Goal: Task Accomplishment & Management: Manage account settings

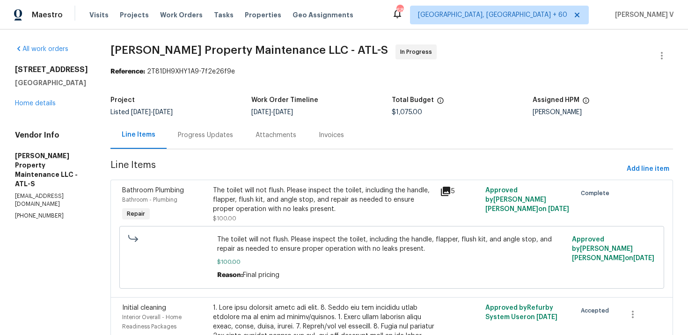
click at [240, 136] on div "Progress Updates" at bounding box center [206, 135] width 78 height 28
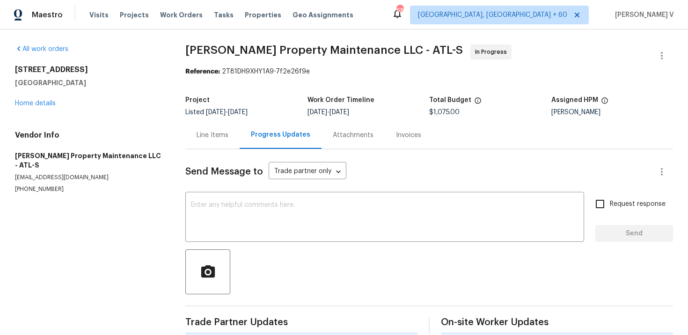
click at [240, 136] on div "Progress Updates" at bounding box center [281, 135] width 82 height 28
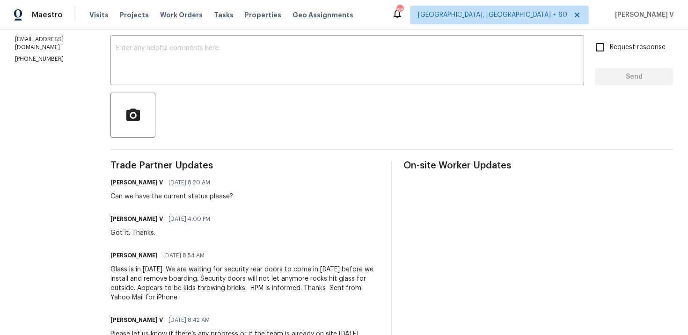
scroll to position [45, 0]
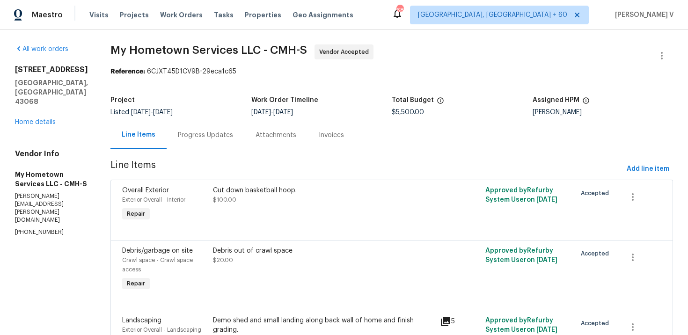
click at [220, 129] on div "Progress Updates" at bounding box center [206, 135] width 78 height 28
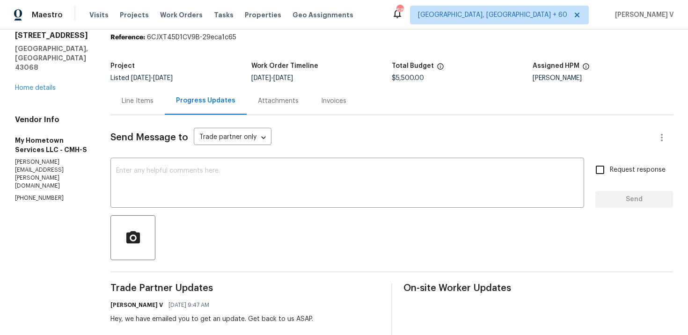
scroll to position [32, 0]
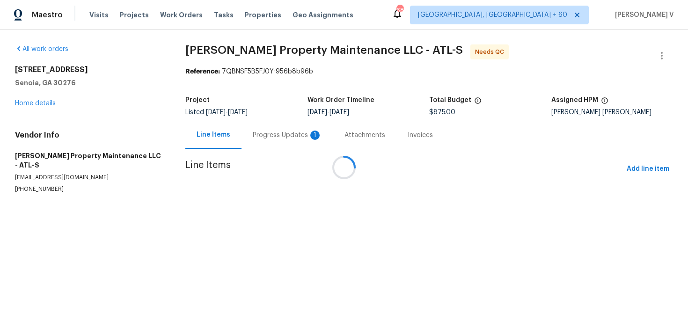
click at [259, 123] on div at bounding box center [344, 167] width 688 height 335
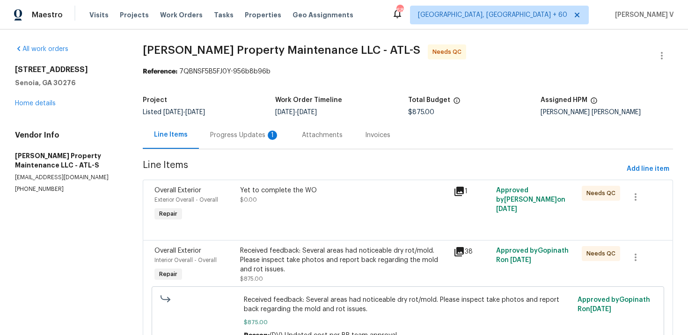
click at [253, 132] on div "Progress Updates 1" at bounding box center [244, 135] width 69 height 9
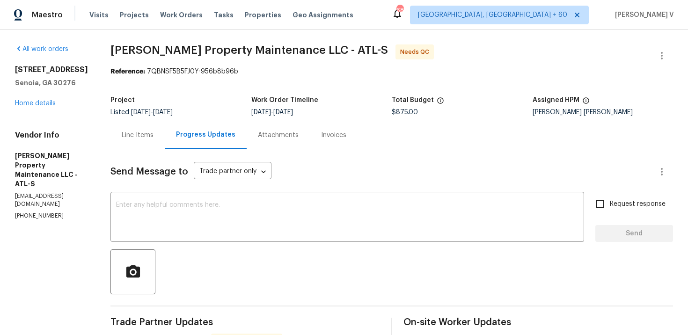
click at [145, 131] on div "Line Items" at bounding box center [138, 135] width 32 height 9
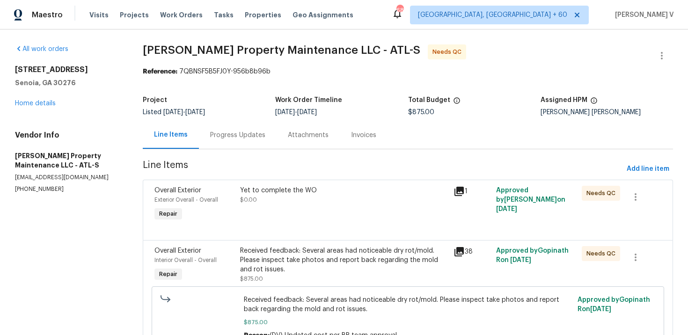
click at [287, 202] on div "Yet to complete the WO $0.00" at bounding box center [344, 195] width 208 height 19
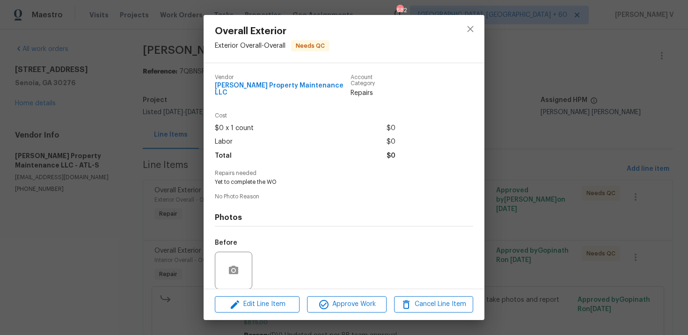
scroll to position [65, 0]
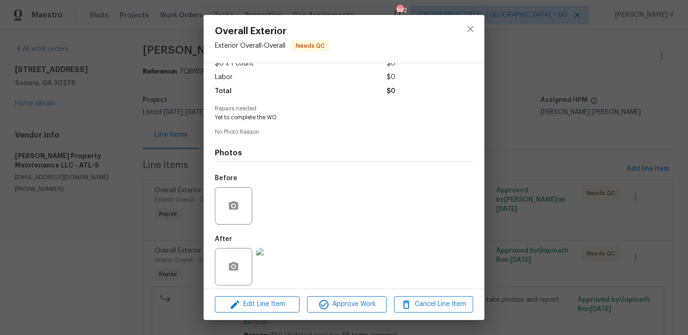
click at [123, 227] on div "Overall Exterior Exterior Overall - Overall Needs QC Vendor Glen Property Maint…" at bounding box center [344, 167] width 688 height 335
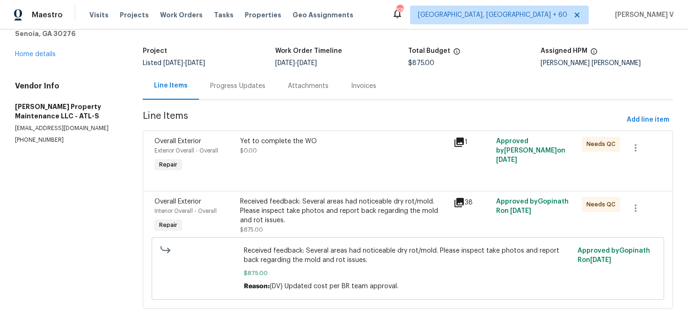
scroll to position [50, 0]
click at [320, 224] on div "Received feedback: Several areas had noticeable dry rot/mold. Please inspect ta…" at bounding box center [344, 211] width 208 height 28
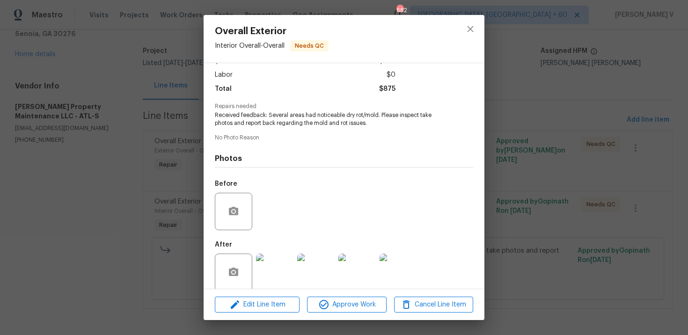
scroll to position [72, 0]
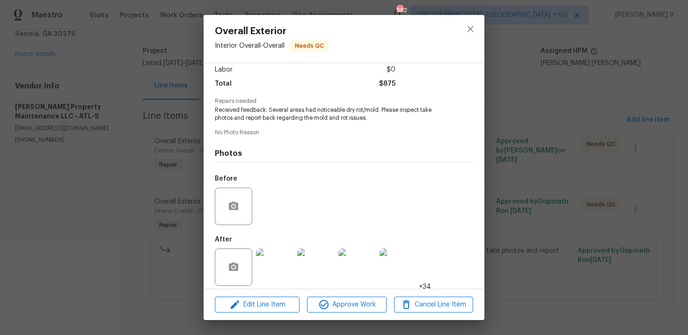
click at [275, 270] on img at bounding box center [274, 267] width 37 height 37
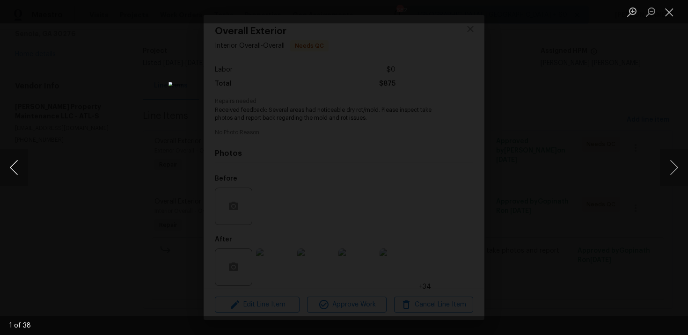
click at [11, 178] on button "Previous image" at bounding box center [14, 167] width 28 height 37
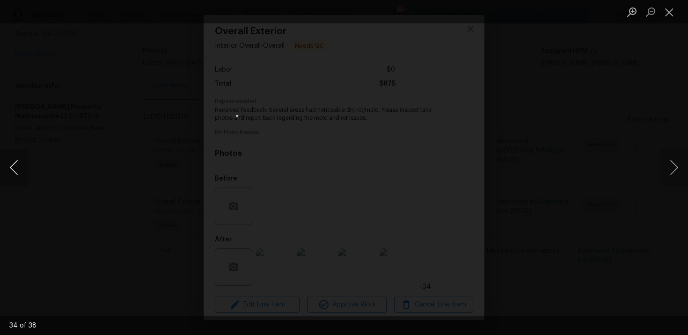
click at [11, 178] on button "Previous image" at bounding box center [14, 167] width 28 height 37
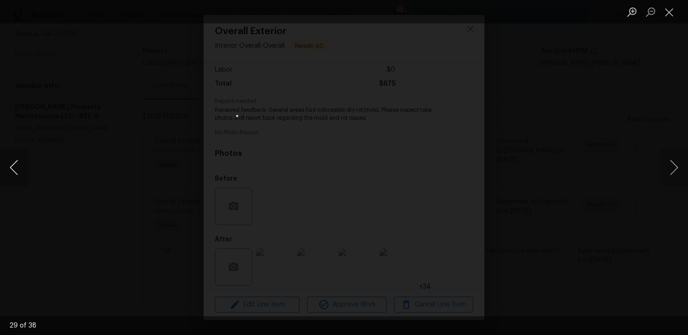
click at [11, 178] on button "Previous image" at bounding box center [14, 167] width 28 height 37
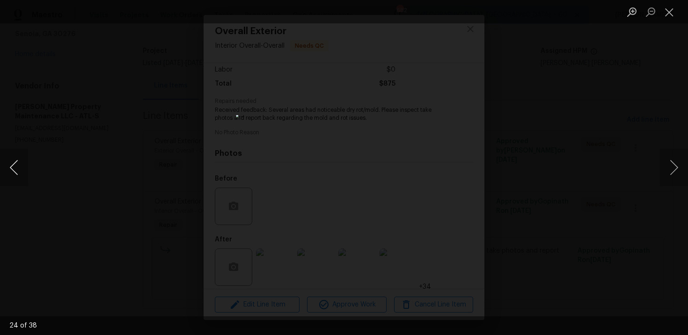
click at [11, 178] on button "Previous image" at bounding box center [14, 167] width 28 height 37
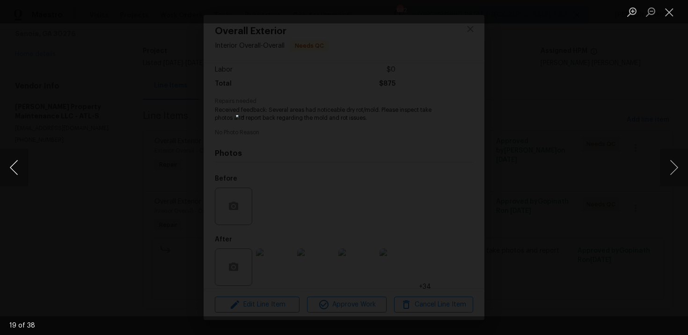
click at [11, 178] on button "Previous image" at bounding box center [14, 167] width 28 height 37
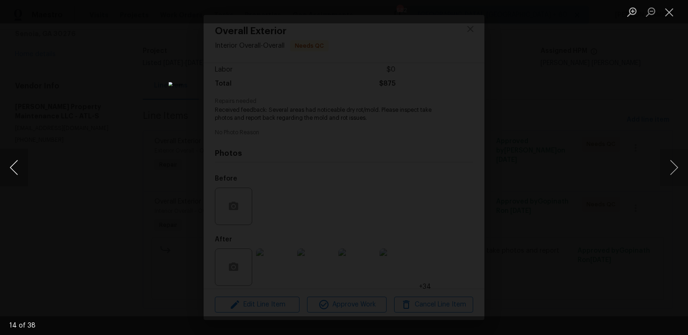
click at [11, 178] on button "Previous image" at bounding box center [14, 167] width 28 height 37
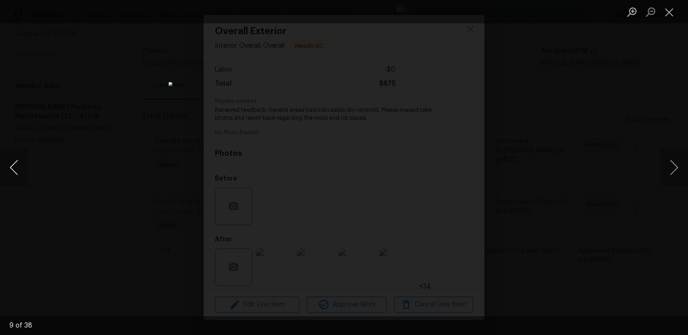
click at [11, 178] on button "Previous image" at bounding box center [14, 167] width 28 height 37
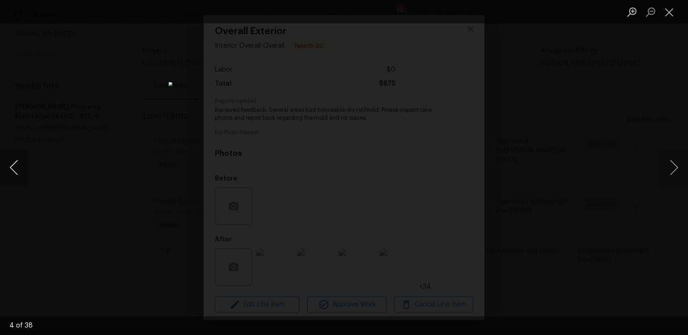
click at [11, 178] on button "Previous image" at bounding box center [14, 167] width 28 height 37
click at [78, 113] on div "Lightbox" at bounding box center [344, 167] width 688 height 335
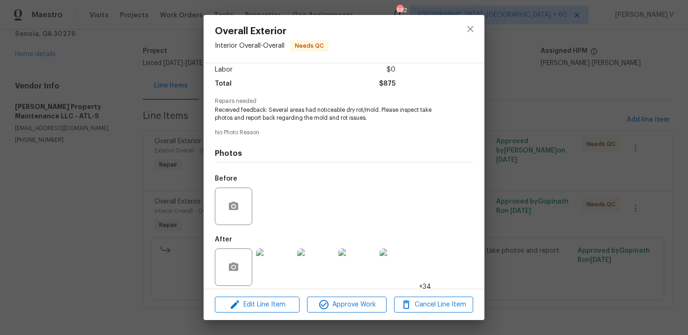
click at [78, 113] on div "Overall Exterior Interior Overall - Overall Needs QC Vendor Glen Property Maint…" at bounding box center [344, 167] width 688 height 335
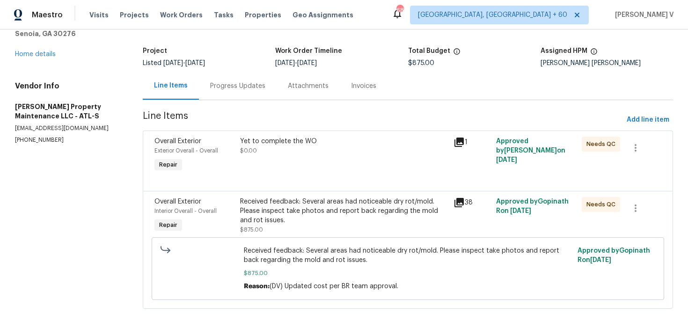
click at [242, 164] on div "Yet to complete the WO $0.00" at bounding box center [344, 155] width 214 height 43
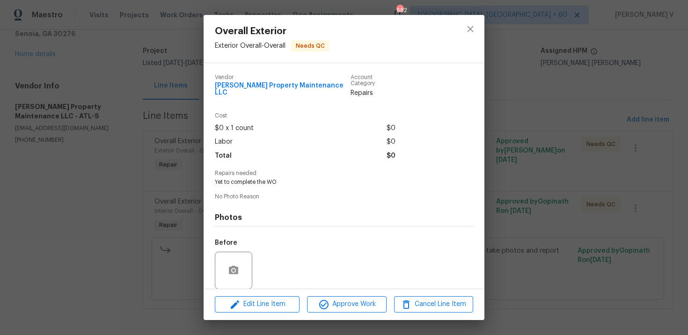
scroll to position [65, 0]
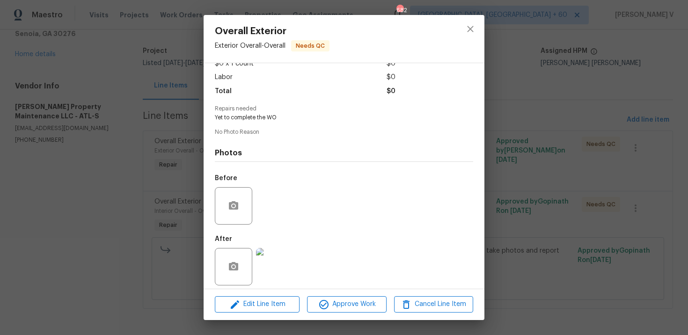
click at [285, 267] on img at bounding box center [274, 266] width 37 height 37
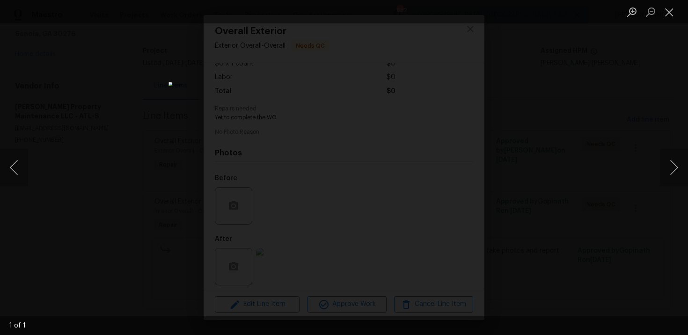
click at [570, 93] on div "Lightbox" at bounding box center [344, 167] width 688 height 335
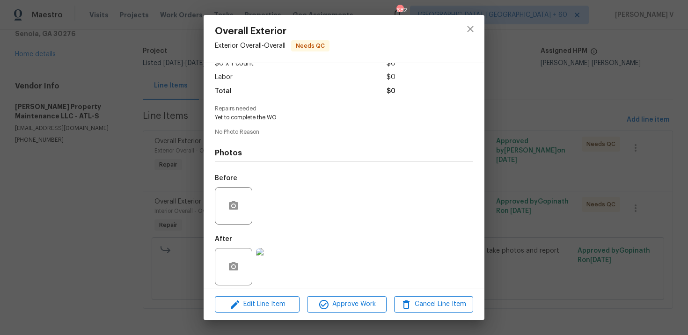
click at [609, 125] on div "Overall Exterior Exterior Overall - Overall Needs QC Vendor Glen Property Maint…" at bounding box center [344, 167] width 688 height 335
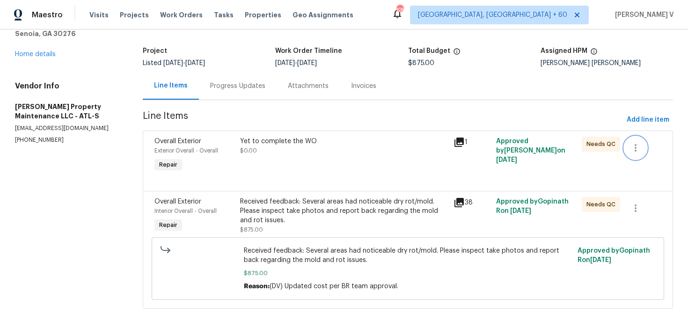
click at [628, 141] on button "button" at bounding box center [636, 148] width 22 height 22
click at [628, 141] on li "Cancel" at bounding box center [643, 147] width 36 height 15
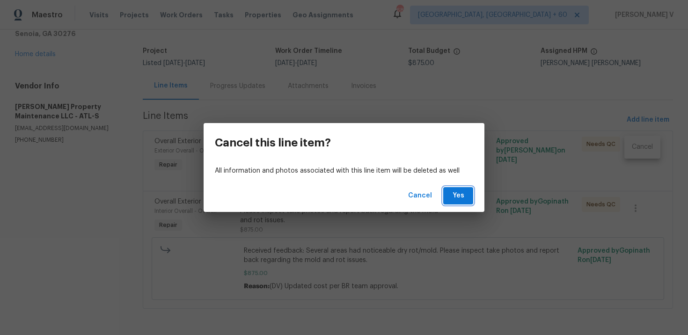
click at [460, 188] on button "Yes" at bounding box center [459, 195] width 30 height 17
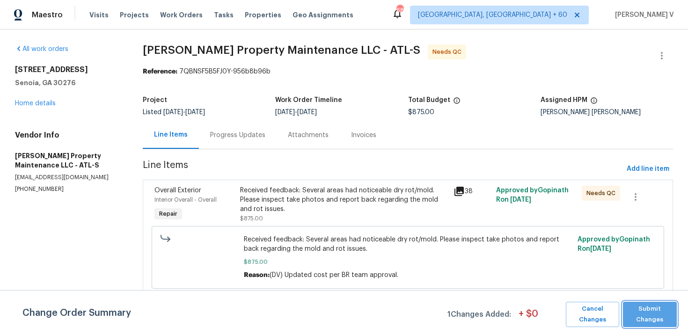
click at [643, 303] on button "Submit Changes" at bounding box center [650, 314] width 54 height 25
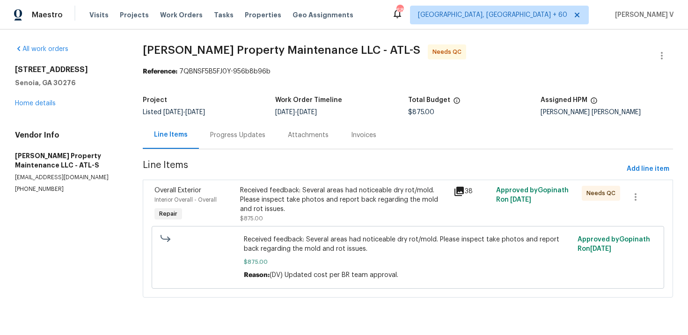
click at [320, 199] on div "Received feedback: Several areas had noticeable dry rot/mold. Please inspect ta…" at bounding box center [344, 200] width 208 height 28
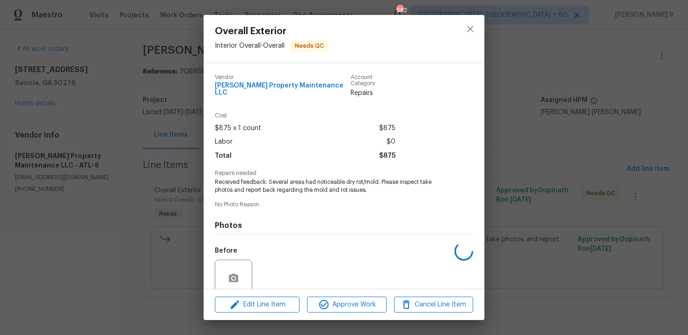
scroll to position [72, 0]
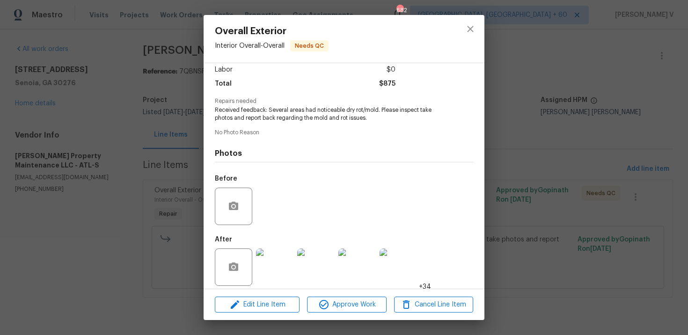
click at [284, 251] on img at bounding box center [274, 267] width 37 height 37
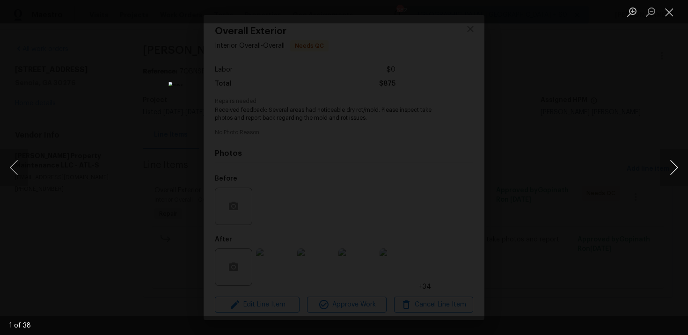
click at [677, 163] on button "Next image" at bounding box center [674, 167] width 28 height 37
click at [14, 161] on button "Previous image" at bounding box center [14, 167] width 28 height 37
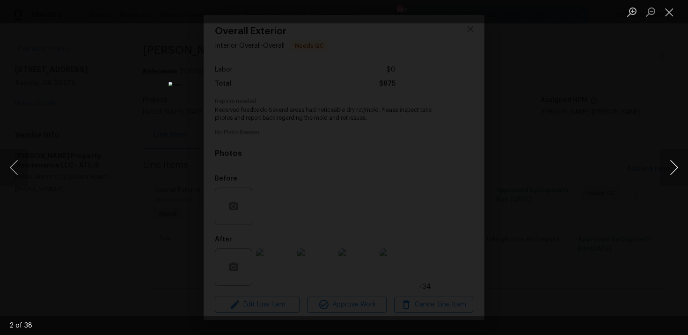
click at [684, 164] on button "Next image" at bounding box center [674, 167] width 28 height 37
click at [663, 90] on div "Lightbox" at bounding box center [344, 167] width 688 height 335
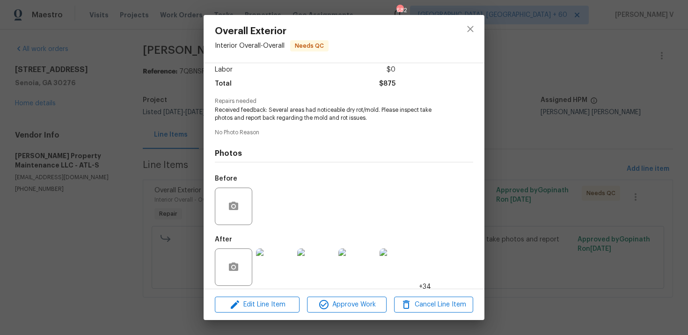
click at [663, 90] on div "Overall Exterior Interior Overall - Overall Needs QC Vendor Glen Property Maint…" at bounding box center [344, 167] width 688 height 335
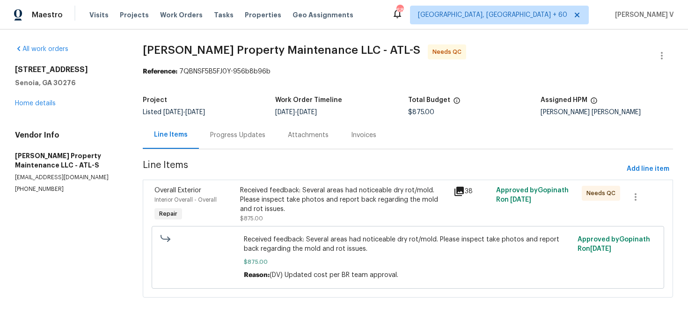
click at [680, 48] on div "All work orders 44 Standing Rock Rd Senoia, GA 30276 Home details Vendor Info G…" at bounding box center [344, 177] width 688 height 295
click at [666, 51] on icon "button" at bounding box center [662, 55] width 11 height 11
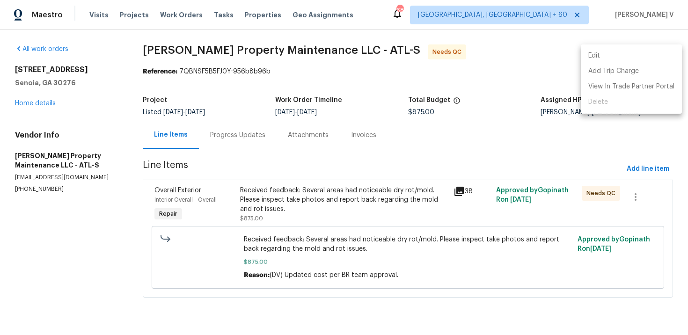
click at [666, 51] on li "Edit" at bounding box center [631, 55] width 101 height 15
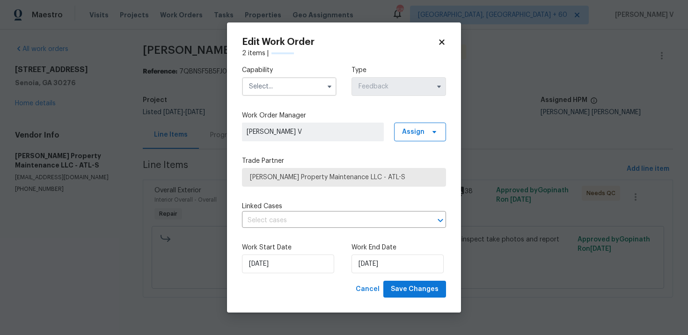
click at [285, 84] on input "text" at bounding box center [289, 86] width 95 height 19
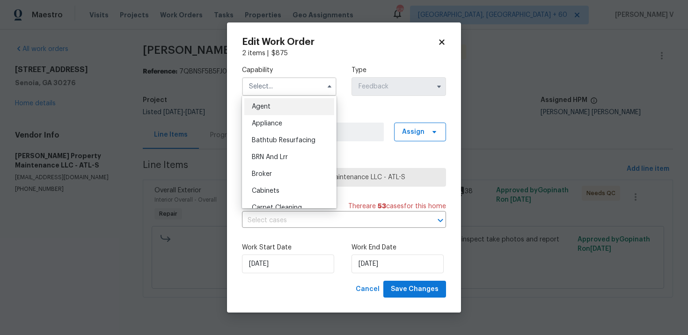
click at [266, 99] on div "Agent" at bounding box center [289, 106] width 90 height 17
type input "Agent"
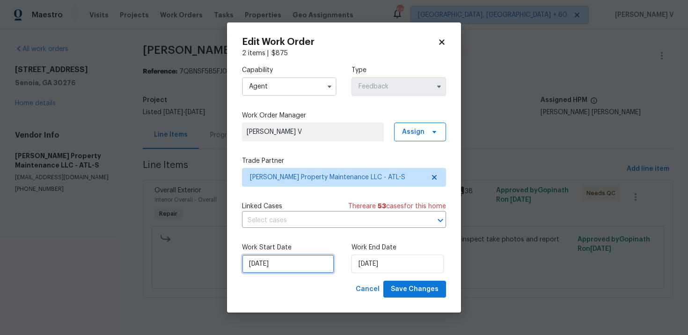
click at [286, 267] on input "18/09/2025" at bounding box center [288, 264] width 92 height 19
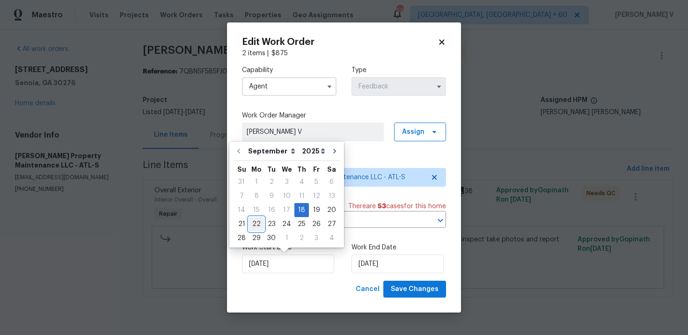
click at [260, 224] on div "22" at bounding box center [256, 224] width 15 height 13
type input "22/09/2025"
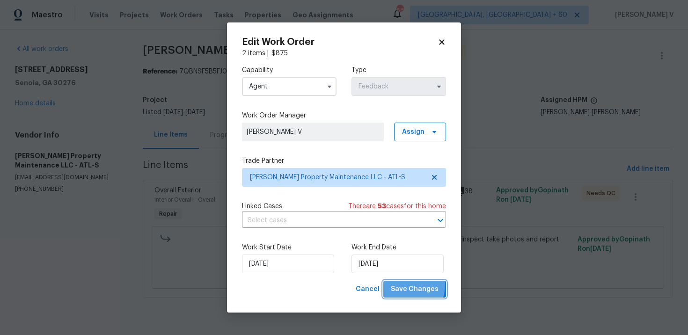
click at [399, 285] on span "Save Changes" at bounding box center [415, 290] width 48 height 12
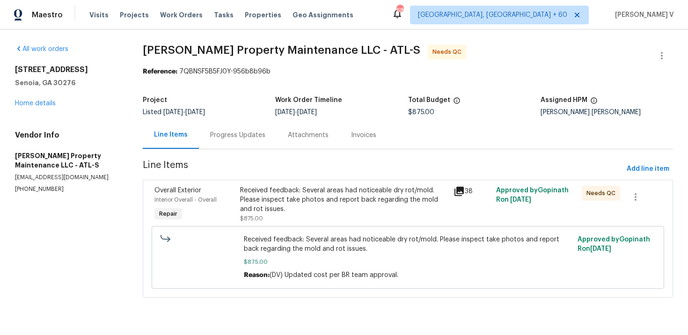
click at [249, 130] on div "Progress Updates" at bounding box center [238, 135] width 78 height 28
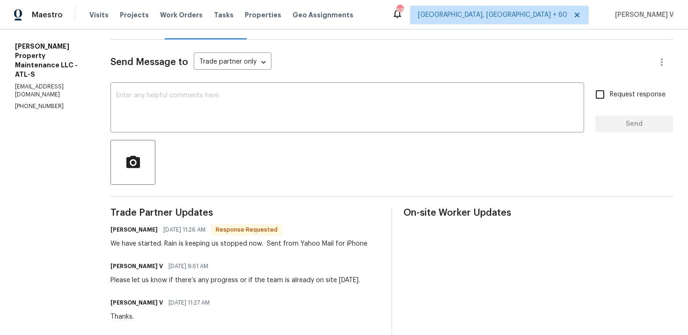
scroll to position [101, 0]
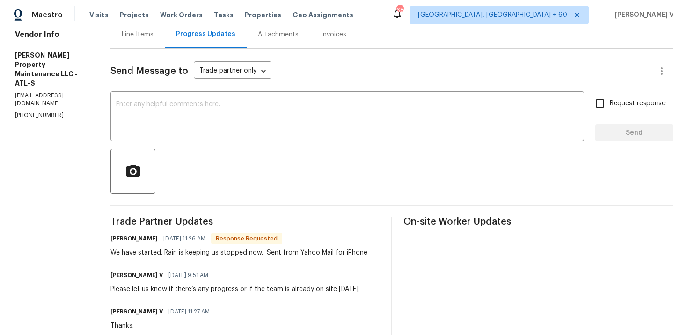
click at [146, 43] on div "Line Items" at bounding box center [138, 35] width 54 height 28
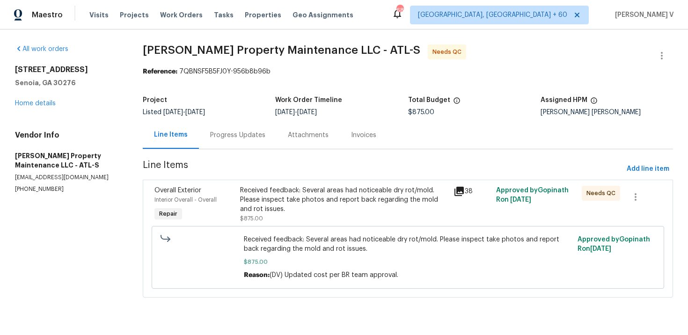
click at [294, 205] on div "Received feedback: Several areas had noticeable dry rot/mold. Please inspect ta…" at bounding box center [344, 200] width 208 height 28
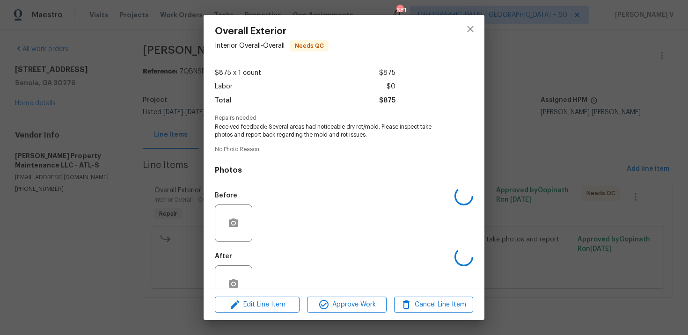
scroll to position [72, 0]
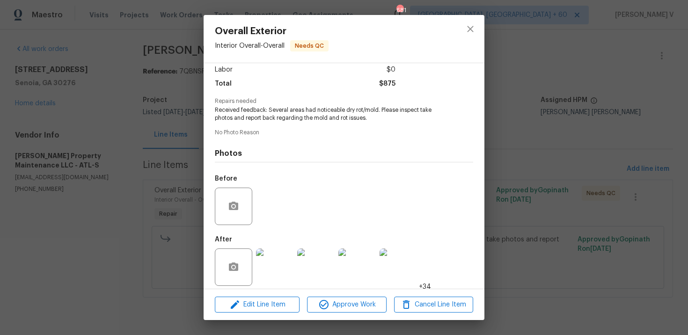
click at [271, 261] on img at bounding box center [274, 267] width 37 height 37
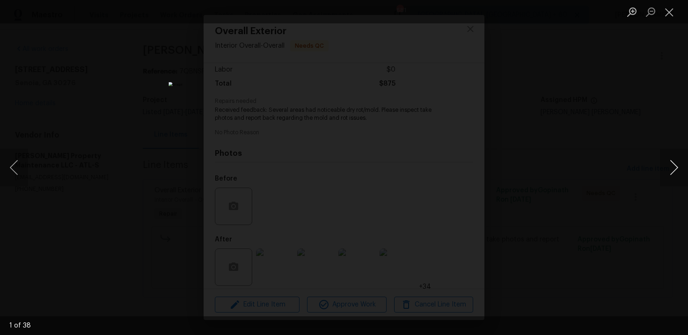
click at [662, 163] on button "Next image" at bounding box center [674, 167] width 28 height 37
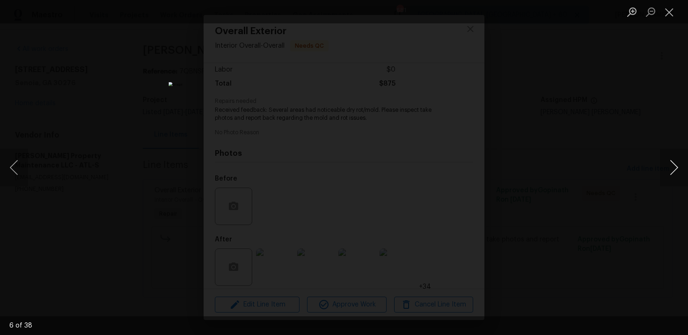
click at [662, 163] on button "Next image" at bounding box center [674, 167] width 28 height 37
click at [636, 92] on div "Lightbox" at bounding box center [344, 167] width 688 height 335
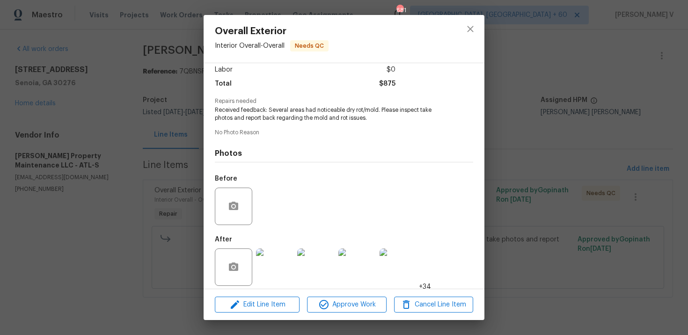
click at [544, 180] on div "Overall Exterior Interior Overall - Overall Needs QC Vendor Glen Property Maint…" at bounding box center [344, 167] width 688 height 335
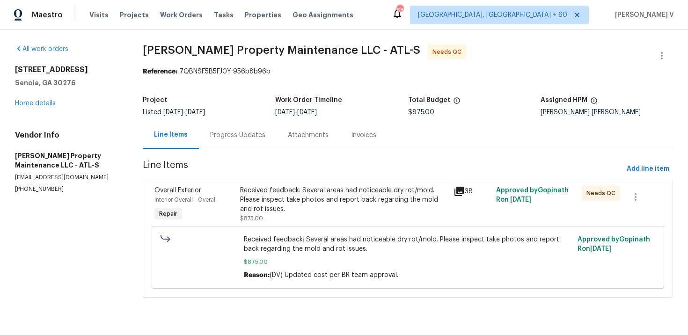
click at [376, 211] on div "Received feedback: Several areas had noticeable dry rot/mold. Please inspect ta…" at bounding box center [344, 200] width 208 height 28
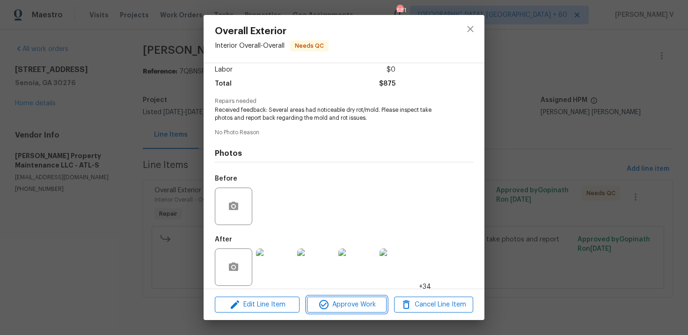
click at [351, 302] on span "Approve Work" at bounding box center [347, 305] width 74 height 12
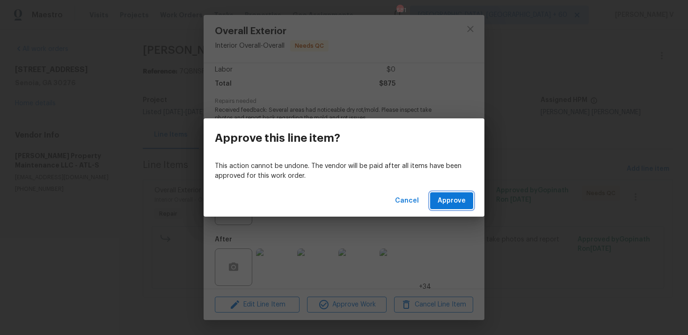
click at [439, 192] on button "Approve" at bounding box center [451, 200] width 43 height 17
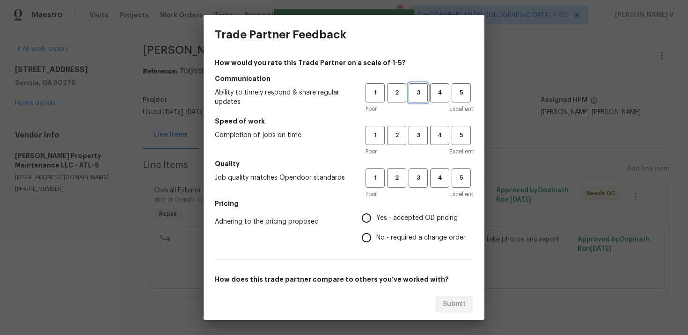
click at [426, 87] on button "3" at bounding box center [418, 92] width 19 height 19
click at [418, 131] on span "3" at bounding box center [418, 135] width 17 height 11
click at [418, 163] on h5 "Quality" at bounding box center [344, 163] width 259 height 9
click at [418, 177] on span "3" at bounding box center [418, 178] width 17 height 11
click at [394, 231] on label "No - required a change order" at bounding box center [411, 238] width 109 height 20
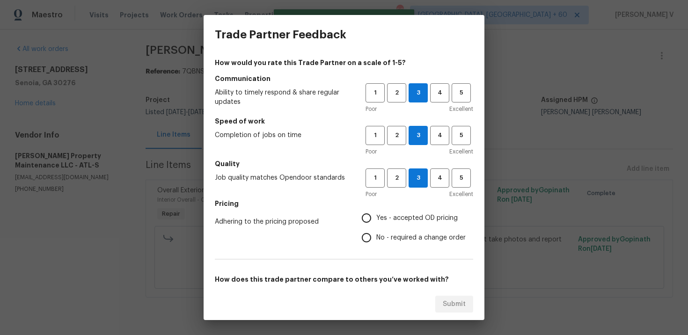
click at [377, 231] on input "No - required a change order" at bounding box center [367, 238] width 20 height 20
radio input "true"
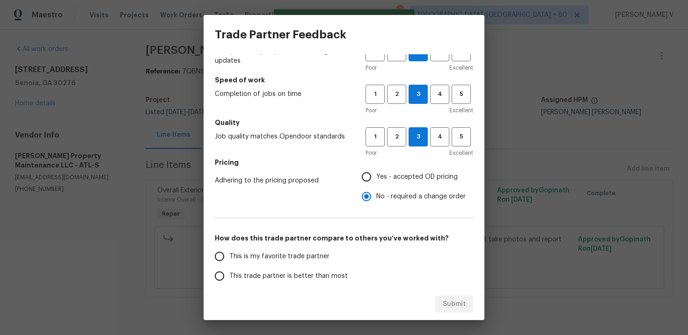
scroll to position [49, 0]
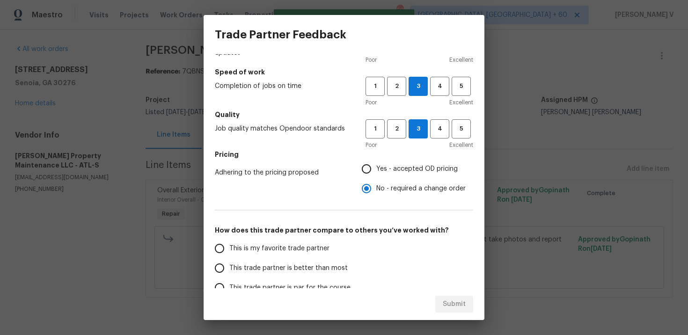
click at [347, 256] on label "This is my favorite trade partner" at bounding box center [284, 249] width 148 height 20
click at [229, 256] on input "This is my favorite trade partner" at bounding box center [220, 249] width 20 height 20
radio input "false"
click at [377, 259] on div "This is my favorite trade partner This trade partner is better than most This t…" at bounding box center [344, 288] width 259 height 98
click at [296, 268] on span "This trade partner is better than most" at bounding box center [288, 269] width 118 height 10
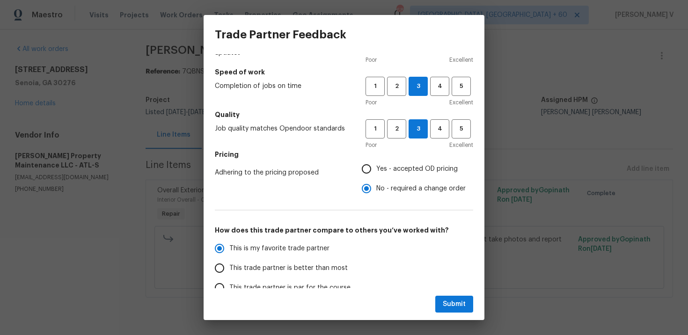
click at [229, 268] on input "This trade partner is better than most" at bounding box center [220, 269] width 20 height 20
click at [451, 298] on button "Submit" at bounding box center [455, 304] width 38 height 17
radio input "true"
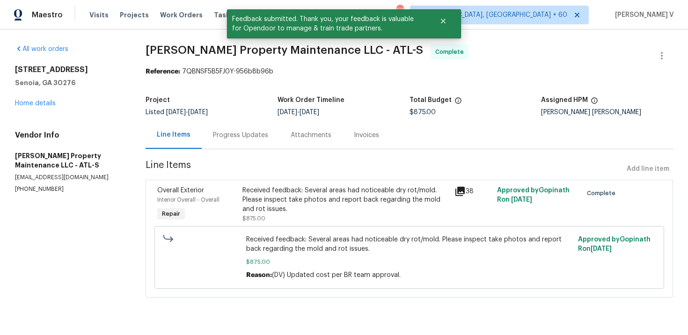
click at [237, 129] on div "Progress Updates" at bounding box center [241, 135] width 78 height 28
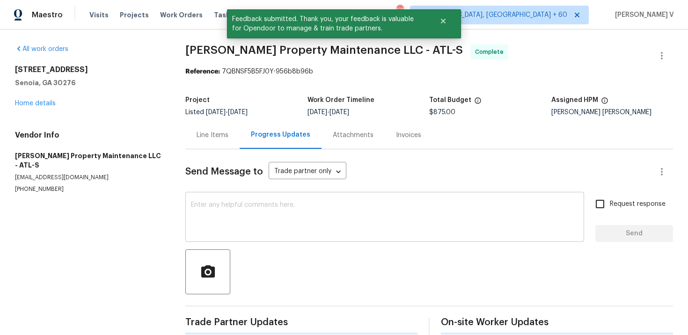
click at [250, 198] on div "x ​" at bounding box center [384, 218] width 399 height 48
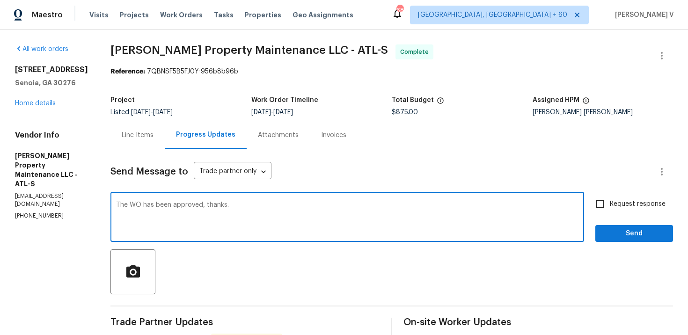
type textarea "The WO has been approved, thanks."
click at [623, 225] on div "Request response Send" at bounding box center [635, 218] width 78 height 48
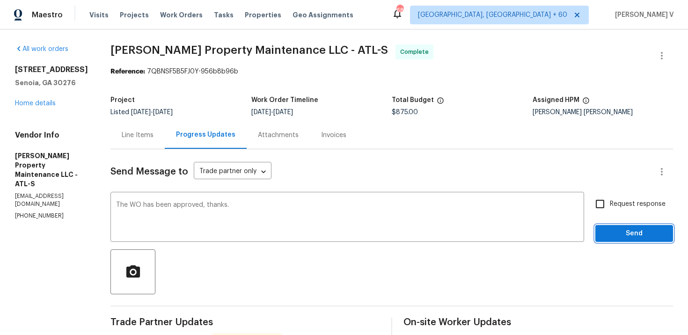
click at [619, 235] on span "Send" at bounding box center [634, 234] width 63 height 12
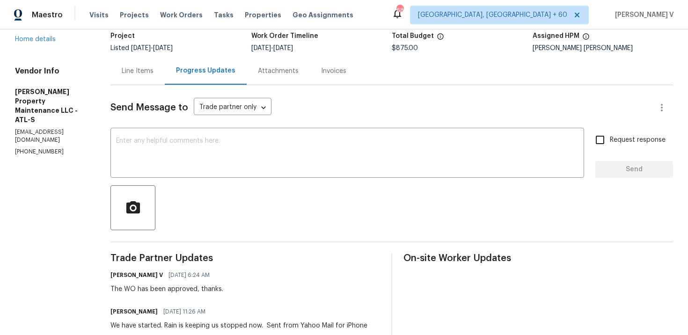
scroll to position [7, 0]
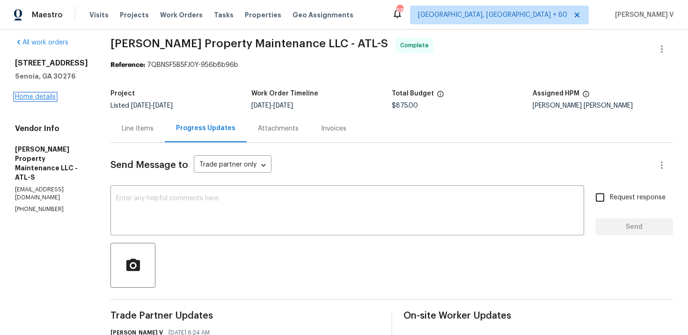
click at [38, 100] on link "Home details" at bounding box center [35, 97] width 41 height 7
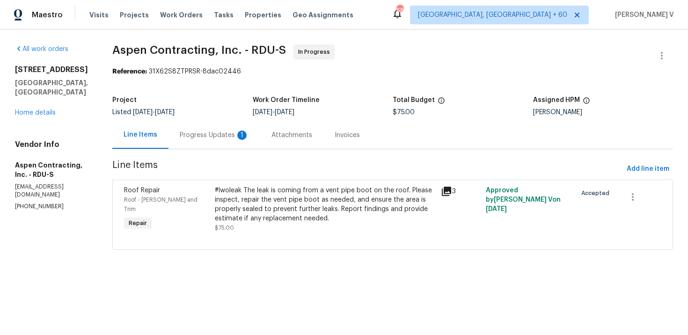
click at [234, 126] on div "Progress Updates 1" at bounding box center [215, 135] width 92 height 28
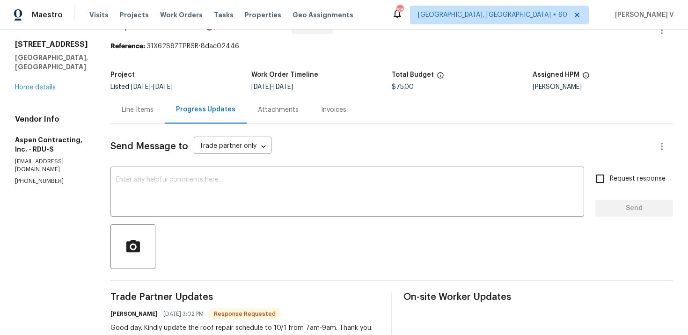
scroll to position [22, 0]
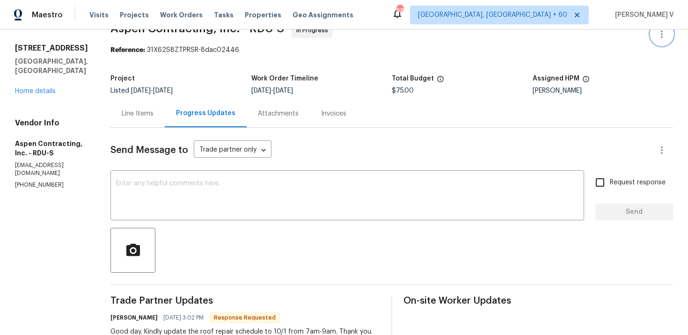
click at [658, 34] on icon "button" at bounding box center [662, 34] width 11 height 11
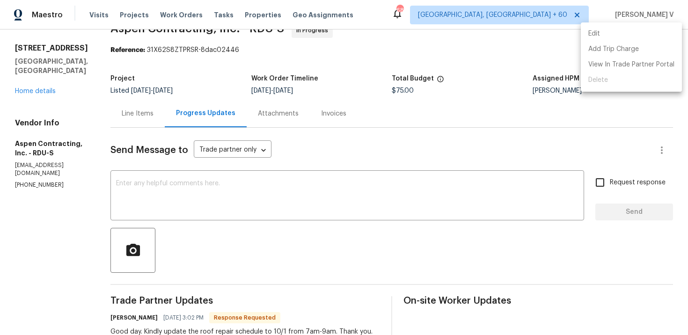
click at [658, 34] on li "Edit" at bounding box center [631, 33] width 101 height 15
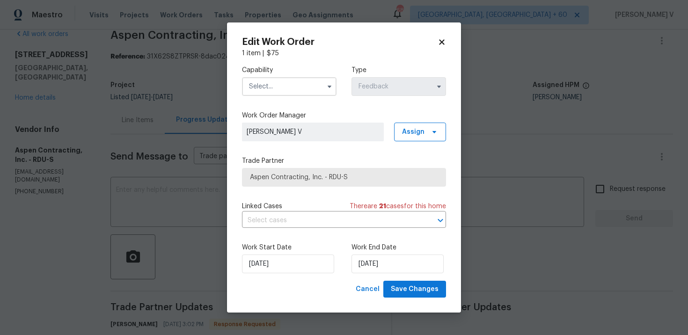
click at [296, 87] on input "text" at bounding box center [289, 86] width 95 height 19
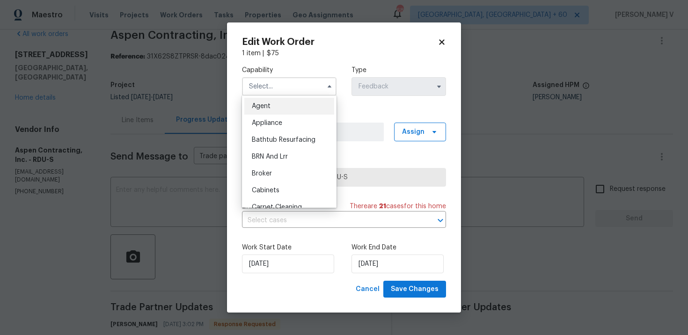
click at [264, 104] on span "Agent" at bounding box center [261, 106] width 19 height 7
type input "Agent"
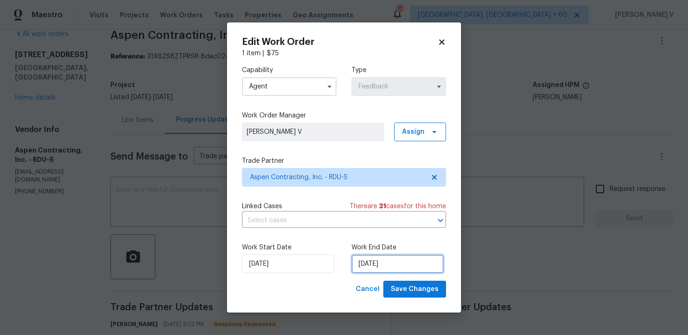
click at [384, 266] on input "01/10/2025" at bounding box center [398, 264] width 92 height 19
select select "9"
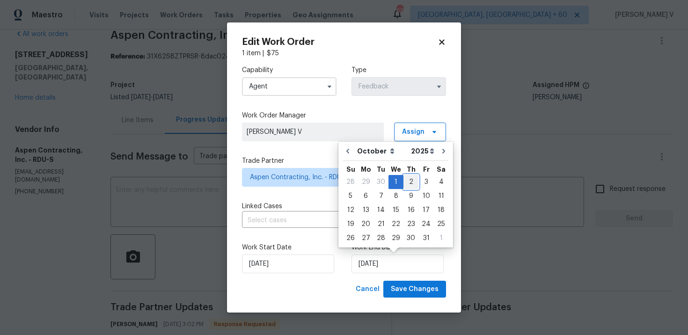
click at [405, 178] on div "2" at bounding box center [411, 182] width 15 height 13
type input "02/10/2025"
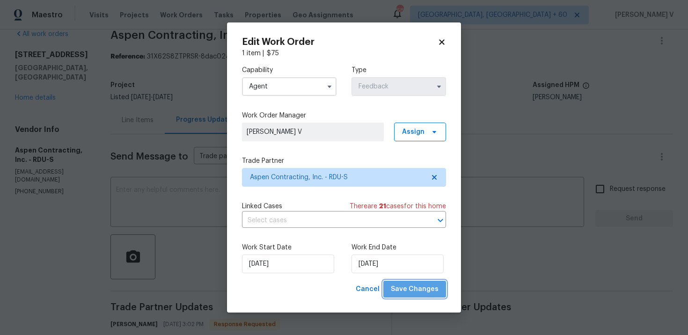
click at [422, 290] on span "Save Changes" at bounding box center [415, 290] width 48 height 12
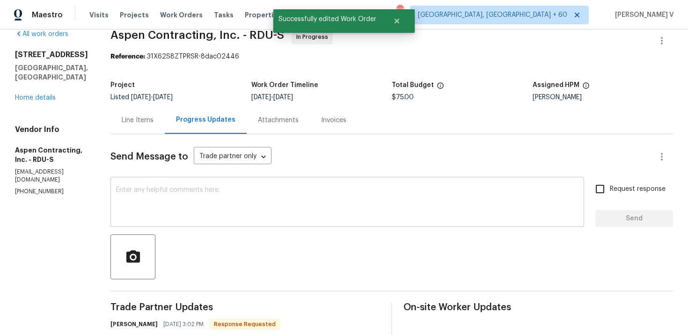
click at [155, 207] on textarea at bounding box center [347, 203] width 463 height 33
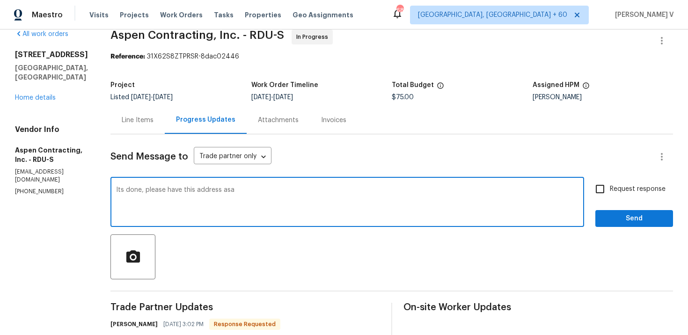
type textarea "Its done, please have this address asap"
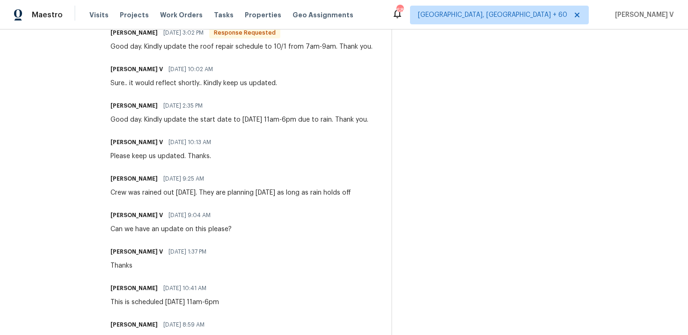
scroll to position [0, 0]
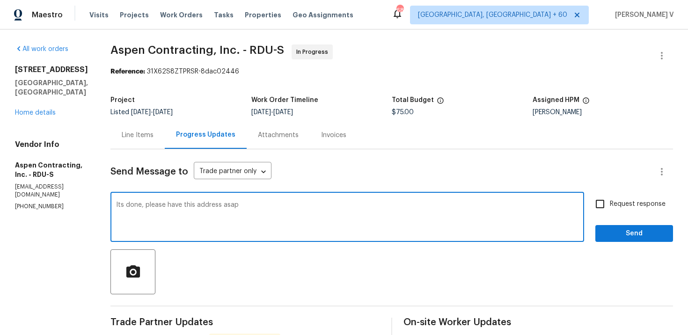
click at [188, 222] on textarea "Its done, please have this address asap" at bounding box center [347, 218] width 463 height 33
click at [131, 134] on div "Line Items" at bounding box center [138, 135] width 32 height 9
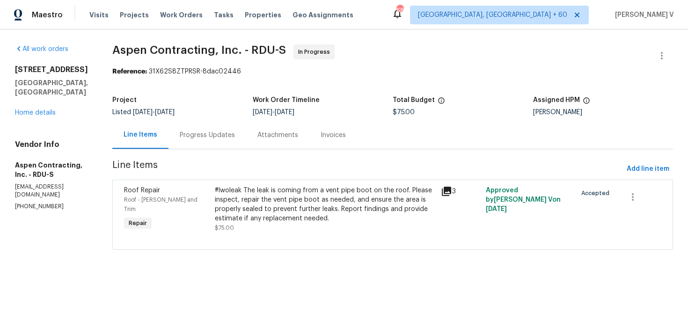
click at [214, 132] on div "Progress Updates" at bounding box center [207, 135] width 55 height 9
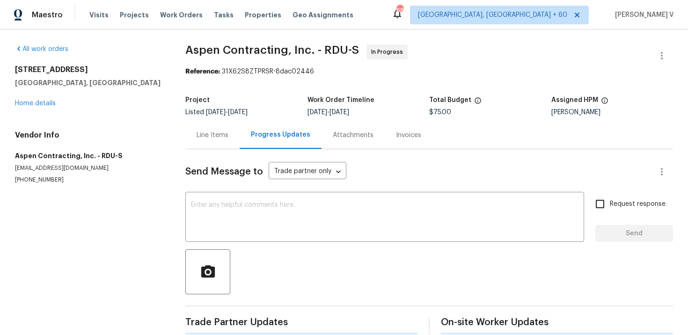
click at [229, 184] on div "Send Message to Trade partner only Trade partner only ​ x ​ Request response Se…" at bounding box center [429, 241] width 488 height 185
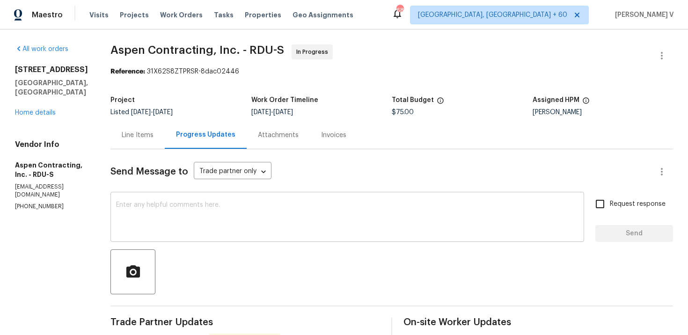
click at [228, 197] on div "x ​" at bounding box center [348, 218] width 474 height 48
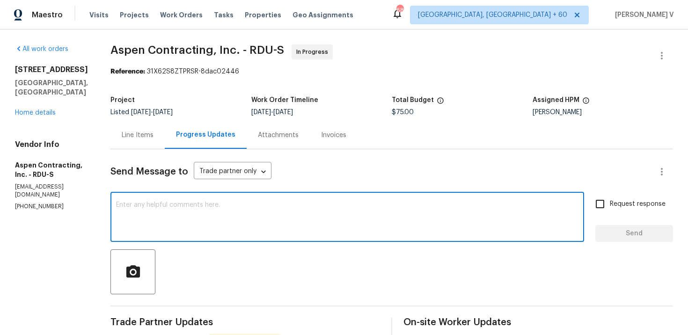
paste textarea "Its done, please have this address asap"
click at [223, 206] on textarea "Its done, please have this address asap" at bounding box center [347, 218] width 463 height 33
click at [249, 207] on textarea "Its done, please have this addressed asap" at bounding box center [347, 218] width 463 height 33
click at [0, 0] on qb-div "Replace with It's done;" at bounding box center [0, 0] width 0 height 0
click at [285, 204] on textarea "It's done; please have this addressed asap" at bounding box center [347, 218] width 463 height 33
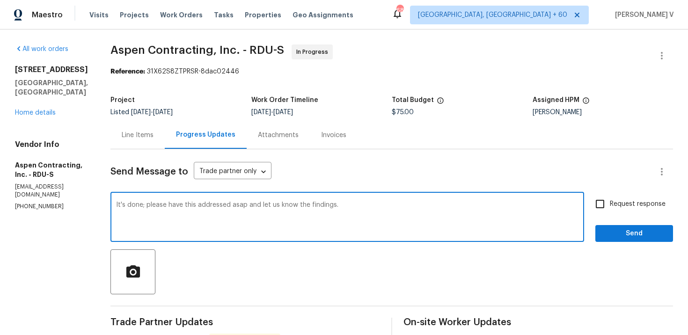
type textarea "It's done; please have this addressed asap and let us know the findings."
click at [609, 197] on input "Request response" at bounding box center [601, 204] width 20 height 20
checkbox input "true"
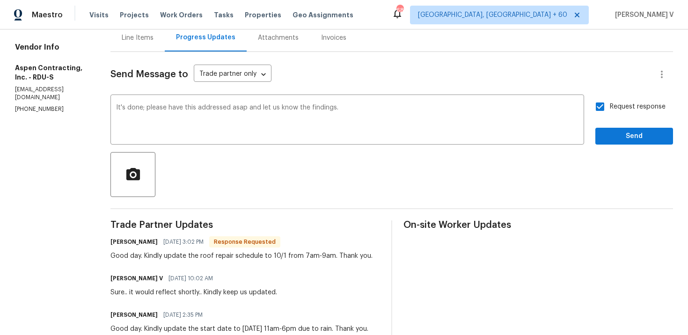
scroll to position [141, 0]
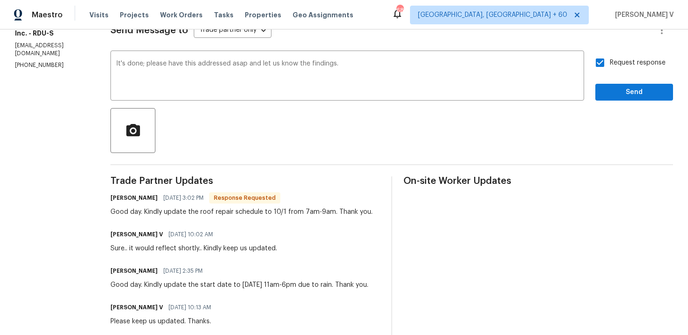
click at [0, 0] on span "ASAP" at bounding box center [0, 0] width 0 height 0
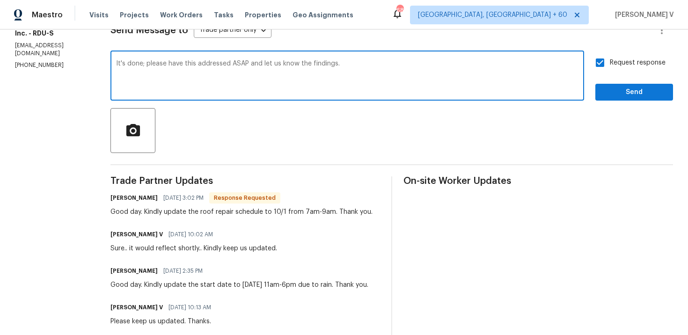
type textarea "It's done; please have this addressed ASAP and let us know the findings."
click at [641, 85] on button "Send" at bounding box center [635, 92] width 78 height 17
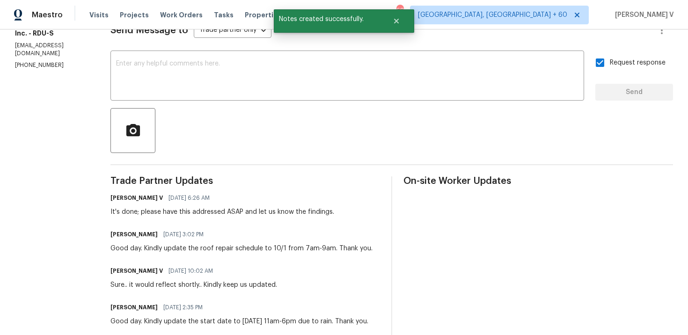
scroll to position [0, 0]
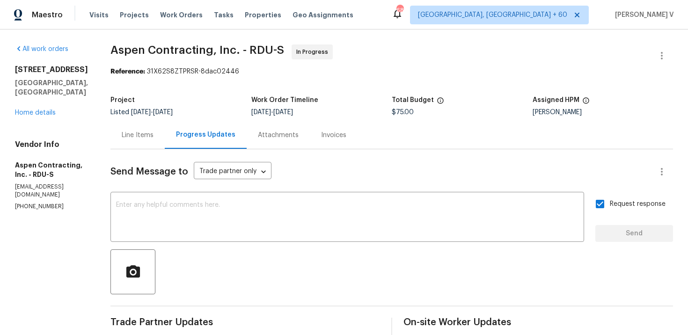
click at [44, 107] on div "203 Canyon Lake Cir Morrisville, NC 27560 Home details" at bounding box center [51, 91] width 73 height 52
click at [43, 110] on link "Home details" at bounding box center [35, 113] width 41 height 7
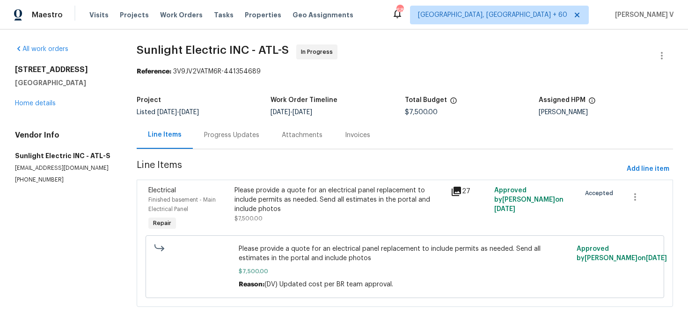
click at [225, 137] on div "Progress Updates" at bounding box center [231, 135] width 55 height 9
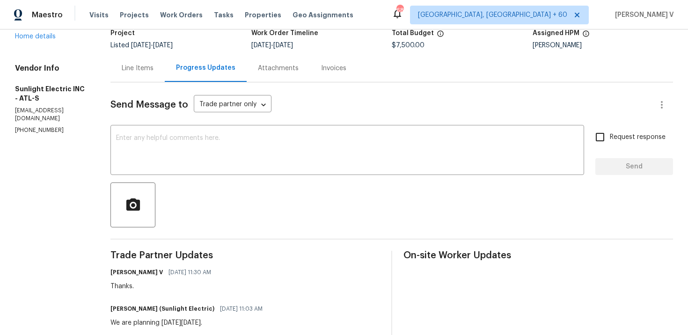
scroll to position [109, 0]
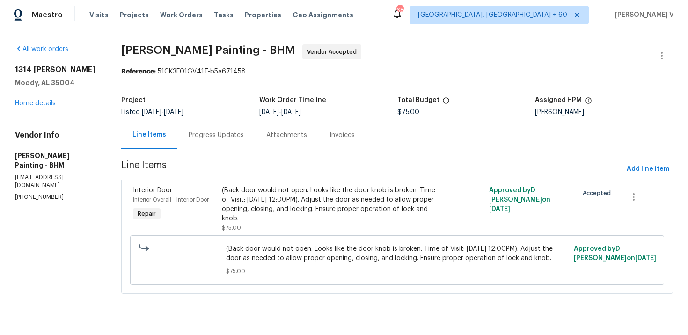
click at [244, 139] on div "Progress Updates" at bounding box center [216, 135] width 55 height 9
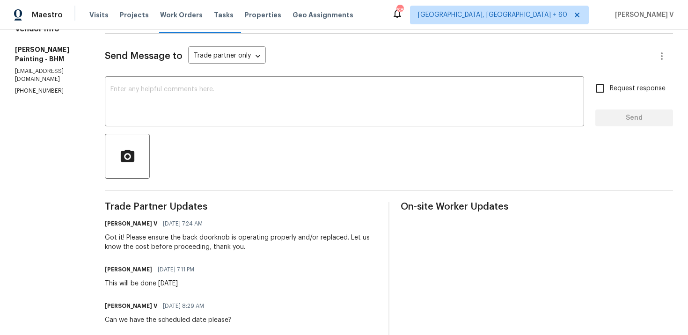
scroll to position [156, 0]
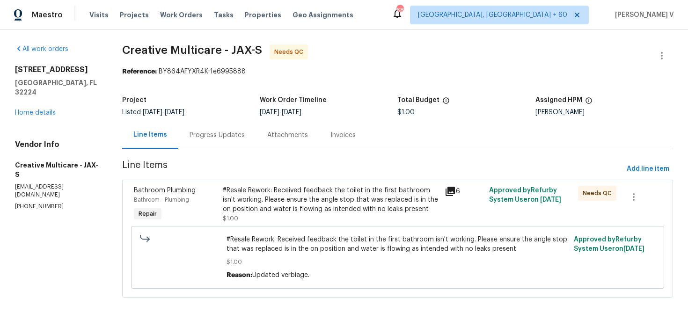
click at [245, 139] on div "Progress Updates" at bounding box center [217, 135] width 55 height 9
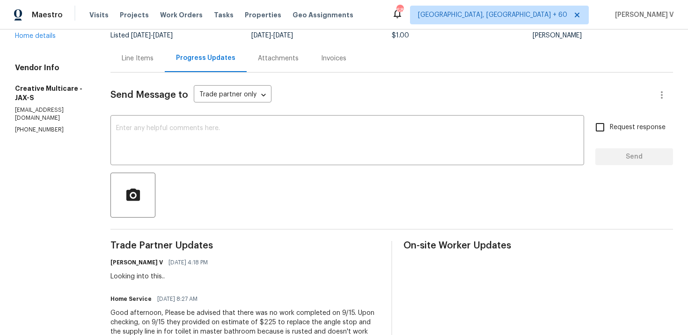
scroll to position [105, 0]
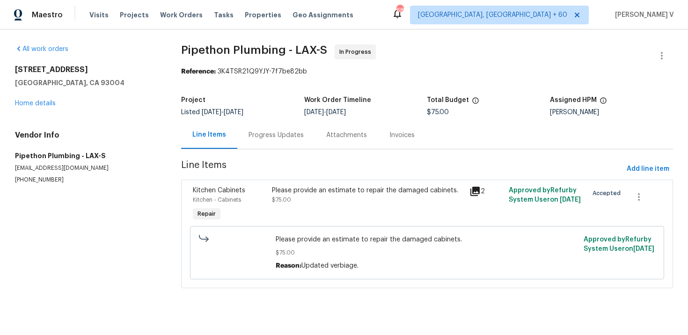
click at [251, 152] on section "Pipethon Plumbing - LAX-S In Progress Reference: 3K4TSR21Q9YJY-7f7be82bb Projec…" at bounding box center [427, 171] width 492 height 255
click at [259, 145] on div "Progress Updates" at bounding box center [276, 135] width 78 height 28
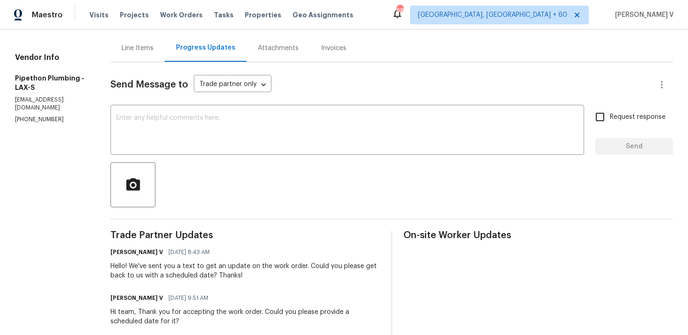
scroll to position [118, 0]
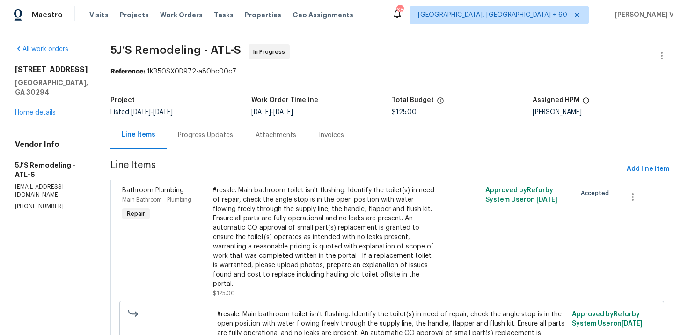
click at [211, 131] on div "Progress Updates" at bounding box center [205, 135] width 55 height 9
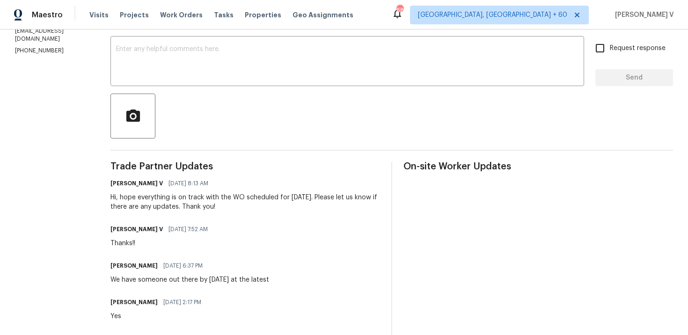
scroll to position [170, 0]
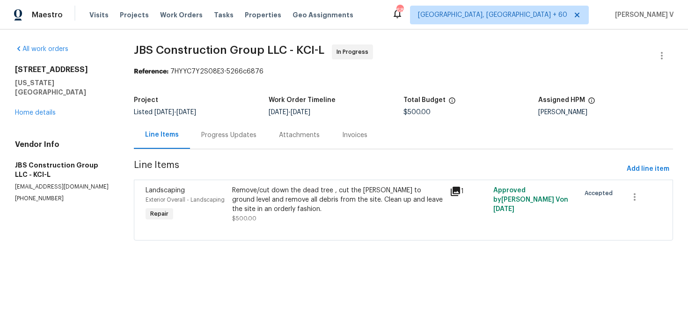
click at [244, 126] on div "Progress Updates" at bounding box center [229, 135] width 78 height 28
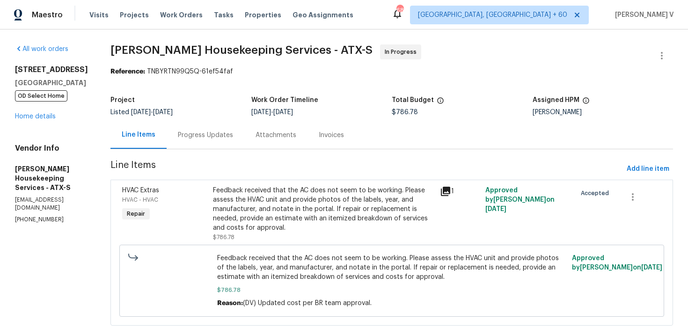
click at [226, 119] on div "Project Listed 9/19/2025 - 9/22/2025 Work Order Timeline 9/19/2025 - 9/22/2025 …" at bounding box center [392, 106] width 563 height 30
click at [223, 133] on div "Progress Updates" at bounding box center [205, 135] width 55 height 9
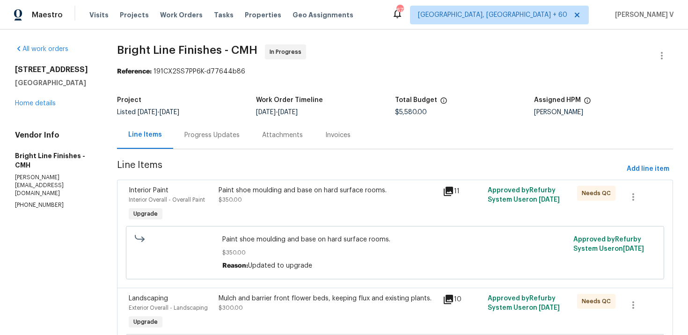
click at [200, 141] on div "Progress Updates" at bounding box center [212, 135] width 78 height 28
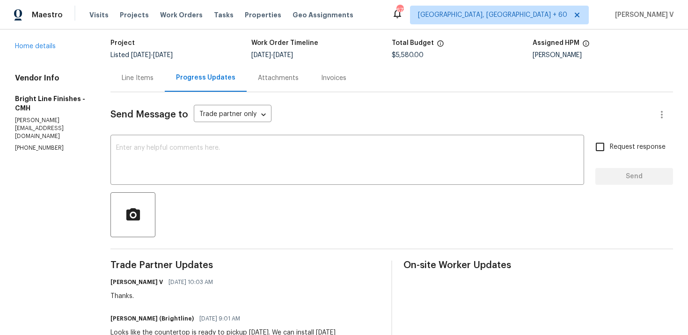
scroll to position [120, 0]
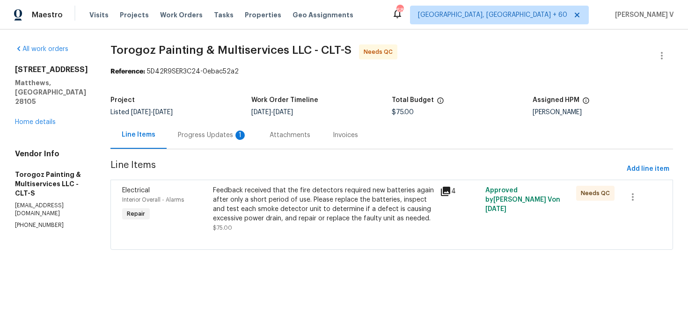
click at [240, 131] on div "Progress Updates 1" at bounding box center [212, 135] width 69 height 9
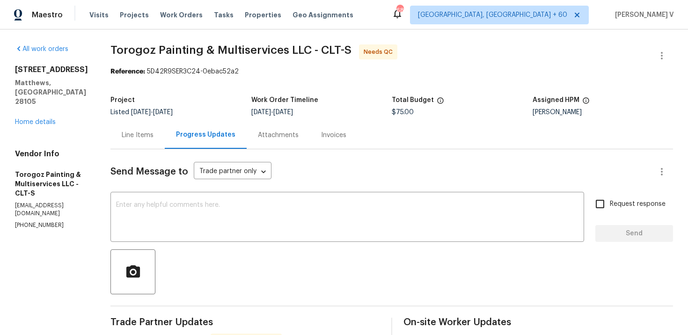
click at [154, 133] on div "Line Items" at bounding box center [138, 135] width 32 height 9
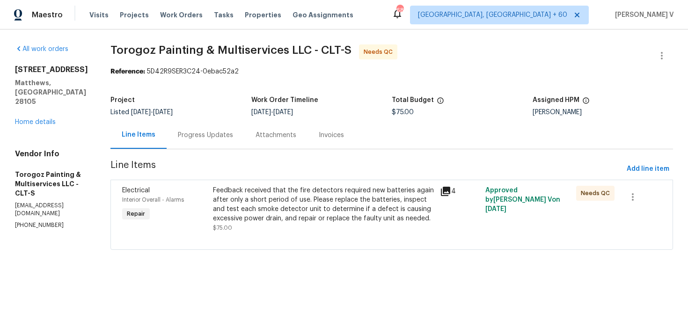
click at [229, 131] on div "Progress Updates" at bounding box center [205, 135] width 55 height 9
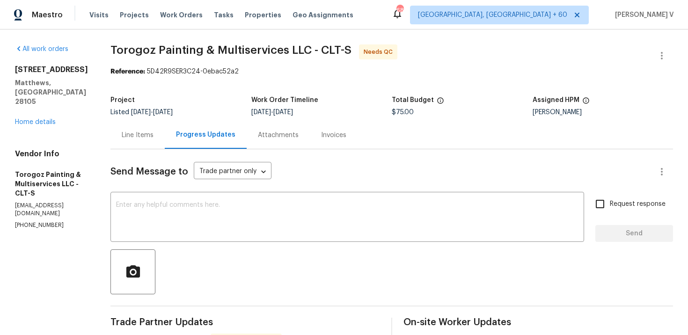
click at [152, 134] on div "Line Items" at bounding box center [138, 135] width 32 height 9
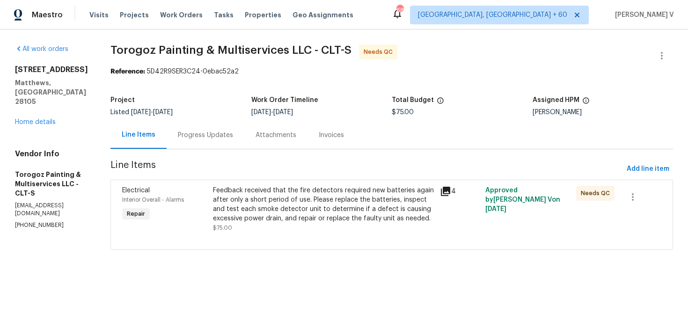
click at [259, 210] on div "Feedback received that the fire detectors required new batteries again after on…" at bounding box center [324, 204] width 222 height 37
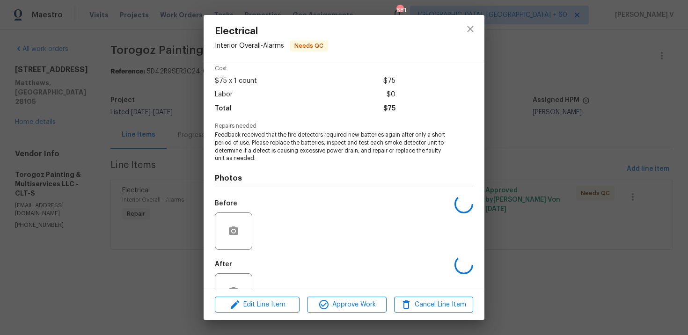
scroll to position [73, 0]
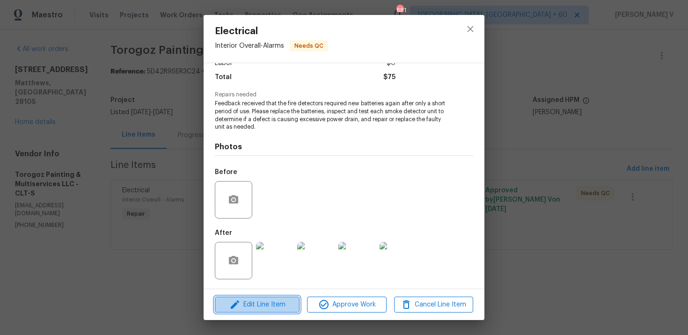
click at [266, 307] on span "Edit Line Item" at bounding box center [257, 305] width 79 height 12
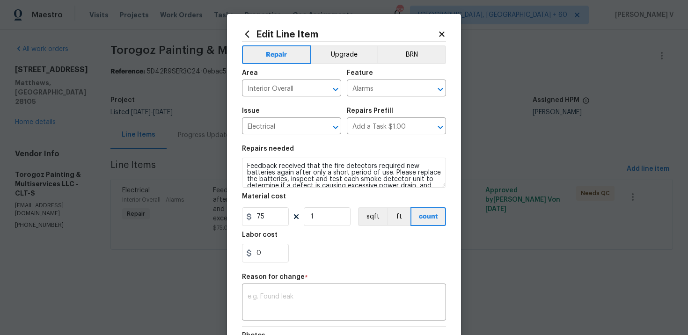
click at [267, 227] on section "Repairs needed Feedback received that the fire detectors required new batteries…" at bounding box center [344, 204] width 204 height 128
click at [275, 215] on input "75" at bounding box center [265, 216] width 47 height 19
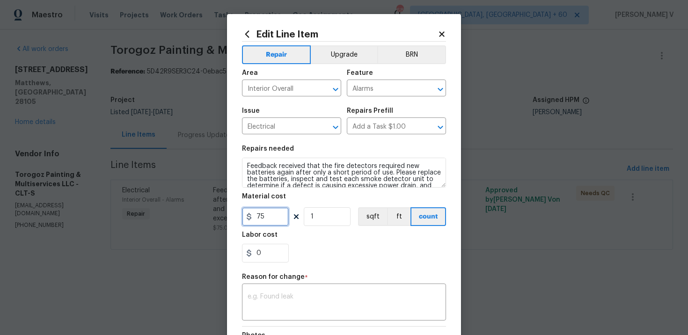
click at [275, 215] on input "75" at bounding box center [265, 216] width 47 height 19
type input "225"
click at [297, 291] on div "x ​" at bounding box center [344, 303] width 204 height 35
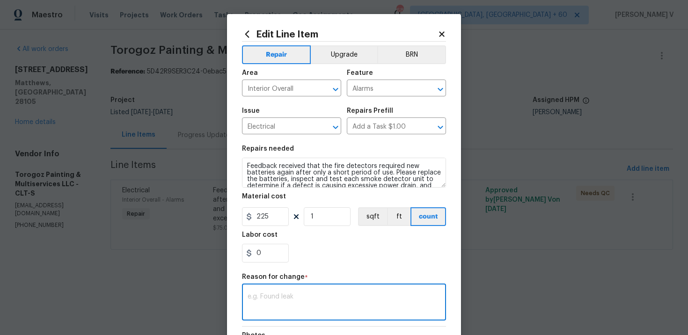
paste textarea "(DV) Updated per vendor’s final cost."
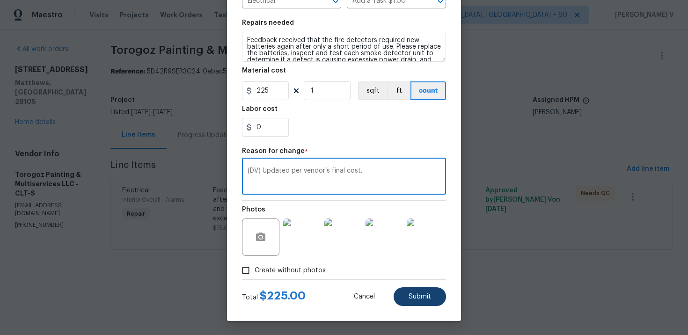
type textarea "(DV) Updated per vendor’s final cost."
click at [414, 289] on button "Submit" at bounding box center [420, 297] width 52 height 19
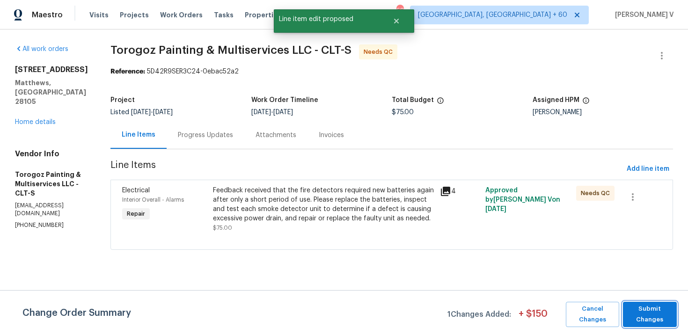
click at [634, 318] on span "Submit Changes" at bounding box center [650, 315] width 44 height 22
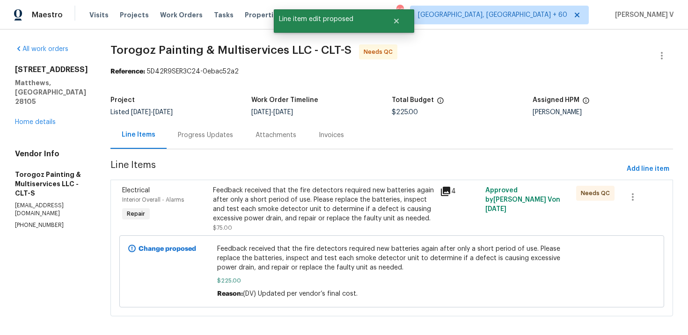
click at [222, 143] on div "Progress Updates" at bounding box center [206, 135] width 78 height 28
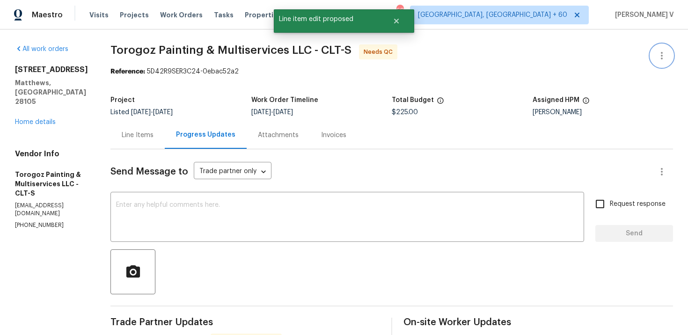
click at [666, 57] on icon "button" at bounding box center [662, 55] width 11 height 11
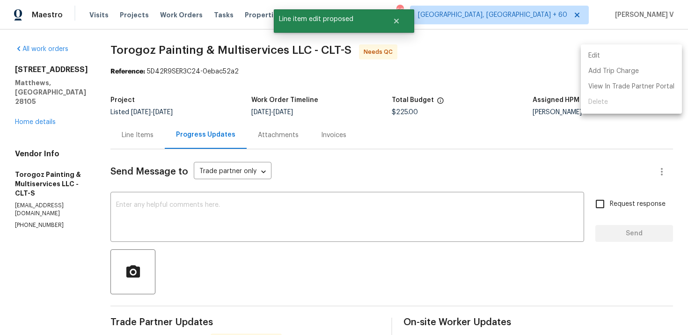
click at [618, 46] on ul "Edit Add Trip Charge View In Trade Partner Portal Delete" at bounding box center [631, 78] width 101 height 69
click at [585, 52] on li "Edit" at bounding box center [631, 55] width 101 height 15
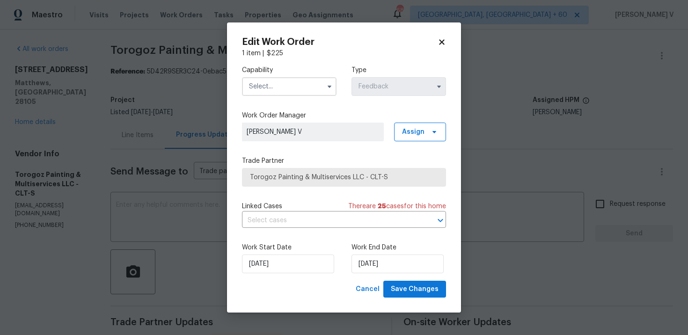
click at [280, 86] on input "text" at bounding box center [289, 86] width 95 height 19
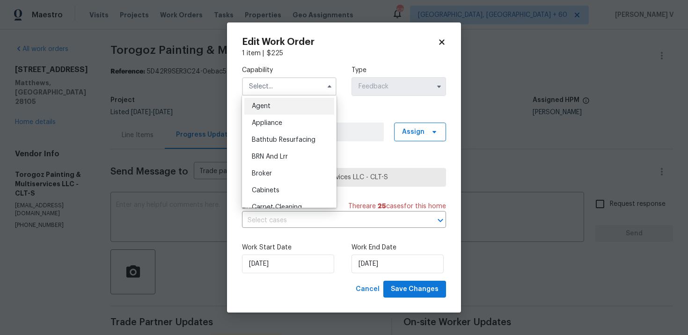
click at [261, 102] on div "Agent" at bounding box center [289, 106] width 90 height 17
type input "Agent"
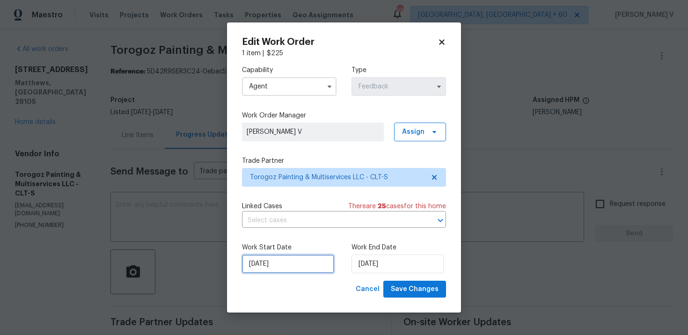
click at [289, 261] on input "29/09/2025" at bounding box center [288, 264] width 92 height 19
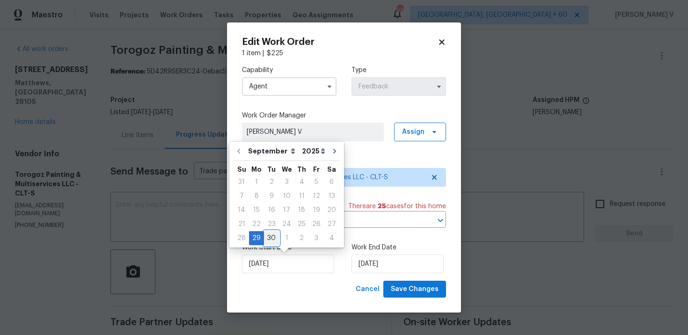
click at [272, 242] on div "30" at bounding box center [271, 238] width 15 height 13
type input "30/09/2025"
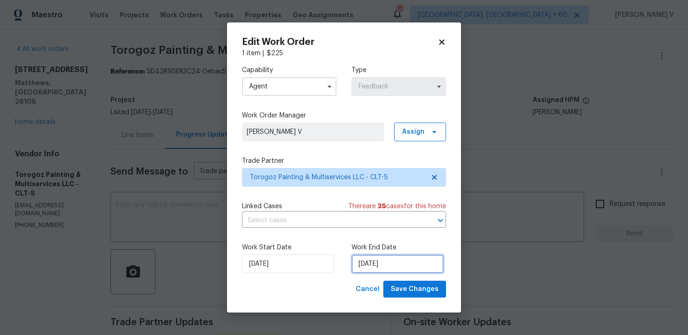
click at [357, 271] on input "01/10/2025" at bounding box center [398, 264] width 92 height 19
select select "9"
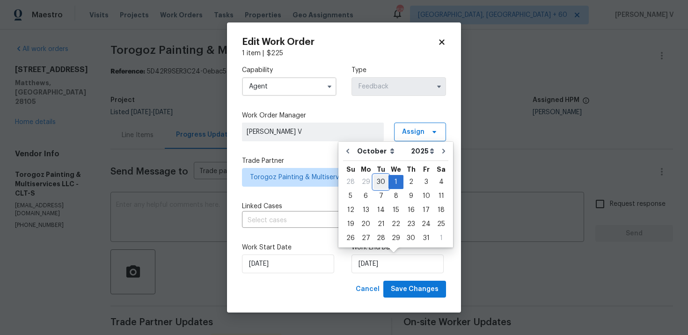
click at [375, 179] on div "30" at bounding box center [381, 182] width 15 height 13
type input "30/09/2025"
select select "8"
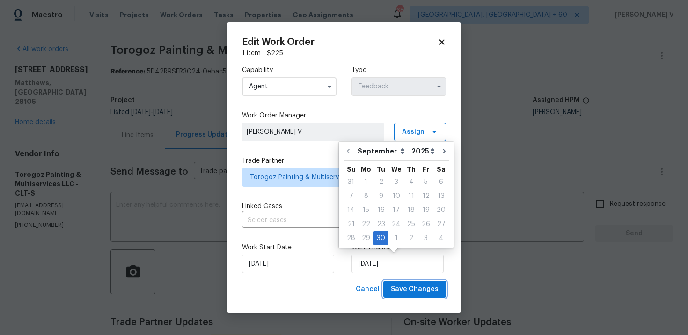
click at [408, 284] on span "Save Changes" at bounding box center [415, 290] width 48 height 12
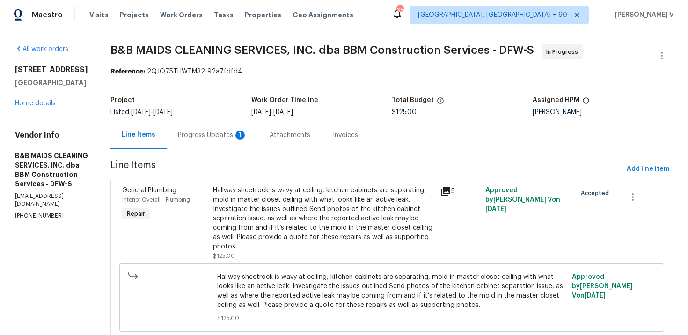
click at [245, 128] on div "Progress Updates 1" at bounding box center [213, 135] width 92 height 28
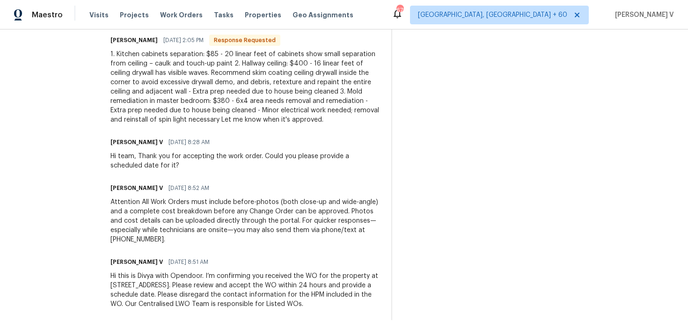
scroll to position [80, 0]
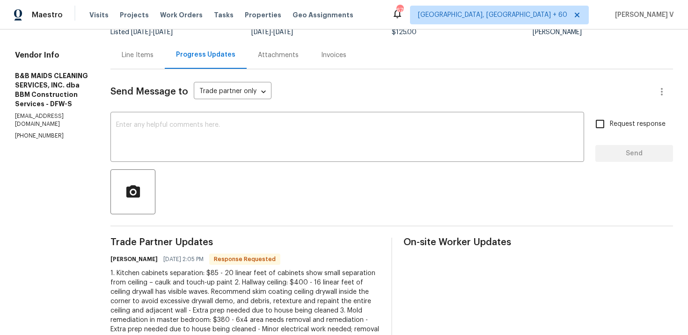
click at [154, 57] on div "Line Items" at bounding box center [138, 55] width 32 height 9
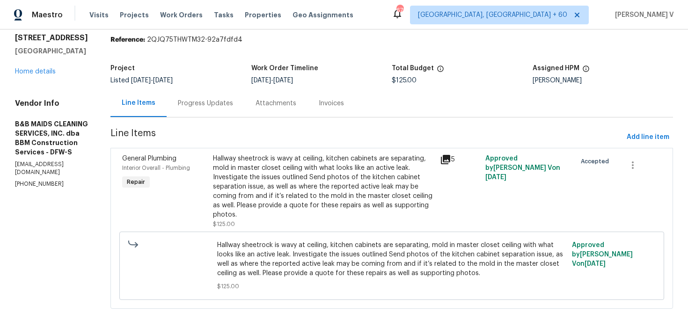
scroll to position [41, 0]
click at [244, 109] on section "B&B MAIDS CLEANING SERVICES, INC. dba BBM Construction Services - DFW-S In Prog…" at bounding box center [392, 167] width 563 height 308
click at [233, 99] on div "Progress Updates" at bounding box center [205, 103] width 55 height 9
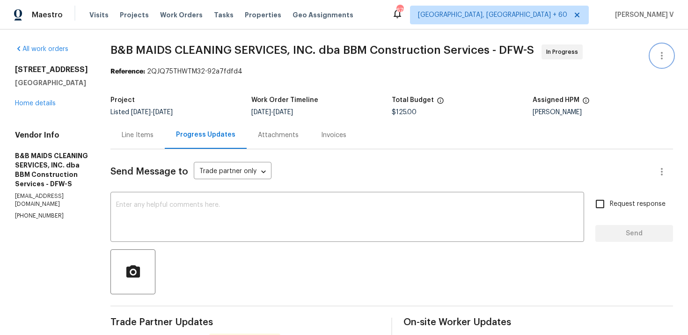
click at [673, 53] on button "button" at bounding box center [662, 55] width 22 height 22
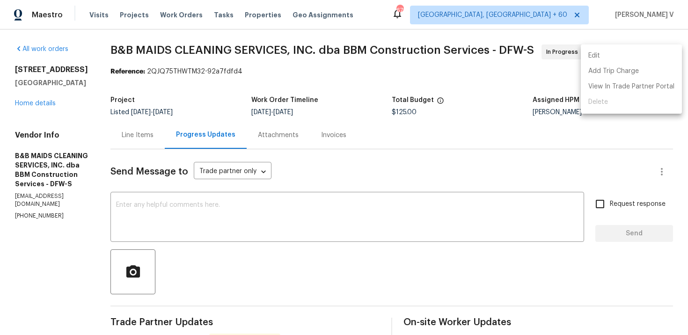
click at [648, 83] on li "View In Trade Partner Portal" at bounding box center [631, 86] width 101 height 15
click at [219, 176] on div at bounding box center [344, 167] width 688 height 335
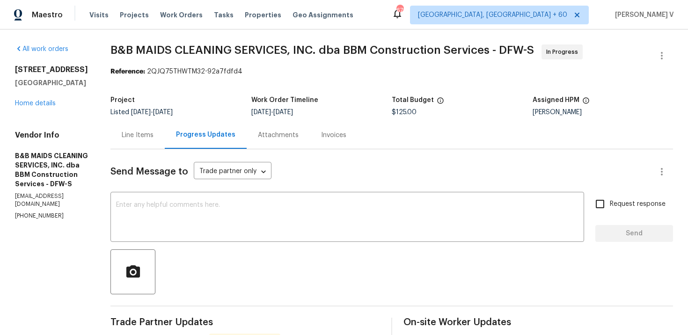
click at [219, 176] on div "Send Message to Trade partner only Trade partner only ​" at bounding box center [381, 172] width 540 height 22
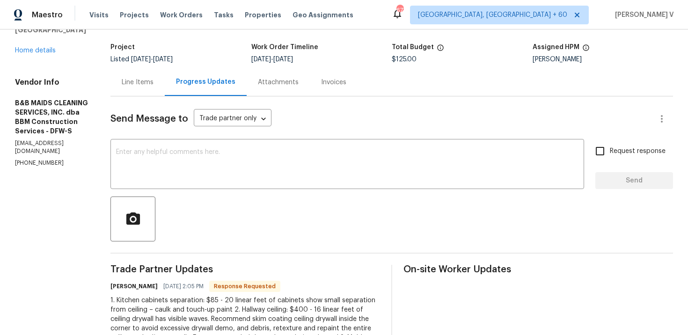
scroll to position [22, 0]
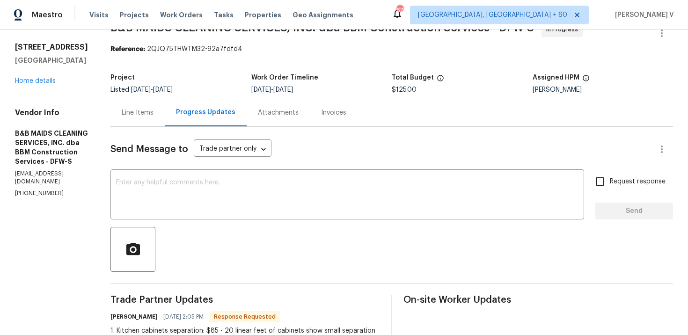
click at [161, 105] on div "Line Items" at bounding box center [138, 113] width 54 height 28
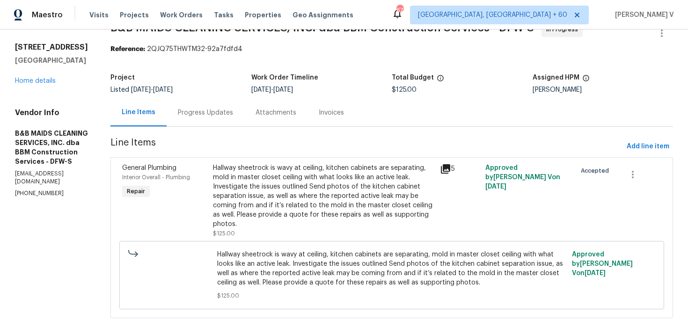
click at [283, 177] on div "Hallway sheetrock is wavy at ceiling, kitchen cabinets are separating, mold in …" at bounding box center [324, 196] width 222 height 66
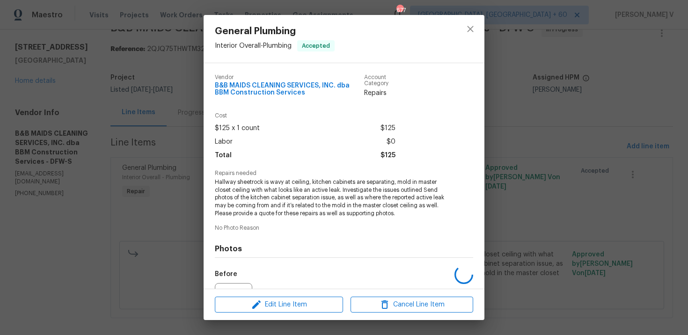
click at [283, 177] on div "Repairs needed Hallway sheetrock is wavy at ceiling, kitchen cabinets are separ…" at bounding box center [344, 193] width 259 height 47
click at [276, 189] on span "Hallway sheetrock is wavy at ceiling, kitchen cabinets are separating, mold in …" at bounding box center [331, 197] width 233 height 39
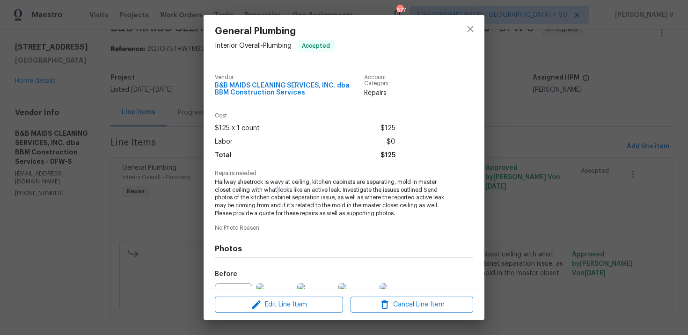
click at [276, 189] on span "Hallway sheetrock is wavy at ceiling, kitchen cabinets are separating, mold in …" at bounding box center [331, 197] width 233 height 39
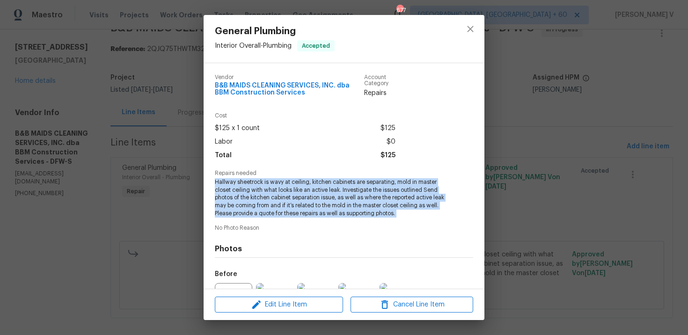
copy span "Hallway sheetrock is wavy at ceiling, kitchen cabinets are separating, mold in …"
click at [67, 52] on div "General Plumbing Interior Overall - Plumbing Accepted Vendor B&B MAIDS CLEANING…" at bounding box center [344, 167] width 688 height 335
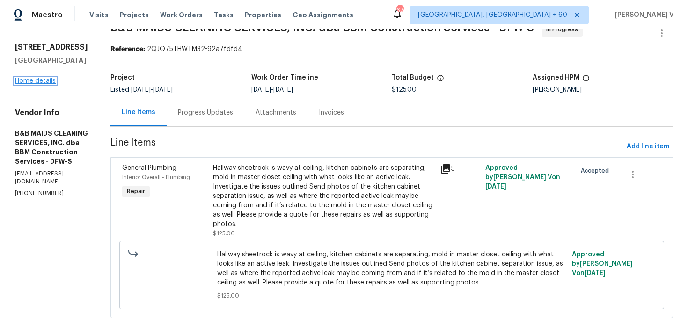
click at [48, 79] on link "Home details" at bounding box center [35, 81] width 41 height 7
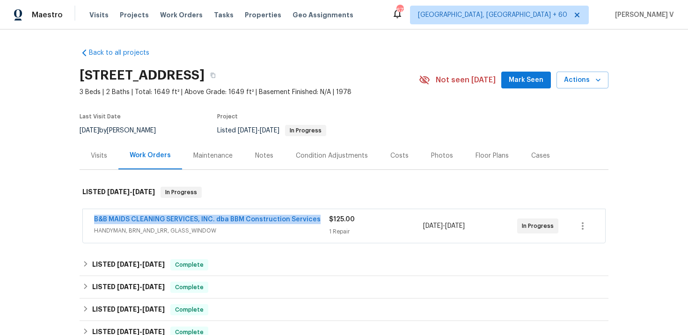
drag, startPoint x: 90, startPoint y: 215, endPoint x: 318, endPoint y: 222, distance: 227.7
click at [318, 222] on div "B&B MAIDS CLEANING SERVICES, INC. dba BBM Construction Services HANDYMAN, BRN_A…" at bounding box center [344, 226] width 523 height 34
copy link "B&B MAIDS CLEANING SERVICES, INC. dba BBM Construction Services"
click at [265, 219] on link "B&B MAIDS CLEANING SERVICES, INC. dba BBM Construction Services" at bounding box center [207, 219] width 227 height 7
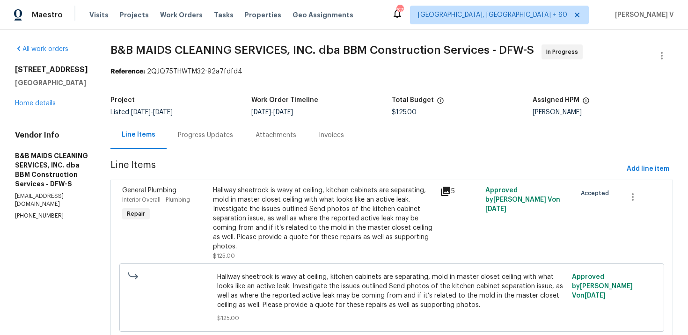
click at [229, 123] on div "Progress Updates" at bounding box center [206, 135] width 78 height 28
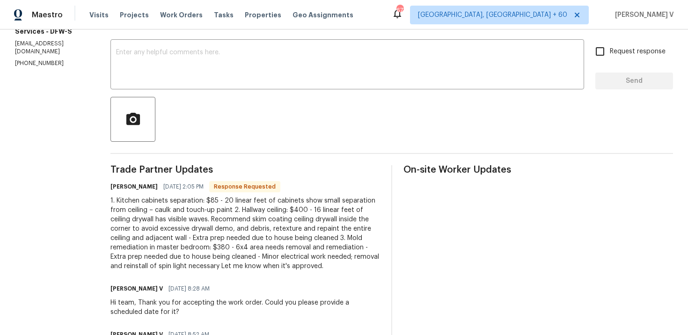
scroll to position [209, 0]
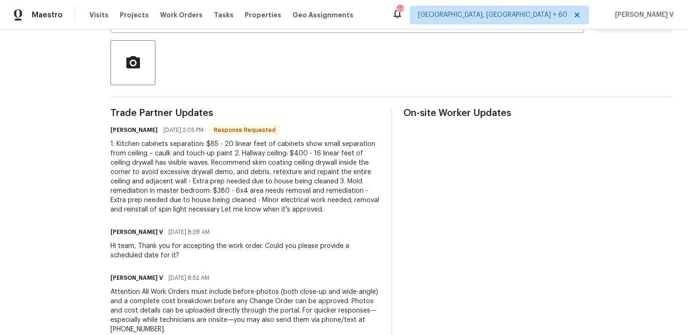
click at [217, 160] on div "1. Kitchen cabinets separation: $85 - 20 linear feet of cabinets show small sep…" at bounding box center [246, 177] width 270 height 75
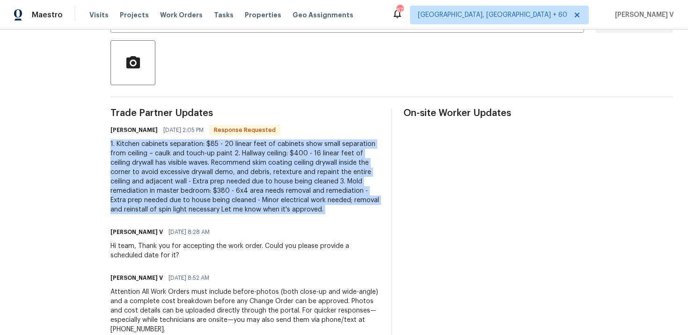
click at [217, 160] on div "1. Kitchen cabinets separation: $85 - 20 linear feet of cabinets show small sep…" at bounding box center [246, 177] width 270 height 75
copy div "1. Kitchen cabinets separation: $85 - 20 linear feet of cabinets show small sep…"
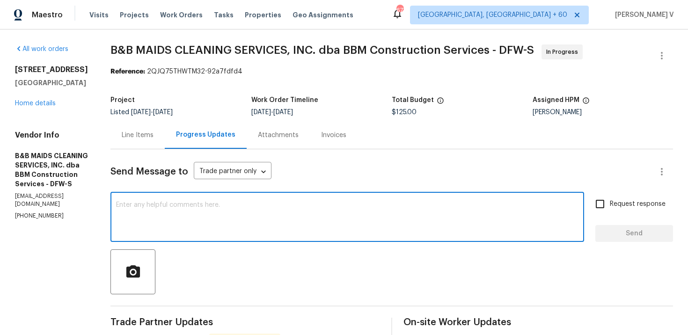
click at [164, 229] on textarea at bounding box center [347, 218] width 463 height 33
paste textarea "Hey thanks! We will review and get back to you."
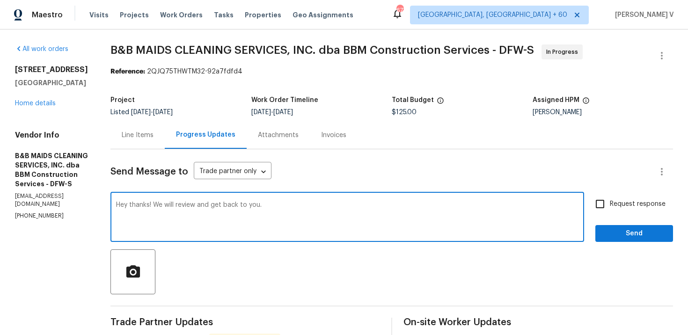
type textarea "Hey thanks! We will review and get back to you."
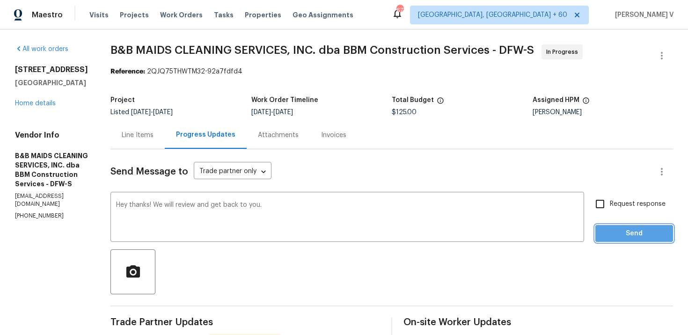
click at [657, 234] on span "Send" at bounding box center [634, 234] width 63 height 12
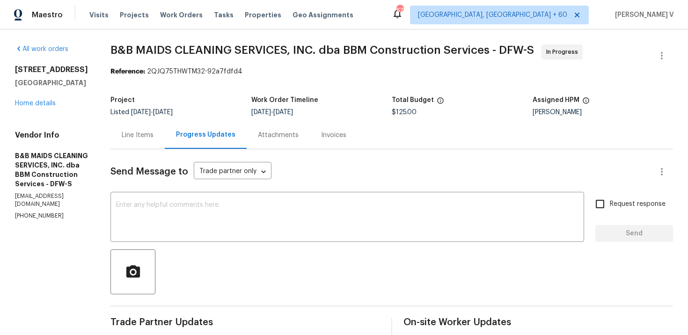
click at [165, 128] on div "Line Items" at bounding box center [138, 135] width 54 height 28
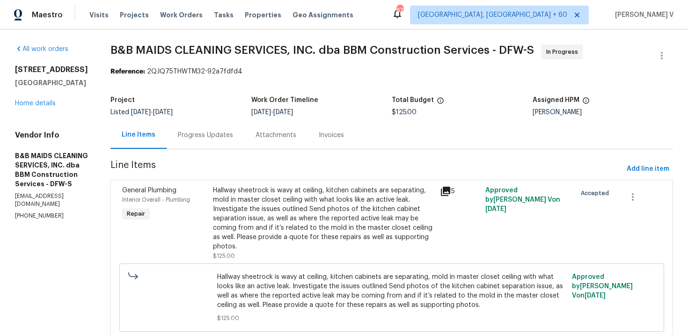
click at [337, 201] on div "Hallway sheetrock is wavy at ceiling, kitchen cabinets are separating, mold in …" at bounding box center [324, 219] width 222 height 66
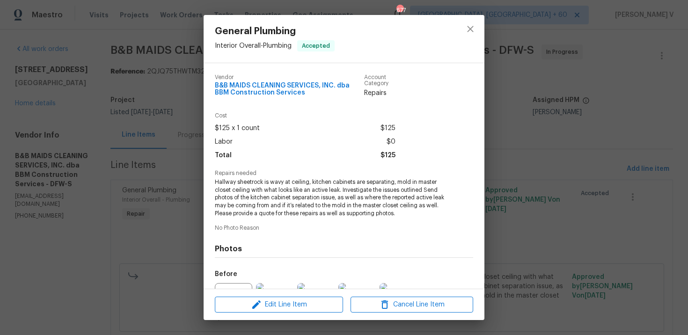
scroll to position [102, 0]
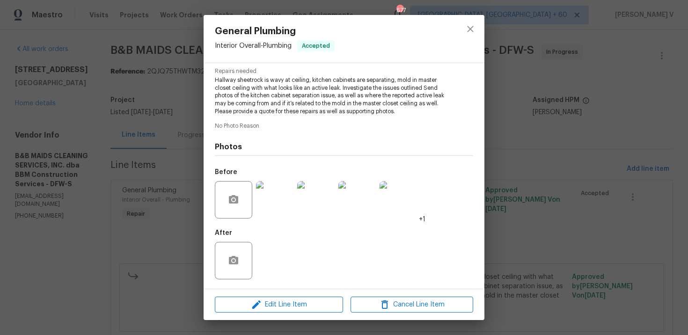
click at [280, 190] on img at bounding box center [274, 199] width 37 height 37
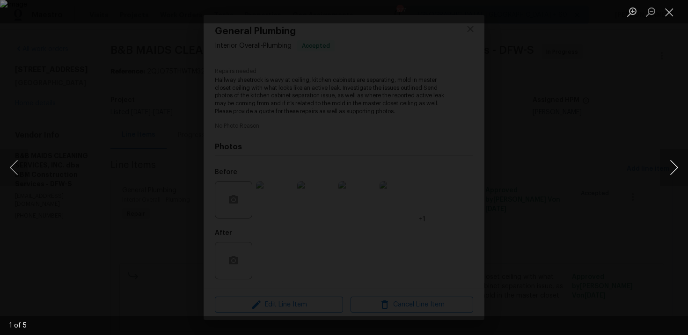
click at [673, 165] on button "Next image" at bounding box center [674, 167] width 28 height 37
click at [681, 166] on button "Next image" at bounding box center [674, 167] width 28 height 37
click at [671, 170] on button "Next image" at bounding box center [674, 167] width 28 height 37
click at [673, 174] on button "Next image" at bounding box center [674, 167] width 28 height 37
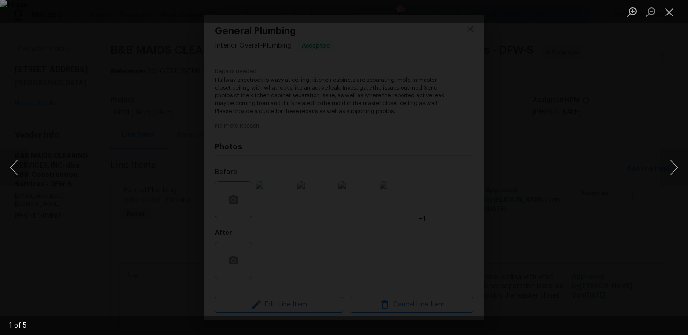
click at [165, 49] on div "Lightbox" at bounding box center [344, 167] width 688 height 335
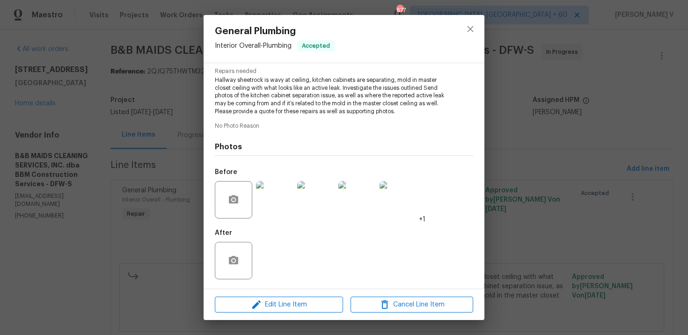
click at [165, 49] on div "Lightbox" at bounding box center [344, 167] width 688 height 335
click at [241, 139] on div "Photos Before +1 After" at bounding box center [344, 208] width 259 height 154
click at [200, 139] on div "General Plumbing Interior Overall - Plumbing Accepted Vendor B&B MAIDS CLEANING…" at bounding box center [344, 167] width 688 height 335
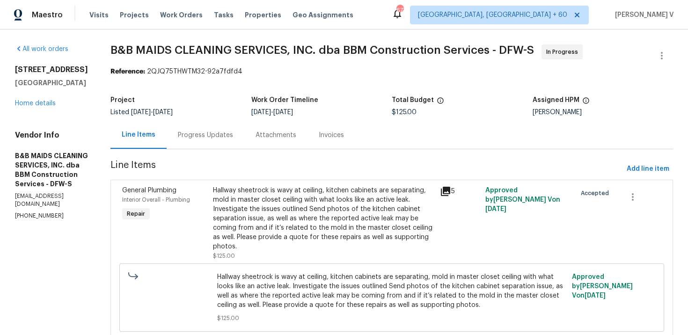
click at [222, 147] on div "Progress Updates" at bounding box center [206, 135] width 78 height 28
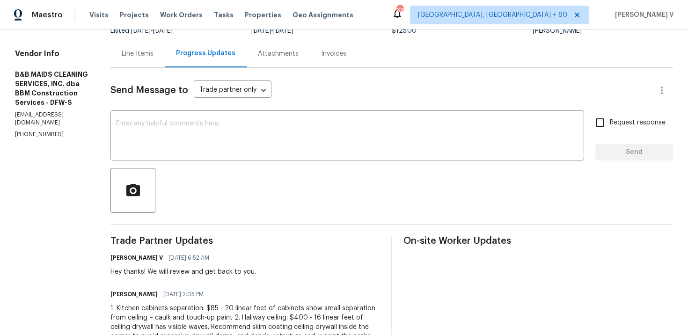
scroll to position [88, 0]
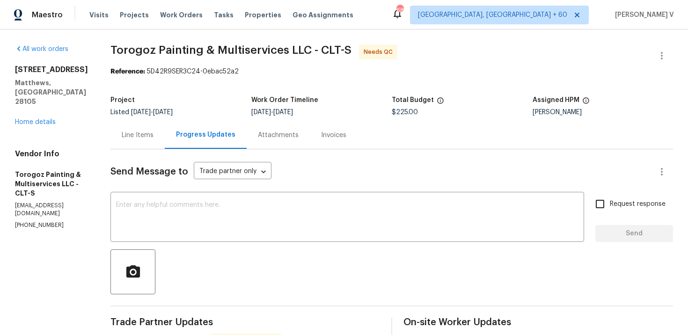
click at [152, 126] on div "Line Items" at bounding box center [138, 135] width 54 height 28
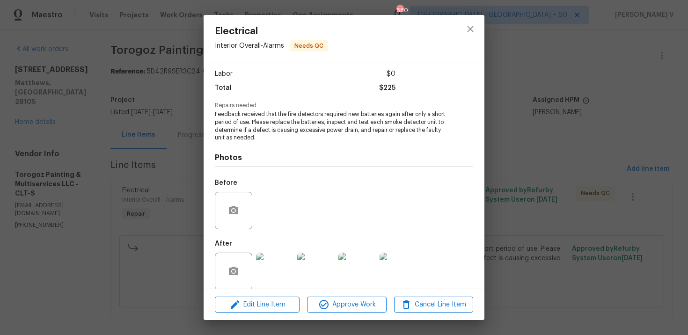
scroll to position [73, 0]
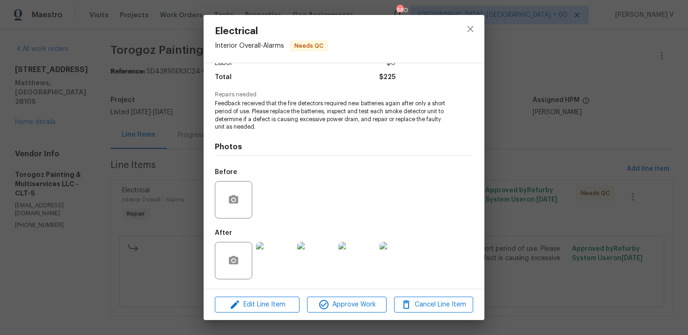
click at [280, 269] on img at bounding box center [274, 260] width 37 height 37
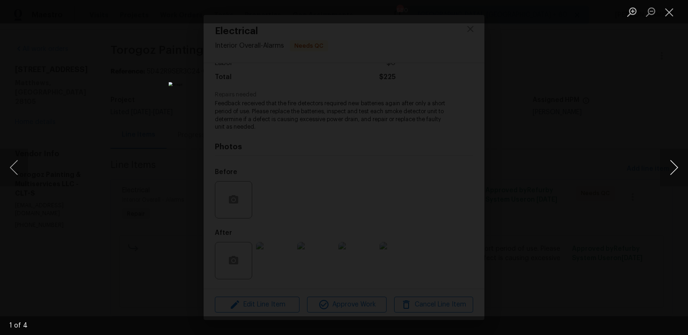
click at [671, 169] on button "Next image" at bounding box center [674, 167] width 28 height 37
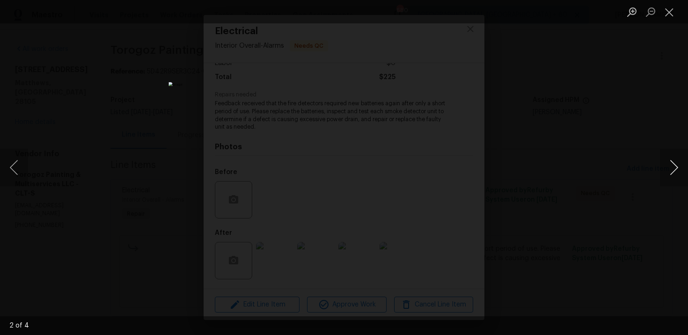
click at [671, 169] on button "Next image" at bounding box center [674, 167] width 28 height 37
click at [654, 125] on div "Lightbox" at bounding box center [344, 167] width 688 height 335
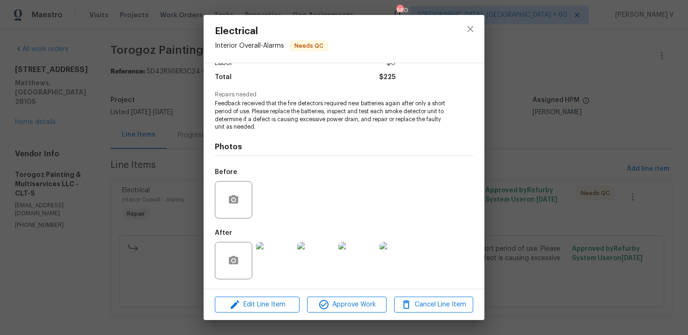
click at [654, 125] on div "Electrical Interior Overall - Alarms Needs QC Vendor Torogoz Painting & Multise…" at bounding box center [344, 167] width 688 height 335
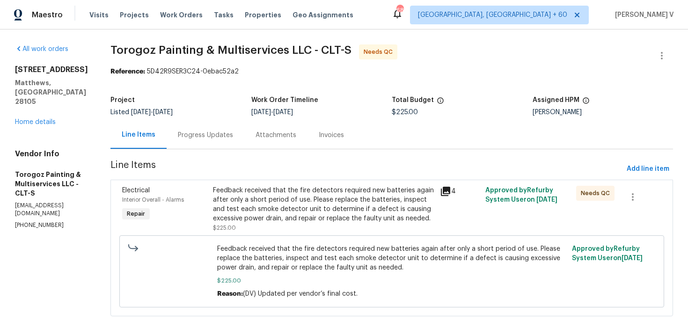
click at [239, 155] on section "Torogoz Painting & Multiservices LLC - CLT-S Needs QC Reference: 5D42R9SER3C24-…" at bounding box center [392, 185] width 563 height 283
click at [235, 144] on div "Progress Updates" at bounding box center [206, 135] width 78 height 28
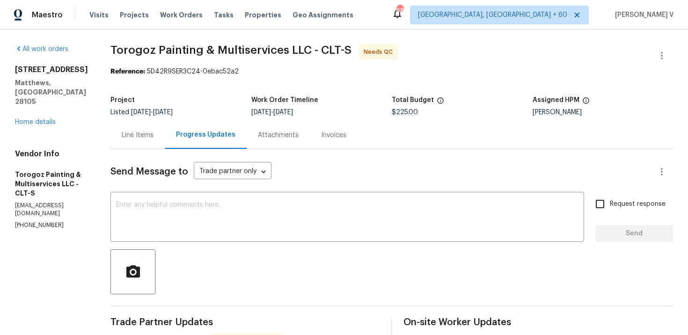
click at [151, 111] on span "9/26/2025" at bounding box center [141, 112] width 20 height 7
click at [154, 134] on div "Line Items" at bounding box center [138, 135] width 32 height 9
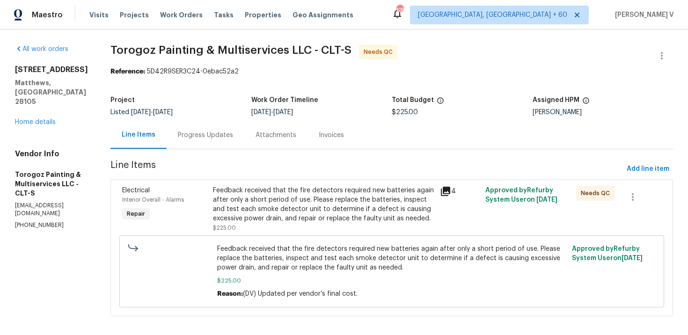
click at [289, 205] on div "Feedback received that the fire detectors required new batteries again after on…" at bounding box center [324, 204] width 222 height 37
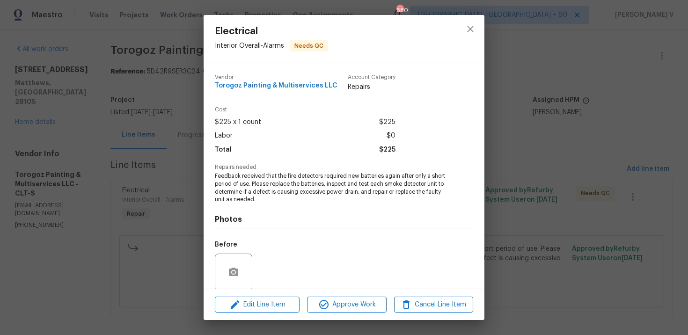
scroll to position [73, 0]
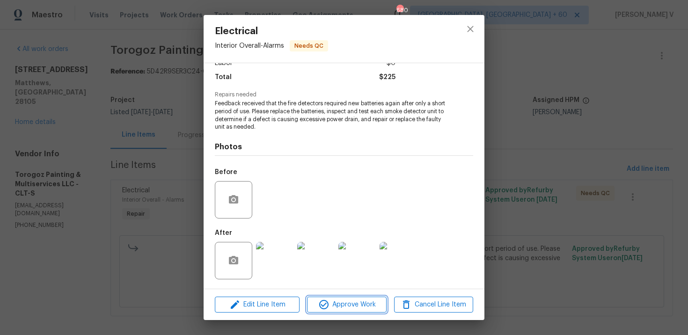
click at [340, 304] on span "Approve Work" at bounding box center [347, 305] width 74 height 12
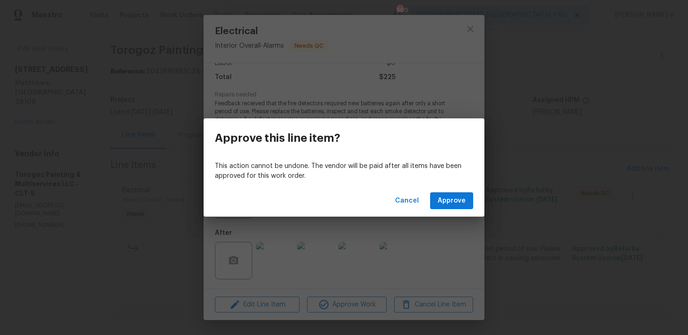
click at [435, 191] on div "Cancel Approve" at bounding box center [344, 201] width 281 height 32
click at [440, 199] on span "Approve" at bounding box center [452, 201] width 28 height 12
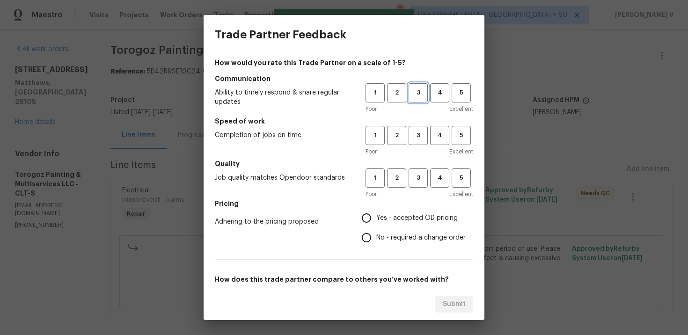
click at [416, 99] on button "3" at bounding box center [418, 92] width 19 height 19
click at [419, 131] on span "3" at bounding box center [418, 135] width 17 height 11
click at [423, 180] on span "3" at bounding box center [418, 178] width 17 height 11
click at [404, 222] on span "Yes - accepted OD pricing" at bounding box center [417, 219] width 81 height 10
click at [377, 222] on input "Yes - accepted OD pricing" at bounding box center [367, 218] width 20 height 20
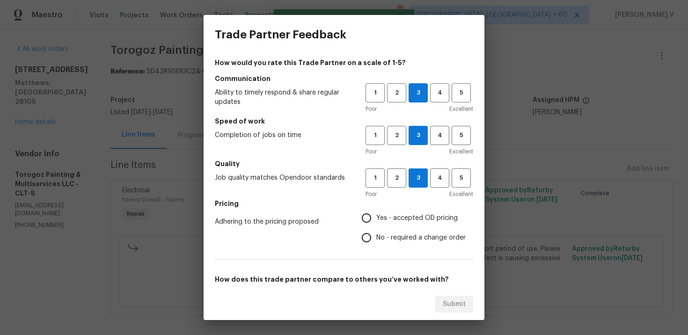
radio input "true"
click at [398, 236] on span "No - required a change order" at bounding box center [421, 238] width 89 height 10
click at [377, 236] on input "No - required a change order" at bounding box center [367, 238] width 20 height 20
radio input "true"
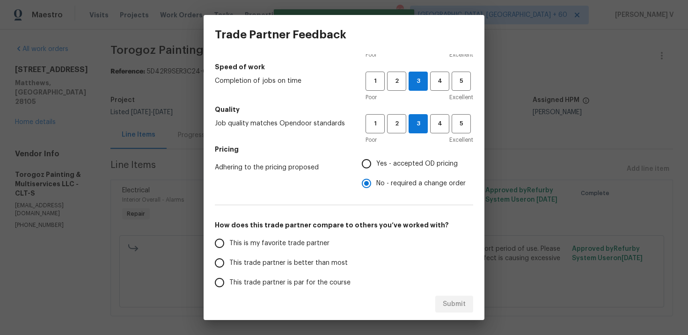
scroll to position [59, 0]
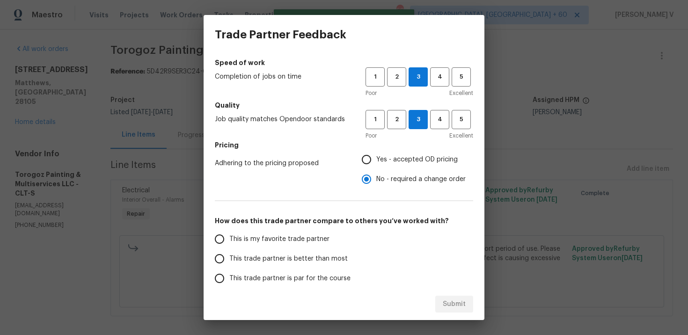
click at [350, 256] on label "This trade partner is better than most" at bounding box center [284, 259] width 148 height 20
click at [229, 256] on input "This trade partner is better than most" at bounding box center [220, 259] width 20 height 20
click at [454, 302] on span "Submit" at bounding box center [454, 305] width 23 height 12
radio input "true"
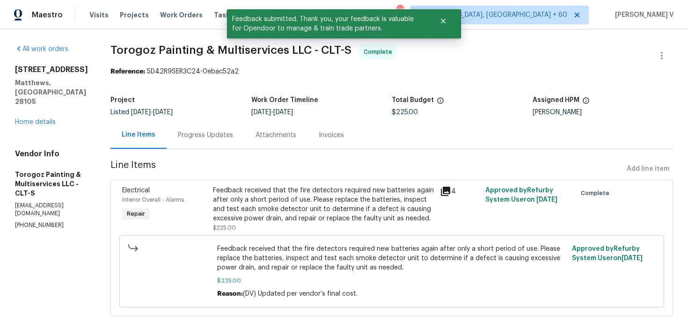
click at [228, 129] on div "Progress Updates" at bounding box center [206, 135] width 78 height 28
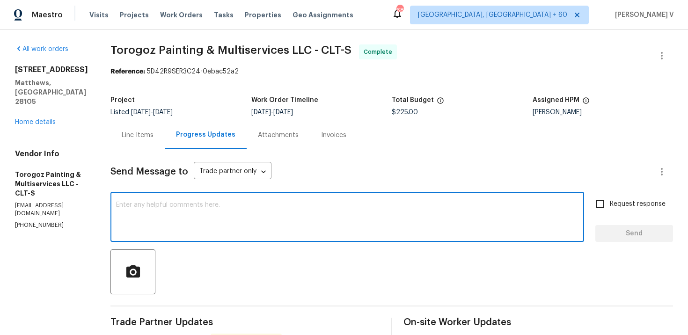
click at [193, 206] on textarea at bounding box center [347, 218] width 463 height 33
paste textarea "Hey, we have updated the cost to $ and the work order has been approved. Thanks…"
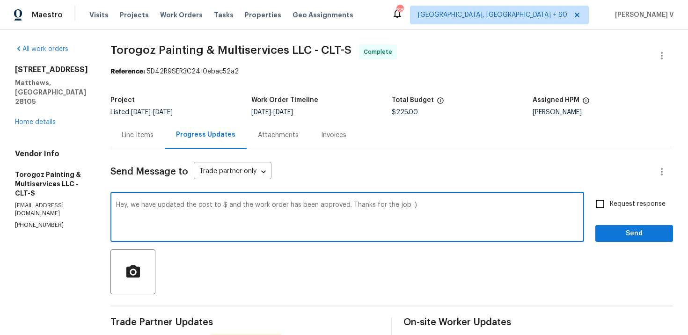
click at [244, 206] on textarea "Hey, we have updated the cost to $ and the work order has been approved. Thanks…" at bounding box center [347, 218] width 463 height 33
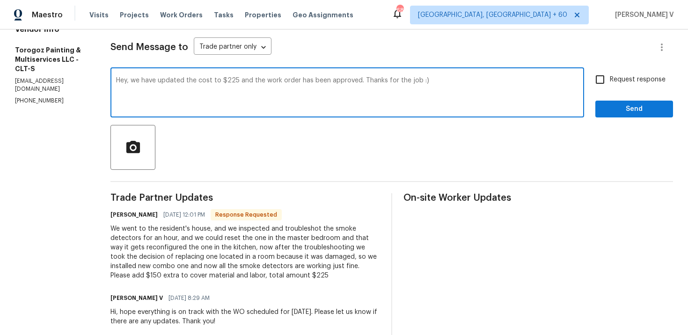
scroll to position [121, 0]
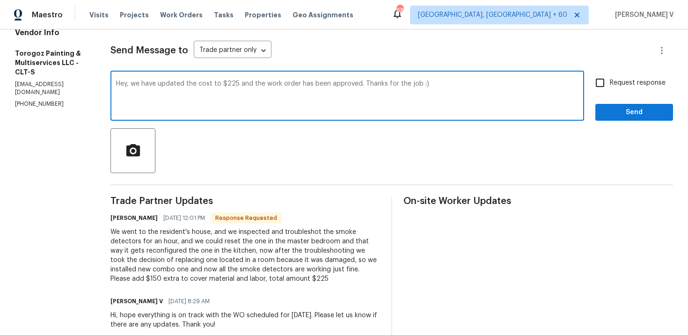
click at [516, 86] on textarea "Hey, we have updated the cost to $225 and the work order has been approved. Tha…" at bounding box center [347, 97] width 463 height 33
type textarea "Hey, we have updated the cost to $225 and the work order has been approved. Tha…"
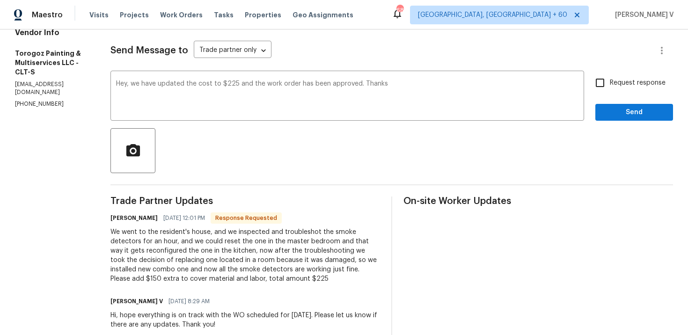
click at [632, 125] on div "Send Message to Trade partner only Trade partner only ​ Hey, we have updated th…" at bounding box center [392, 272] width 563 height 488
click at [623, 117] on span "Send" at bounding box center [634, 113] width 63 height 12
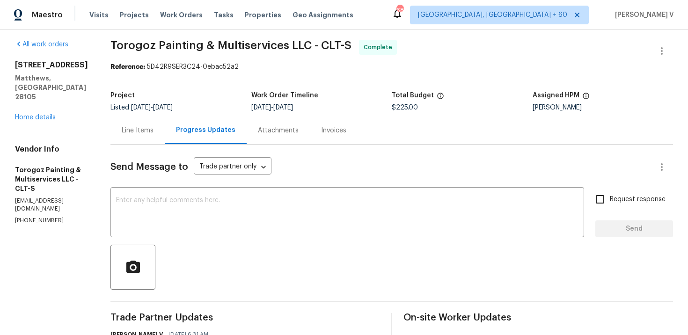
scroll to position [0, 0]
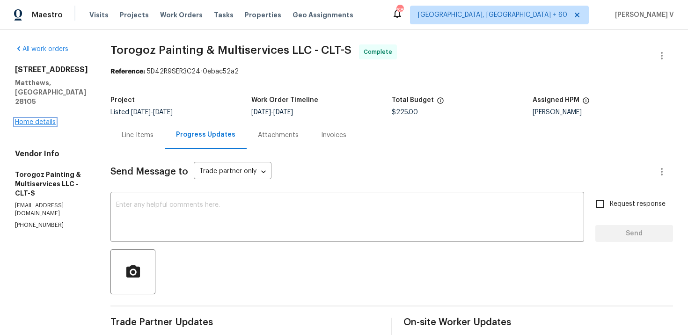
click at [38, 119] on link "Home details" at bounding box center [35, 122] width 41 height 7
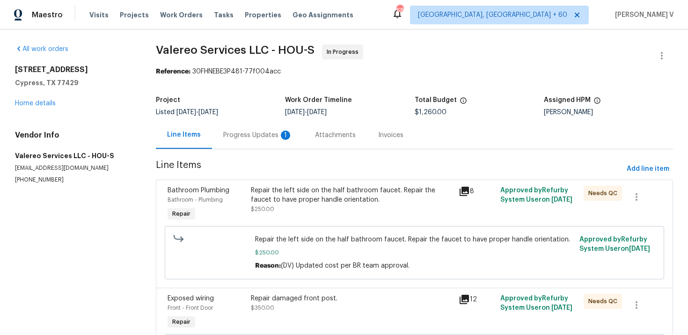
click at [268, 133] on div "Progress Updates 1" at bounding box center [257, 135] width 69 height 9
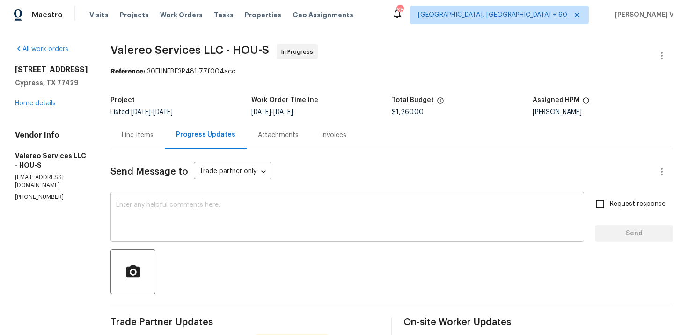
click at [142, 220] on textarea at bounding box center [347, 218] width 463 height 33
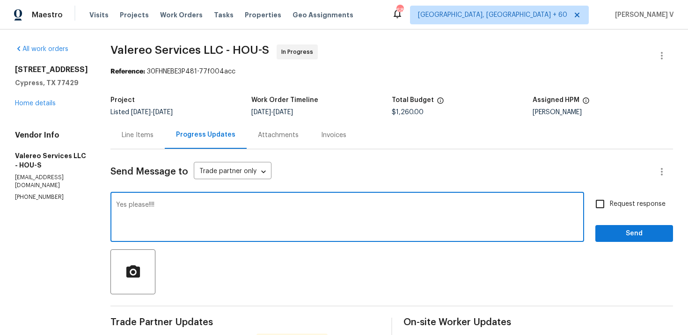
type textarea "Yes please!!!!"
click at [610, 210] on input "Request response" at bounding box center [601, 204] width 20 height 20
checkbox input "true"
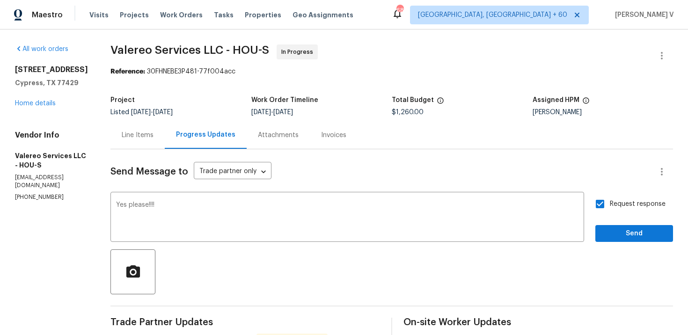
click at [620, 238] on span "Send" at bounding box center [634, 234] width 63 height 12
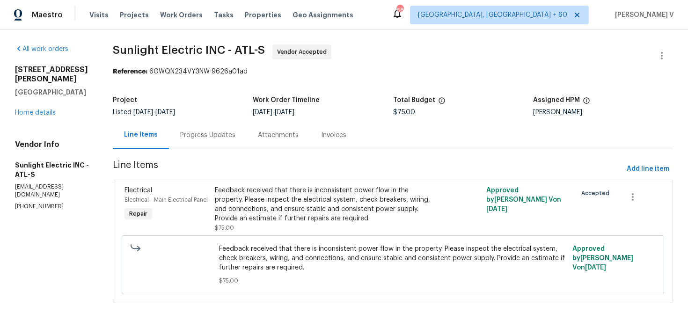
click at [226, 147] on div "Progress Updates" at bounding box center [208, 135] width 78 height 28
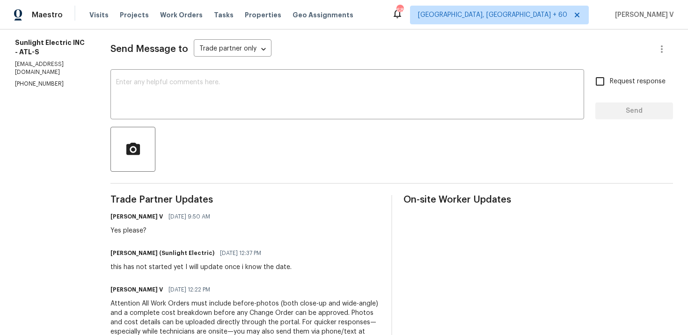
scroll to position [196, 0]
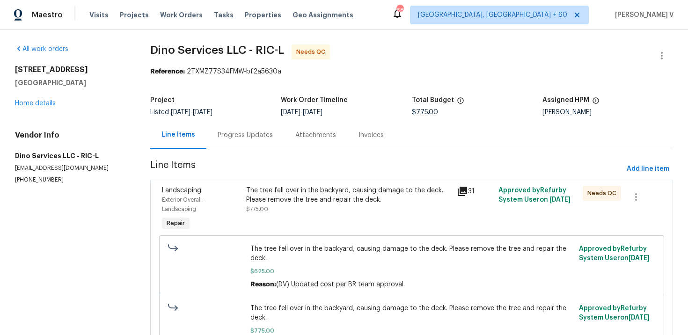
click at [243, 141] on div "Progress Updates" at bounding box center [246, 135] width 78 height 28
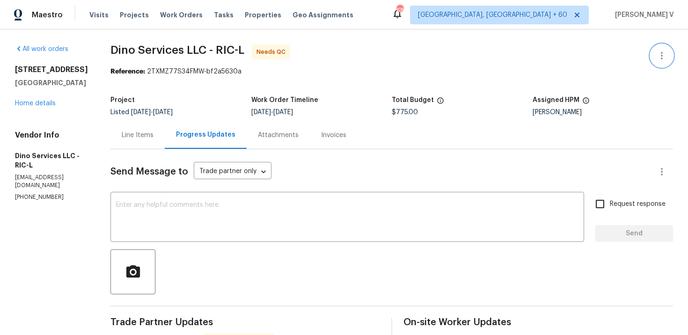
click at [663, 49] on button "button" at bounding box center [662, 55] width 22 height 22
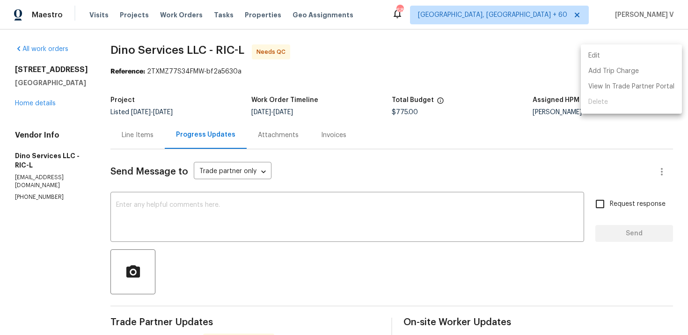
click at [663, 49] on li "Edit" at bounding box center [631, 55] width 101 height 15
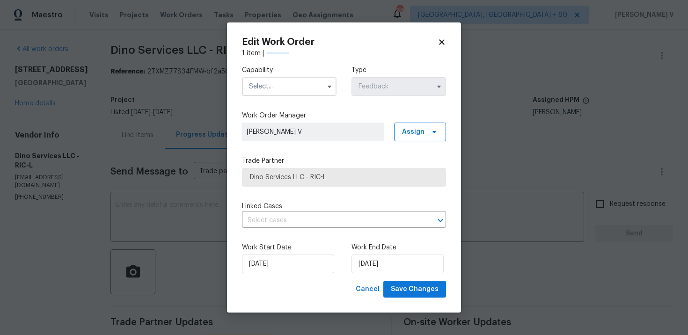
click at [251, 81] on input "text" at bounding box center [289, 86] width 95 height 19
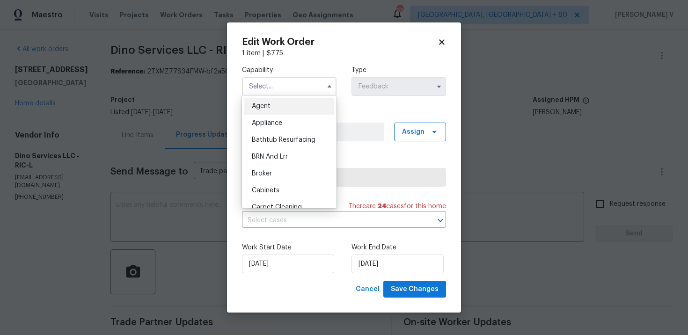
click at [253, 111] on div "Agent" at bounding box center [289, 106] width 90 height 17
type input "Agent"
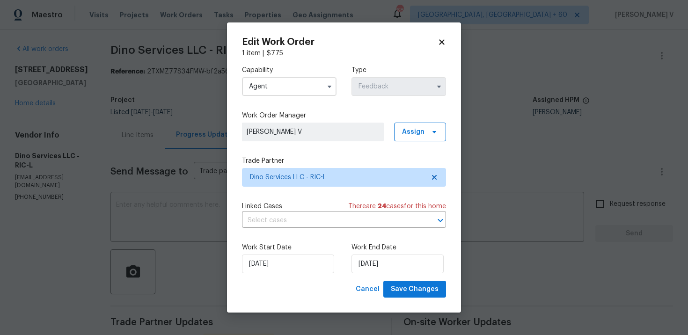
click at [153, 135] on body "Maestro Visits Projects Work Orders Tasks Properties Geo Assignments [STREET_AD…" at bounding box center [344, 167] width 688 height 335
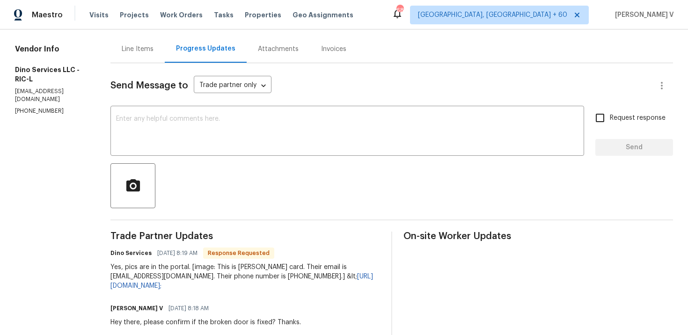
scroll to position [55, 0]
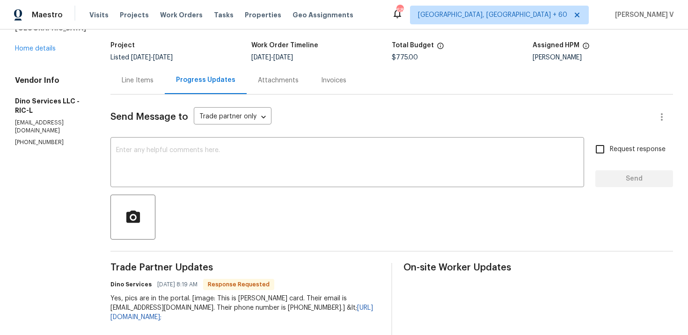
click at [140, 66] on div "Project Listed [DATE] - [DATE] Work Order Timeline [DATE] - [DATE] Total Budget…" at bounding box center [392, 52] width 563 height 30
click at [145, 79] on div "Line Items" at bounding box center [138, 80] width 32 height 9
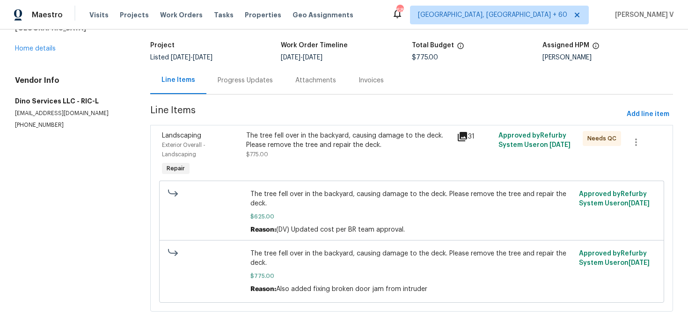
click at [351, 143] on div "The tree fell over in the backyard, causing damage to the deck. Please remove t…" at bounding box center [348, 140] width 205 height 19
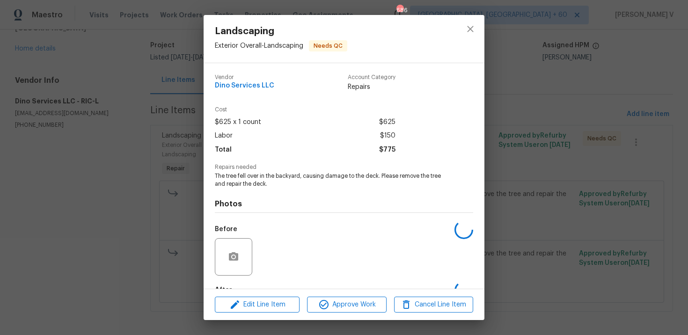
scroll to position [57, 0]
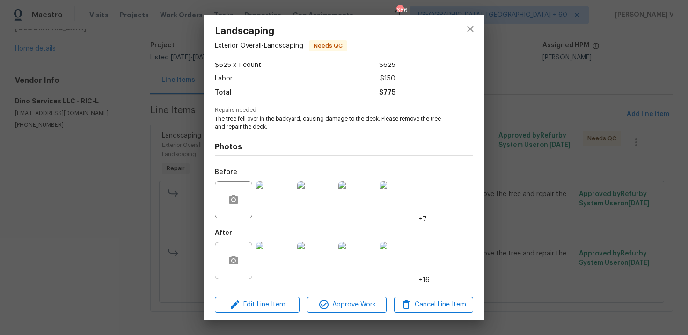
click at [164, 115] on div "Landscaping Exterior Overall - Landscaping Needs QC Vendor Dino Services LLC Ac…" at bounding box center [344, 167] width 688 height 335
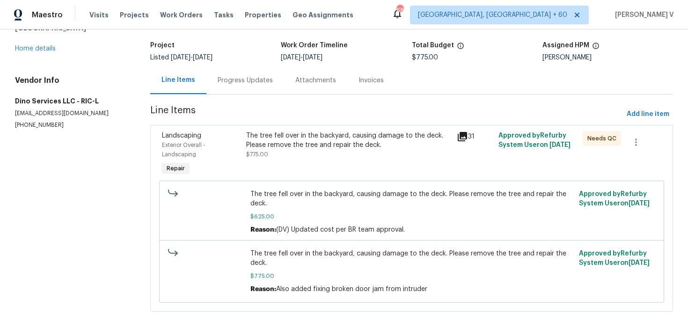
click at [295, 125] on div "Landscaping Exterior Overall - Landscaping Repair The tree fell over in the bac…" at bounding box center [411, 218] width 523 height 187
click at [305, 166] on div "The tree fell over in the backyard, causing damage to the deck. Please remove t…" at bounding box center [349, 154] width 210 height 52
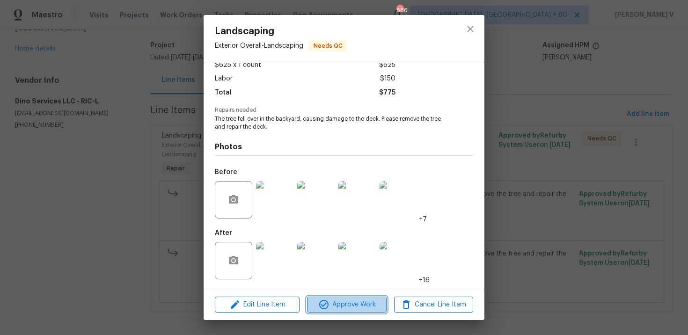
click at [358, 303] on span "Approve Work" at bounding box center [347, 305] width 74 height 12
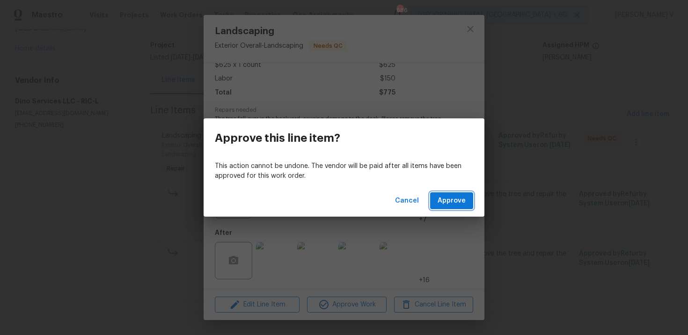
click at [454, 201] on span "Approve" at bounding box center [452, 201] width 28 height 12
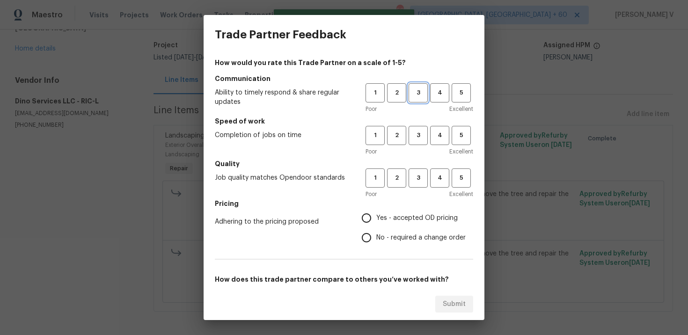
click at [417, 94] on span "3" at bounding box center [418, 93] width 17 height 11
click at [422, 141] on button "3" at bounding box center [418, 135] width 19 height 19
click at [420, 172] on button "3" at bounding box center [418, 178] width 19 height 19
click at [396, 239] on span "No - required a change order" at bounding box center [421, 238] width 89 height 10
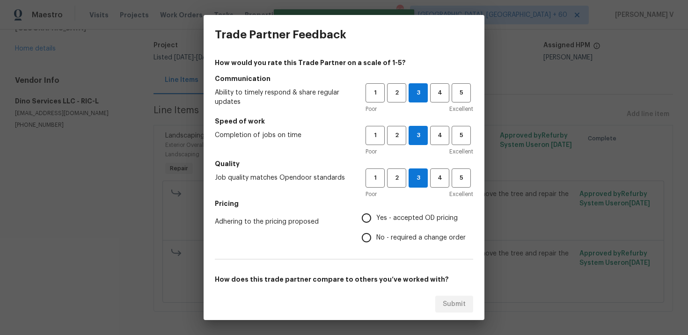
click at [377, 239] on input "No - required a change order" at bounding box center [367, 238] width 20 height 20
radio input "true"
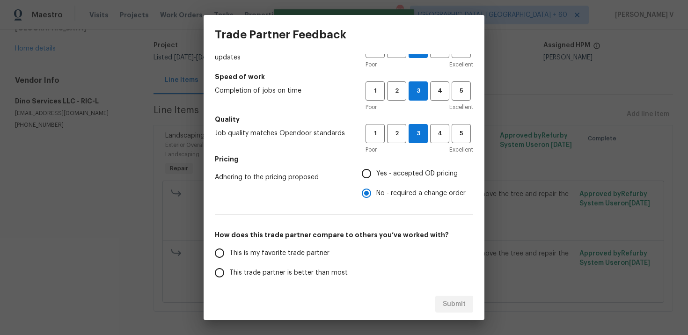
scroll to position [48, 0]
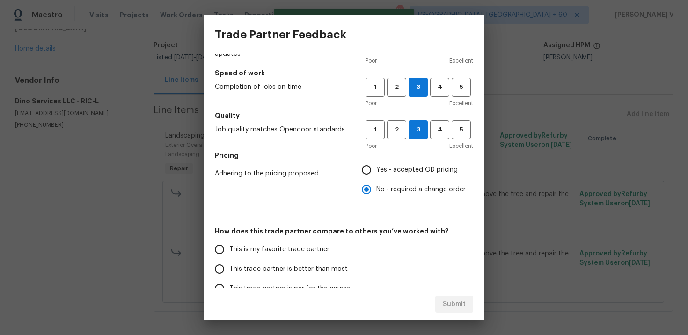
click at [335, 262] on label "This trade partner is better than most" at bounding box center [284, 269] width 148 height 20
click at [229, 262] on input "This trade partner is better than most" at bounding box center [220, 269] width 20 height 20
click at [461, 313] on div "Submit" at bounding box center [344, 305] width 281 height 32
click at [459, 297] on button "Submit" at bounding box center [455, 304] width 38 height 17
radio input "true"
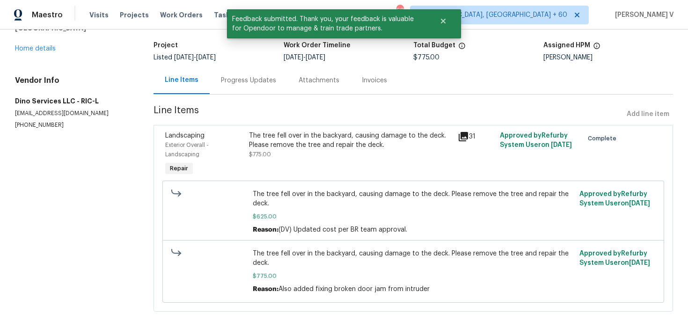
click at [245, 80] on div "Progress Updates" at bounding box center [248, 80] width 55 height 9
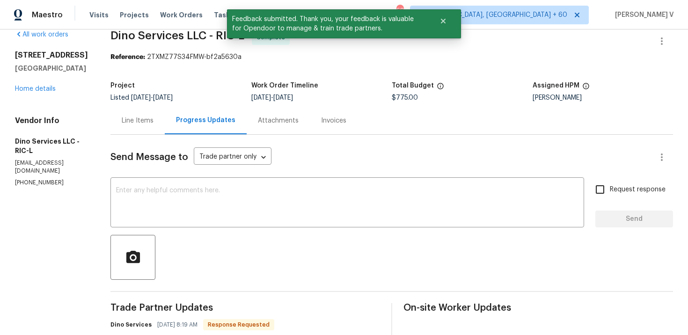
scroll to position [55, 0]
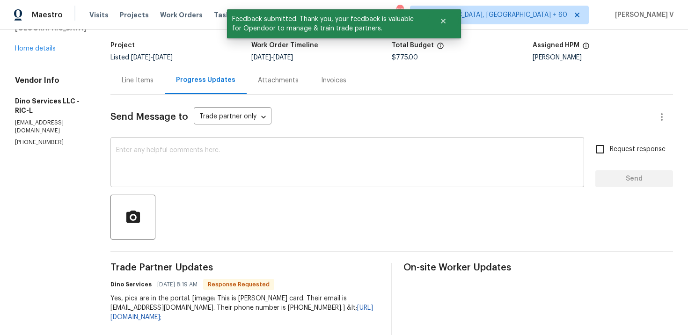
click at [156, 152] on textarea at bounding box center [347, 163] width 463 height 33
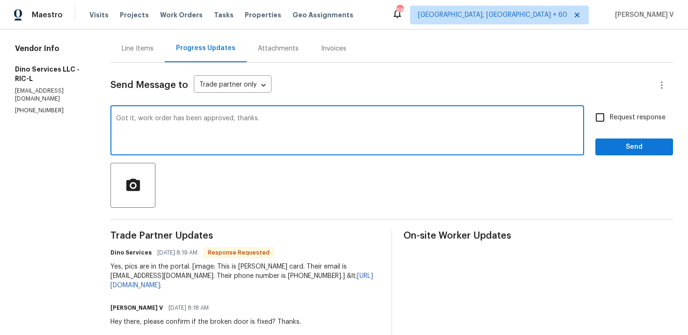
type textarea "Got it, work order has been approved, thanks."
click at [651, 152] on span "Send" at bounding box center [634, 147] width 63 height 12
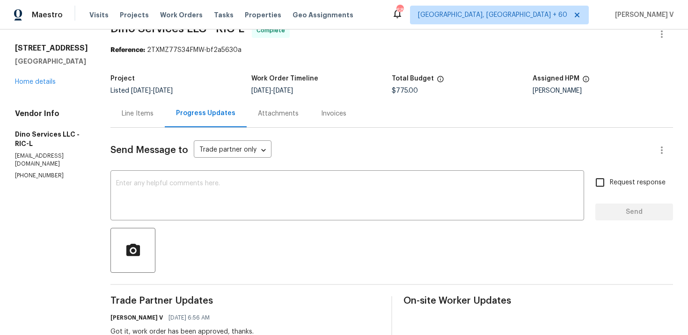
scroll to position [0, 0]
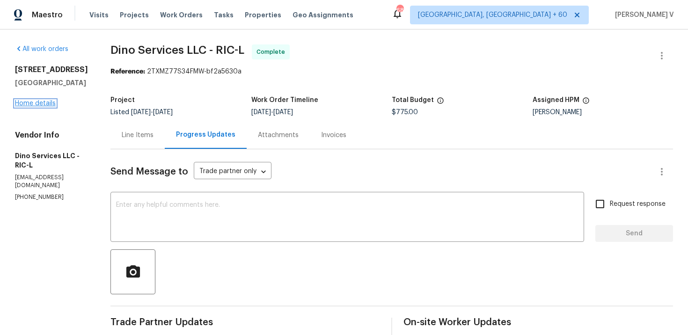
click at [48, 107] on link "Home details" at bounding box center [35, 103] width 41 height 7
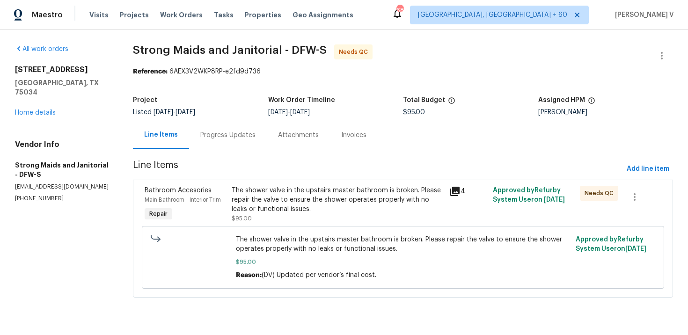
click at [229, 143] on div "Progress Updates" at bounding box center [228, 135] width 78 height 28
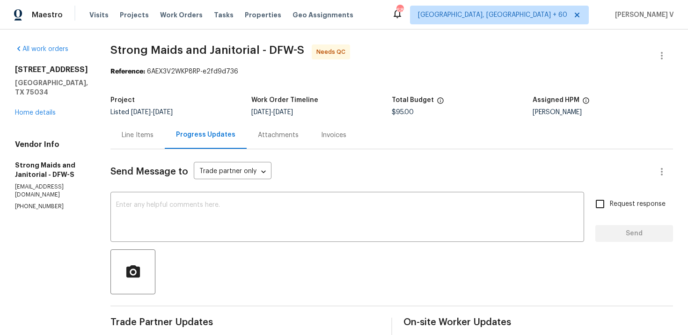
click at [131, 135] on div "Line Items" at bounding box center [138, 135] width 32 height 9
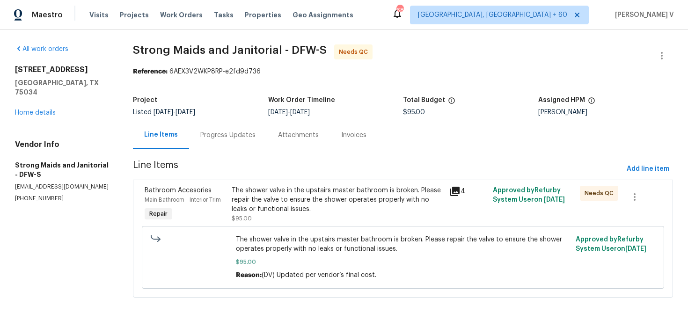
click at [375, 214] on div "The shower valve in the upstairs master bathroom is broken. Please repair the v…" at bounding box center [338, 204] width 212 height 37
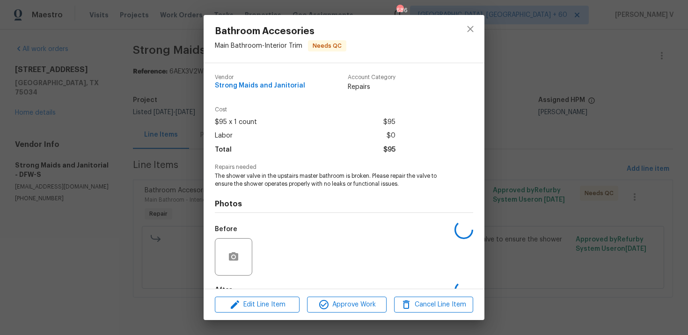
scroll to position [57, 0]
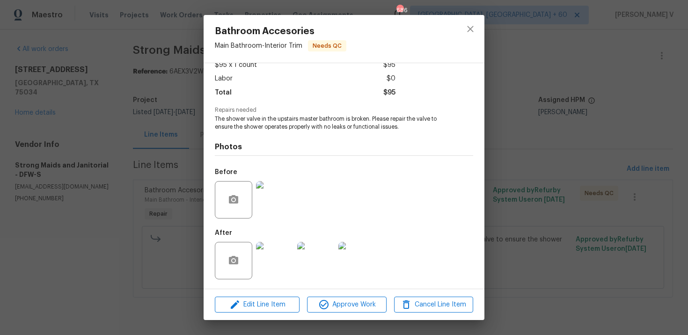
click at [274, 267] on img at bounding box center [274, 260] width 37 height 37
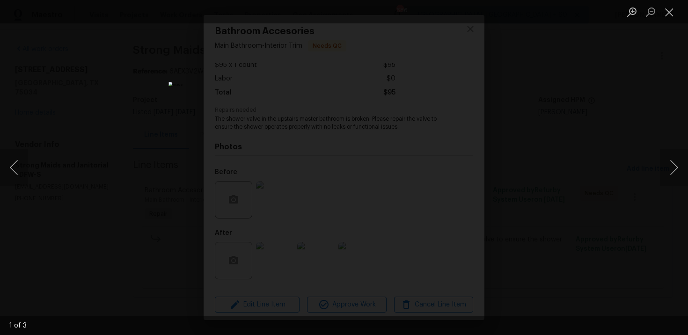
click at [598, 125] on div "Lightbox" at bounding box center [344, 167] width 688 height 335
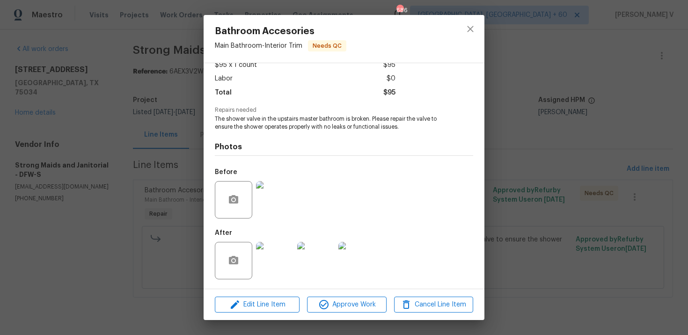
click at [335, 259] on div at bounding box center [316, 261] width 41 height 49
click at [361, 261] on img at bounding box center [357, 260] width 37 height 37
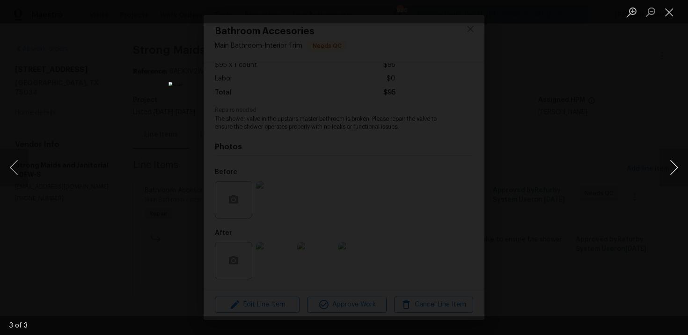
click at [670, 165] on button "Next image" at bounding box center [674, 167] width 28 height 37
click at [657, 113] on div "Lightbox" at bounding box center [344, 167] width 688 height 335
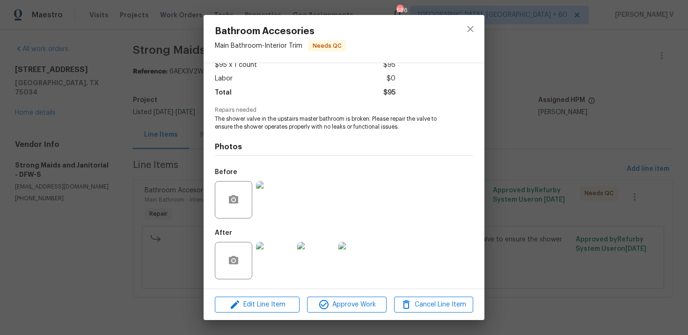
click at [657, 113] on div "Bathroom Accesories Main Bathroom - Interior Trim Needs QC Vendor Strong Maids …" at bounding box center [344, 167] width 688 height 335
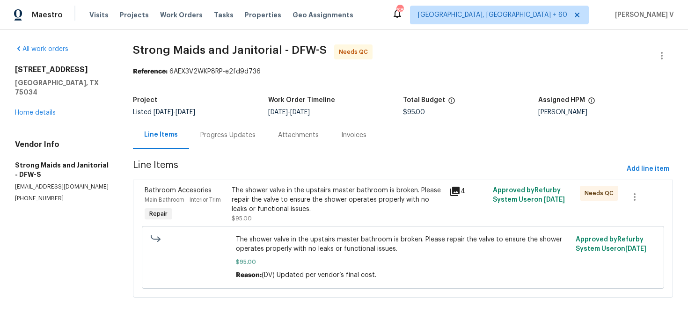
click at [207, 130] on div "Progress Updates" at bounding box center [228, 135] width 78 height 28
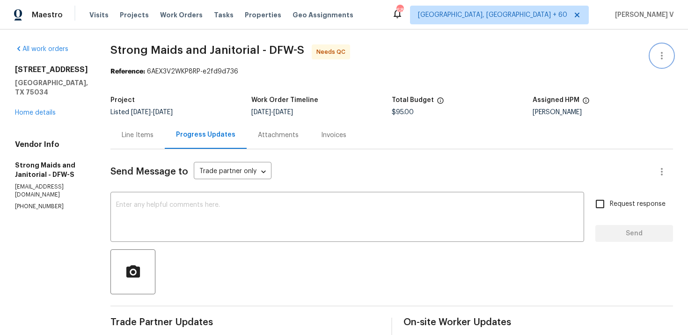
click at [660, 49] on button "button" at bounding box center [662, 55] width 22 height 22
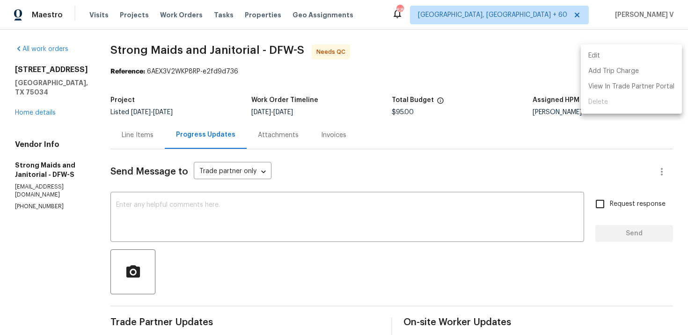
click at [660, 49] on li "Edit" at bounding box center [631, 55] width 101 height 15
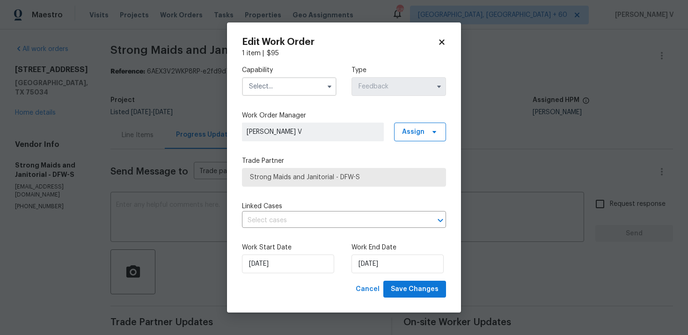
click at [276, 78] on input "text" at bounding box center [289, 86] width 95 height 19
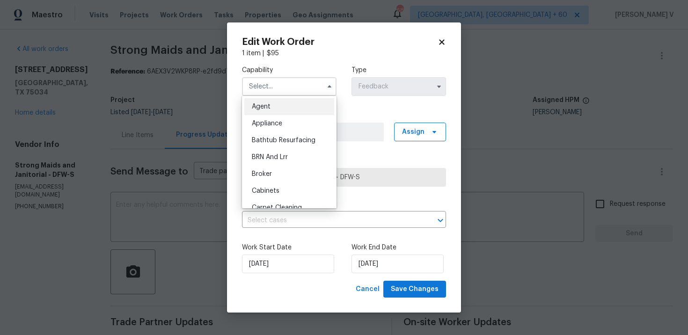
click at [261, 99] on div "Agent" at bounding box center [289, 106] width 90 height 17
type input "Agent"
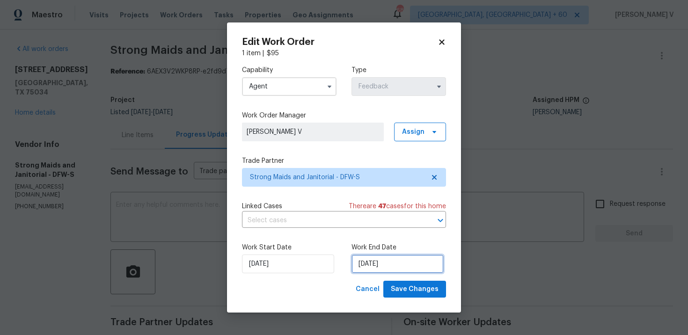
click at [376, 270] on input "29/09/2025" at bounding box center [398, 264] width 92 height 19
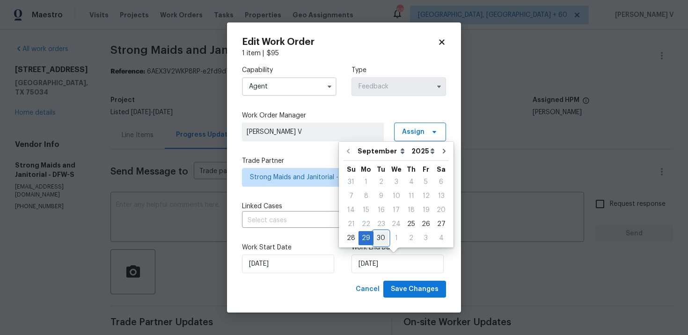
click at [376, 237] on div "30" at bounding box center [381, 238] width 15 height 13
type input "30/09/2025"
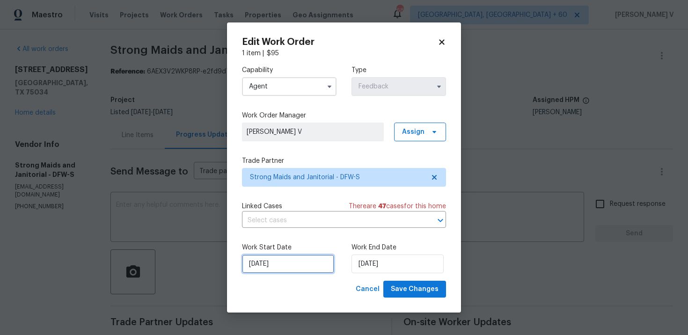
click at [262, 268] on input "25/09/2025" at bounding box center [288, 264] width 92 height 19
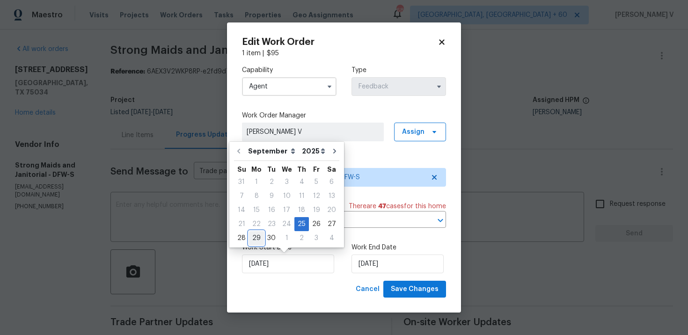
click at [256, 240] on div "29" at bounding box center [256, 238] width 15 height 13
type input "29/09/2025"
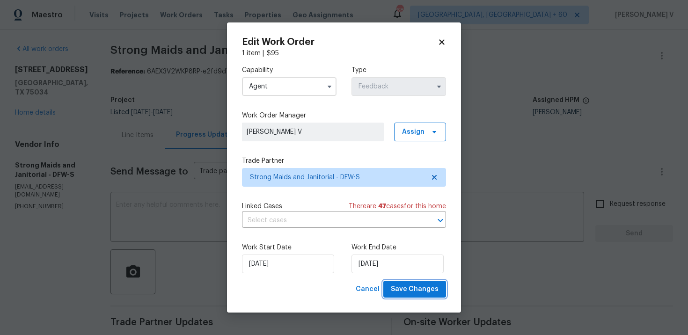
click at [422, 287] on span "Save Changes" at bounding box center [415, 290] width 48 height 12
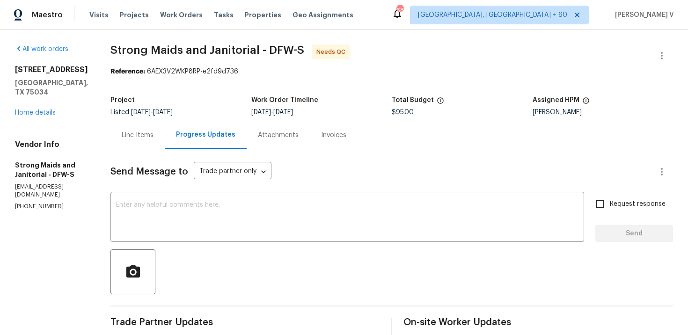
click at [138, 133] on div "Line Items" at bounding box center [138, 135] width 32 height 9
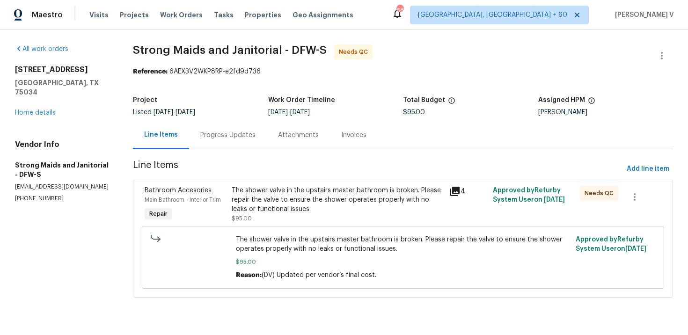
click at [266, 214] on div "The shower valve in the upstairs master bathroom is broken. Please repair the v…" at bounding box center [338, 204] width 212 height 37
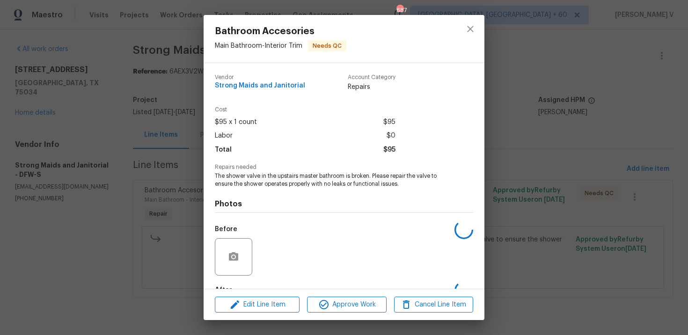
scroll to position [57, 0]
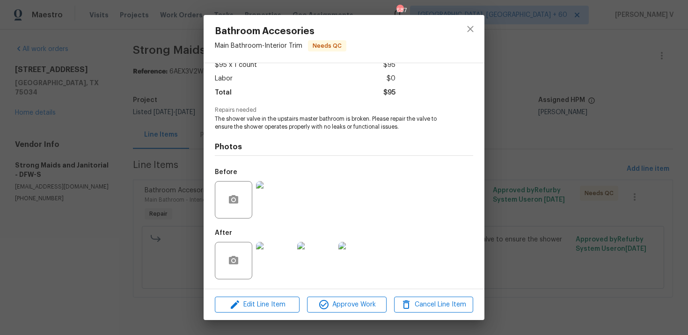
click at [340, 316] on div "Edit Line Item Approve Work Cancel Line Item" at bounding box center [344, 304] width 281 height 31
click at [355, 307] on span "Approve Work" at bounding box center [347, 305] width 74 height 12
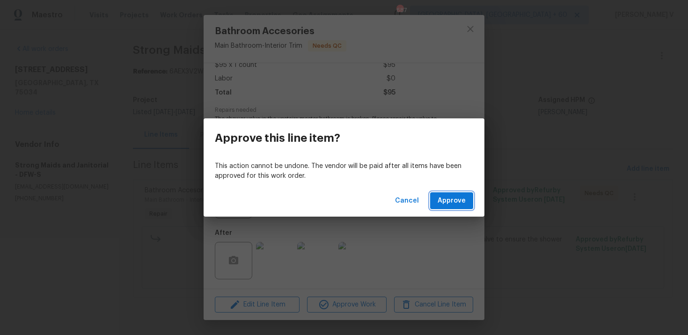
click at [451, 204] on span "Approve" at bounding box center [452, 201] width 28 height 12
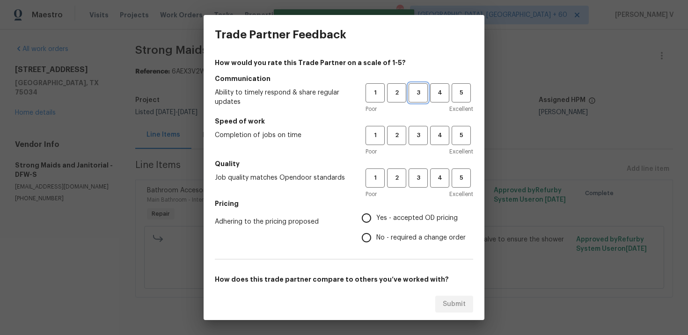
click at [416, 94] on span "3" at bounding box center [418, 93] width 17 height 11
click at [412, 133] on span "3" at bounding box center [418, 135] width 17 height 11
click at [415, 184] on button "3" at bounding box center [418, 178] width 19 height 19
click at [391, 226] on label "Yes - accepted OD pricing" at bounding box center [411, 218] width 109 height 20
click at [377, 226] on input "Yes - accepted OD pricing" at bounding box center [367, 218] width 20 height 20
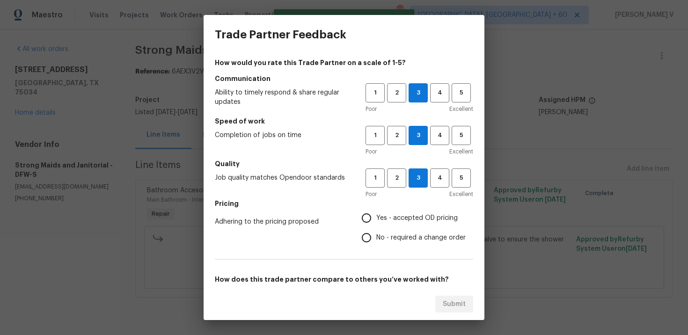
radio input "true"
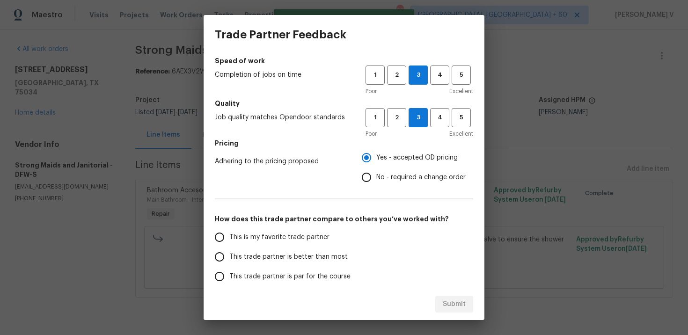
click at [309, 250] on label "This trade partner is better than most" at bounding box center [284, 257] width 148 height 20
click at [229, 250] on input "This trade partner is better than most" at bounding box center [220, 257] width 20 height 20
click at [460, 302] on span "Submit" at bounding box center [454, 305] width 23 height 12
radio input "true"
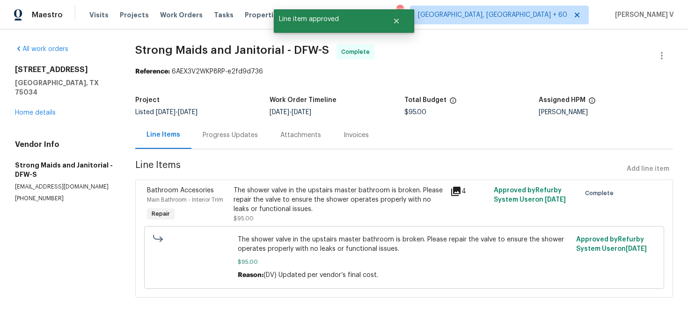
click at [239, 121] on div "Progress Updates" at bounding box center [231, 135] width 78 height 28
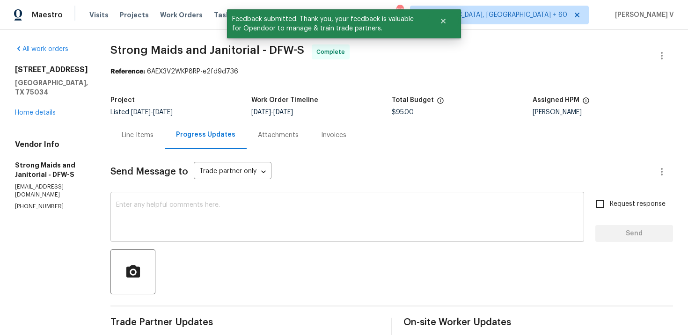
click at [184, 209] on textarea at bounding box center [347, 218] width 463 height 33
paste textarea "Hey, the work order has been approved. Thanks for the job :)"
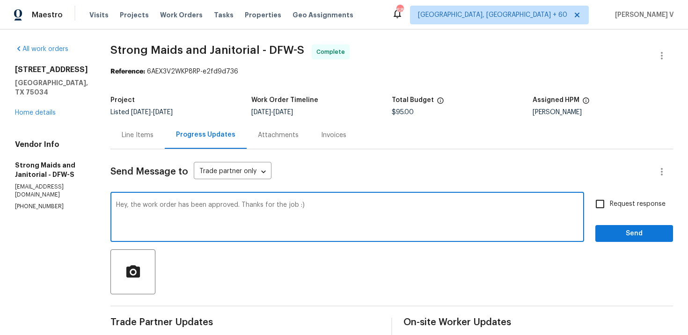
drag, startPoint x: 259, startPoint y: 206, endPoint x: 444, endPoint y: 206, distance: 184.5
click at [444, 206] on textarea "Hey, the work order has been approved. Thanks for the job :)" at bounding box center [347, 218] width 463 height 33
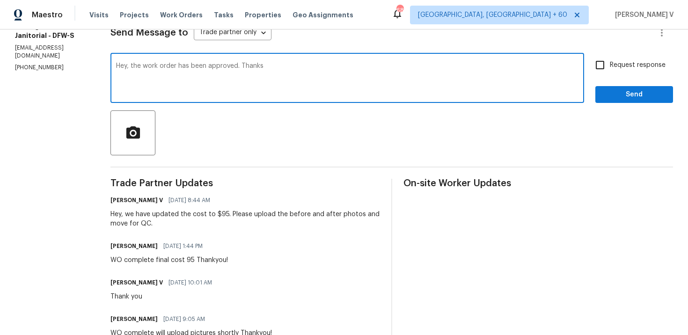
type textarea "Hey, the work order has been approved. Thanks"
click at [636, 94] on span "Send" at bounding box center [634, 95] width 63 height 12
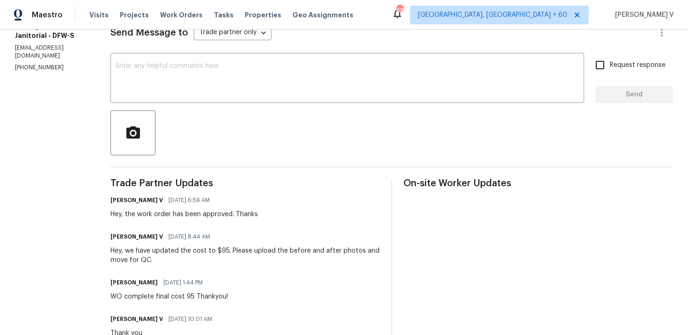
scroll to position [0, 0]
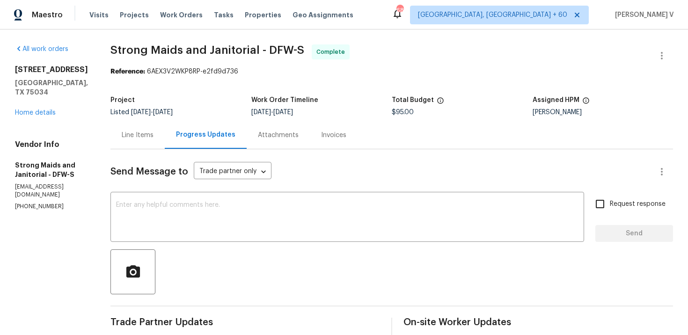
click at [50, 107] on div "[STREET_ADDRESS][PERSON_NAME] Home details" at bounding box center [51, 91] width 73 height 52
click at [47, 110] on link "Home details" at bounding box center [35, 113] width 41 height 7
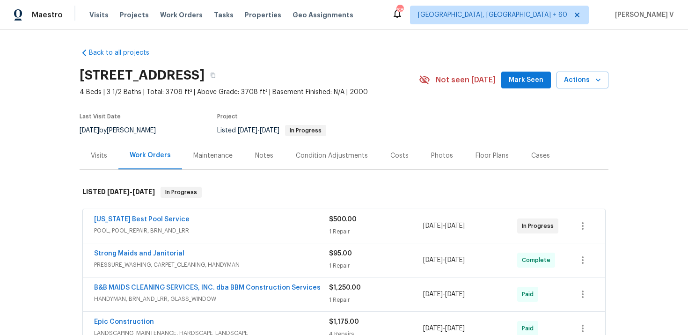
scroll to position [79, 0]
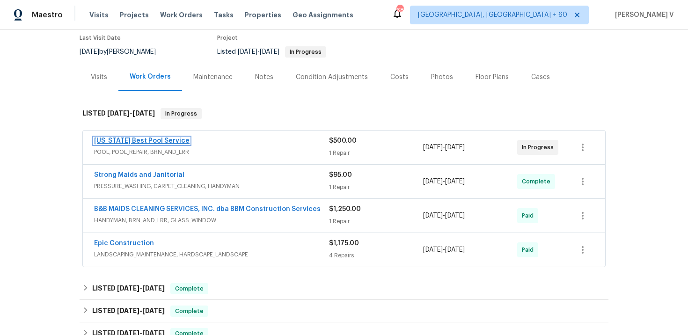
click at [141, 141] on link "[US_STATE] Best Pool Service" at bounding box center [142, 141] width 96 height 7
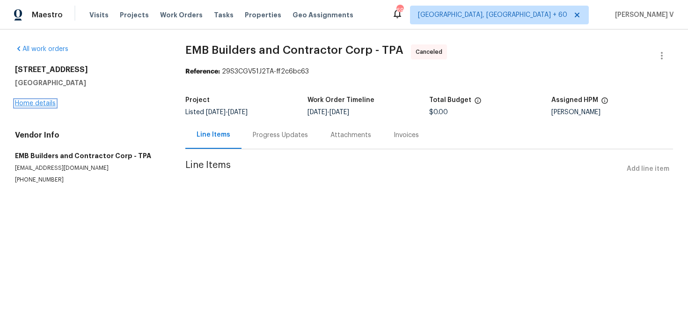
click at [37, 103] on link "Home details" at bounding box center [35, 103] width 41 height 7
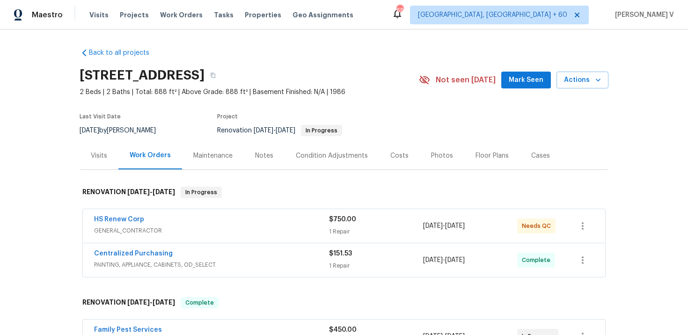
click at [259, 150] on div "Notes" at bounding box center [264, 156] width 41 height 28
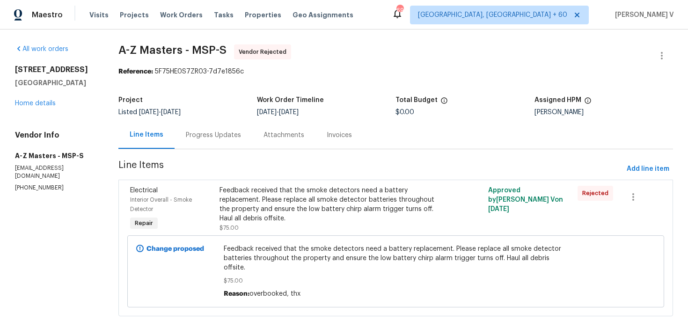
click at [219, 122] on div "Progress Updates" at bounding box center [214, 135] width 78 height 28
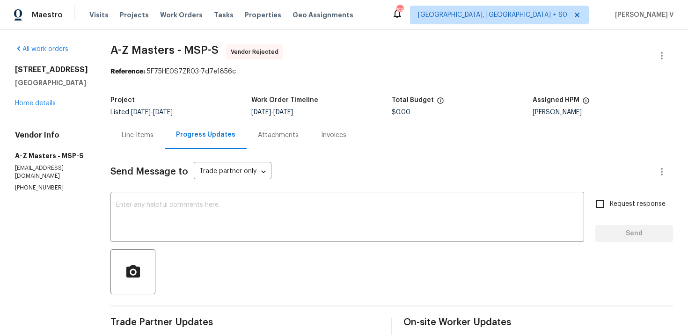
scroll to position [24, 0]
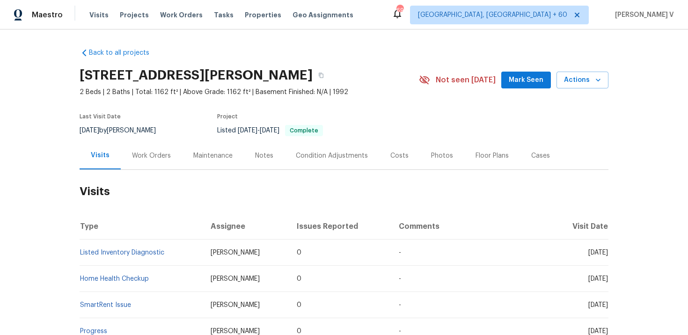
click at [147, 161] on div "Work Orders" at bounding box center [151, 155] width 39 height 9
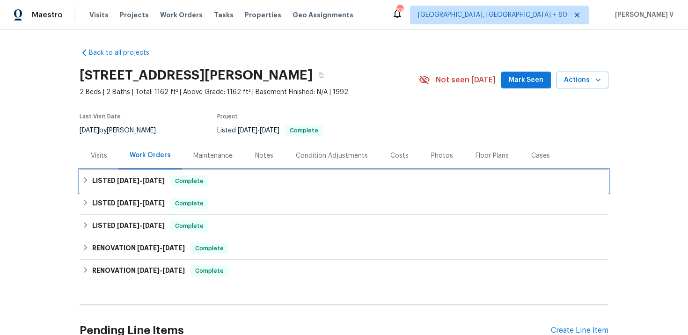
click at [146, 184] on span "[DATE]" at bounding box center [153, 181] width 22 height 7
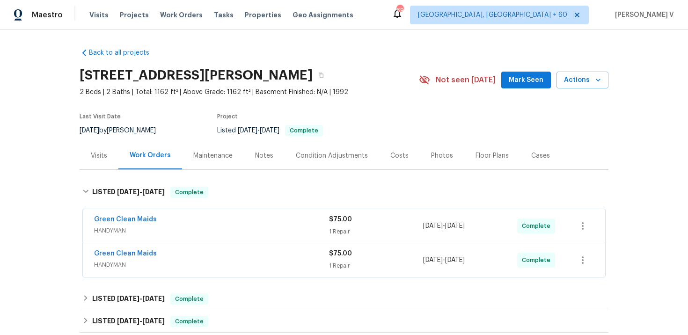
click at [257, 170] on div "Notes" at bounding box center [264, 156] width 41 height 28
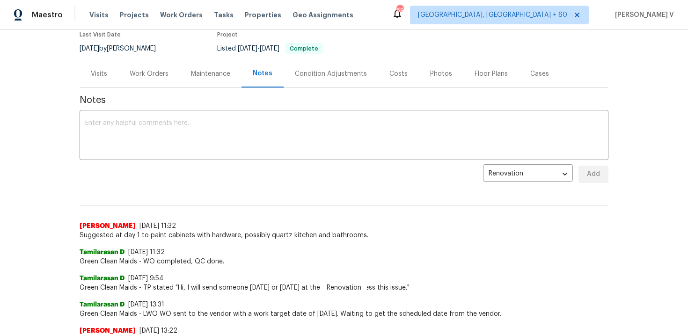
scroll to position [74, 0]
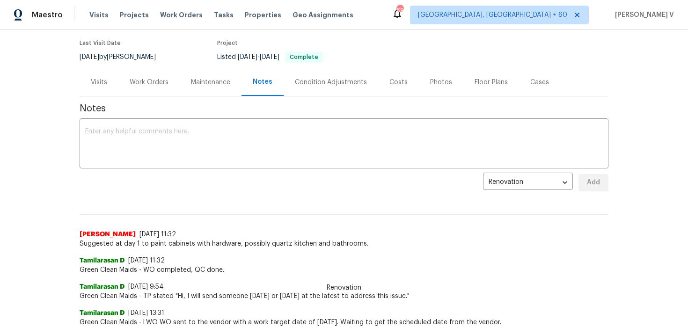
click at [154, 87] on div "Work Orders" at bounding box center [149, 82] width 39 height 9
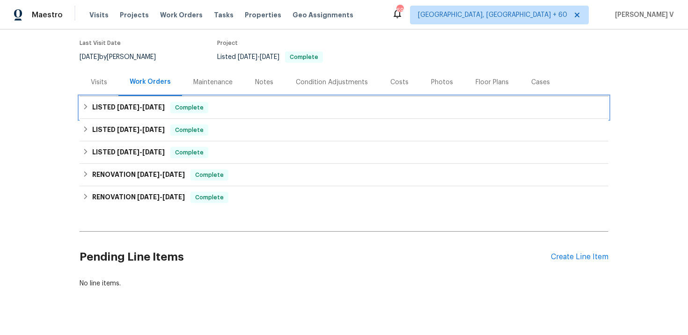
click at [188, 112] on span "Complete" at bounding box center [189, 107] width 36 height 9
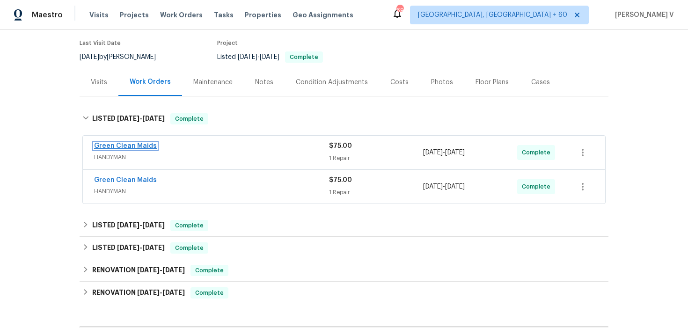
click at [139, 149] on link "Green Clean Maids" at bounding box center [125, 146] width 63 height 7
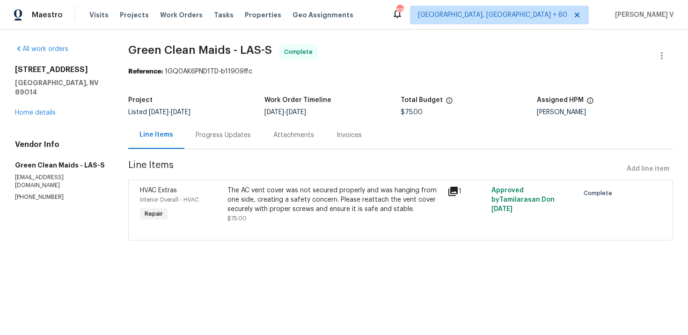
click at [229, 129] on div "Progress Updates" at bounding box center [224, 135] width 78 height 28
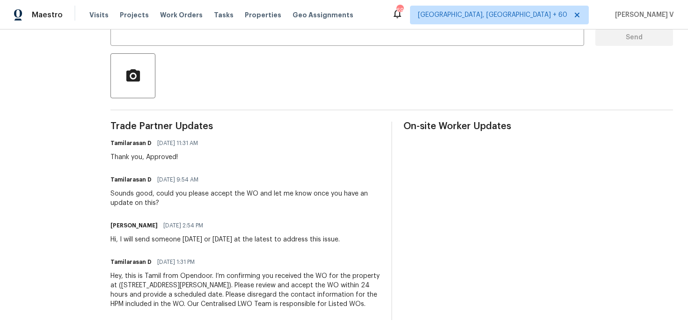
scroll to position [200, 0]
click at [229, 129] on div "Trade Partner Updates Tamilarasan D 09/03/2025 11:31 AM Thank you, Approved! Ta…" at bounding box center [246, 221] width 270 height 199
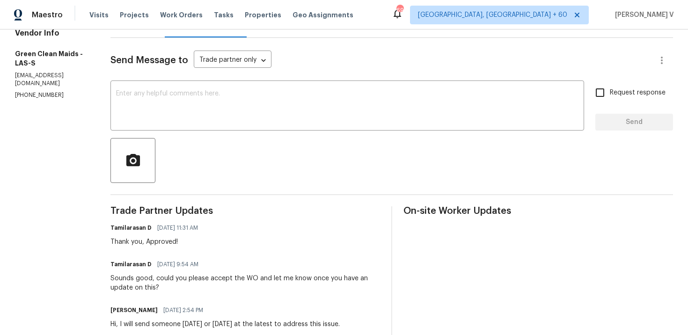
scroll to position [0, 0]
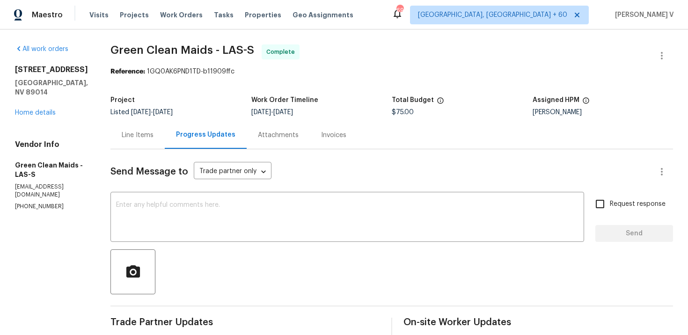
click at [46, 117] on div "1575 W Warm Springs Rd Unit 1111 Henderson, NV 89014 Home details" at bounding box center [51, 91] width 73 height 52
click at [53, 109] on div "1575 W Warm Springs Rd Unit 1111 Henderson, NV 89014 Home details" at bounding box center [51, 91] width 73 height 52
click at [42, 114] on link "Home details" at bounding box center [35, 113] width 41 height 7
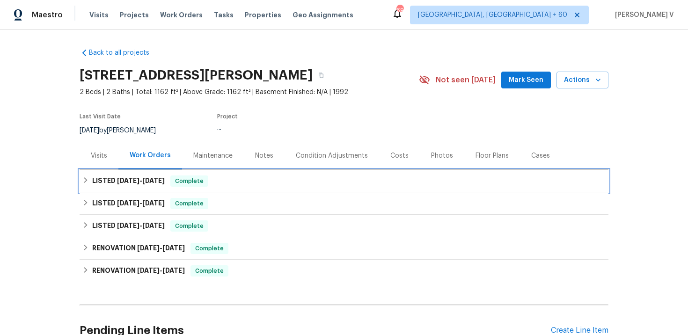
click at [206, 187] on div "Complete" at bounding box center [189, 181] width 38 height 11
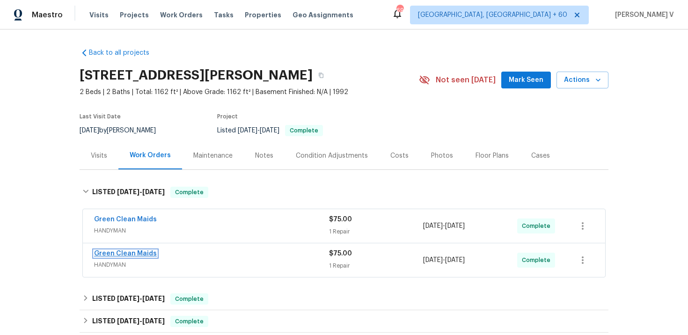
click at [126, 257] on link "Green Clean Maids" at bounding box center [125, 254] width 63 height 7
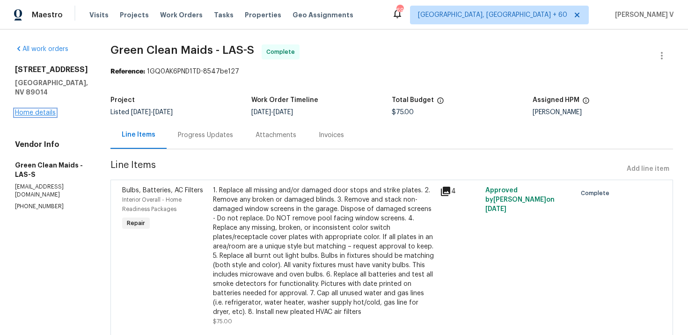
click at [44, 112] on link "Home details" at bounding box center [35, 113] width 41 height 7
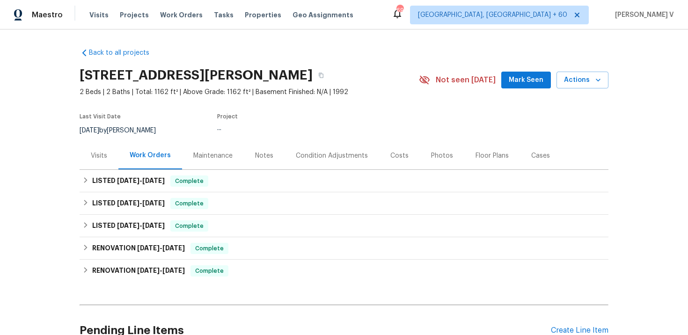
click at [278, 162] on div "Notes" at bounding box center [264, 156] width 41 height 28
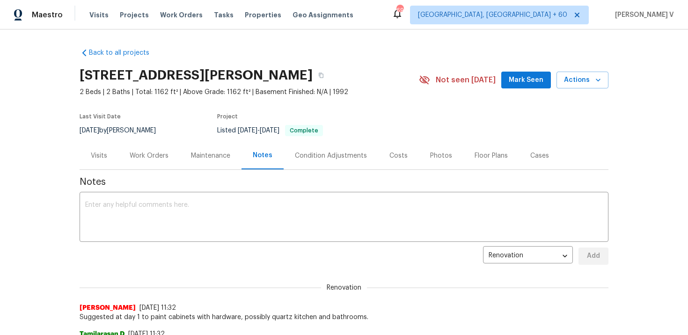
click at [147, 161] on div "Work Orders" at bounding box center [149, 155] width 39 height 9
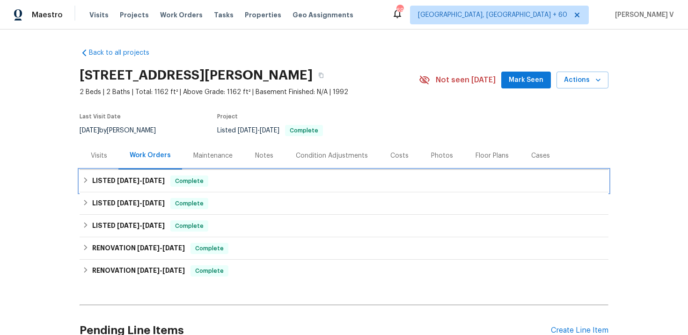
click at [159, 184] on div "LISTED 8/26/25 - 9/3/25 Complete" at bounding box center [344, 181] width 529 height 22
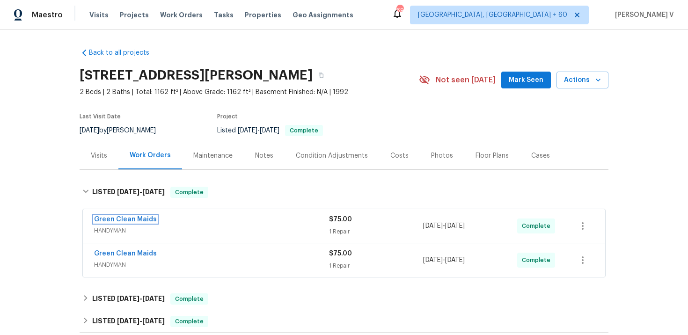
click at [122, 223] on link "Green Clean Maids" at bounding box center [125, 219] width 63 height 7
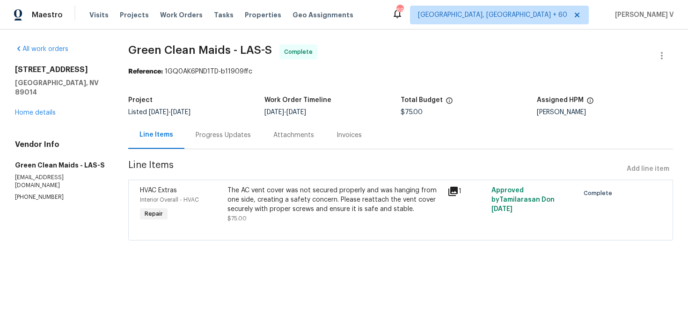
click at [239, 138] on div "Progress Updates" at bounding box center [223, 135] width 55 height 9
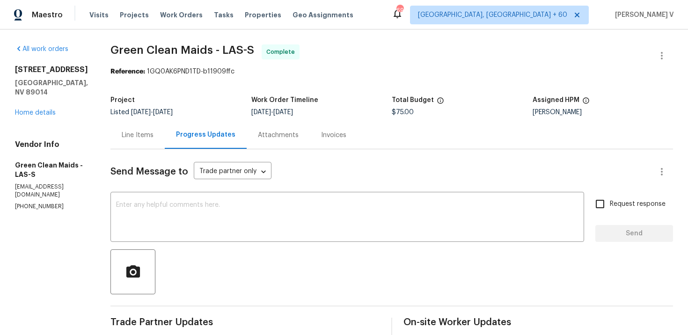
click at [154, 135] on div "Line Items" at bounding box center [138, 135] width 32 height 9
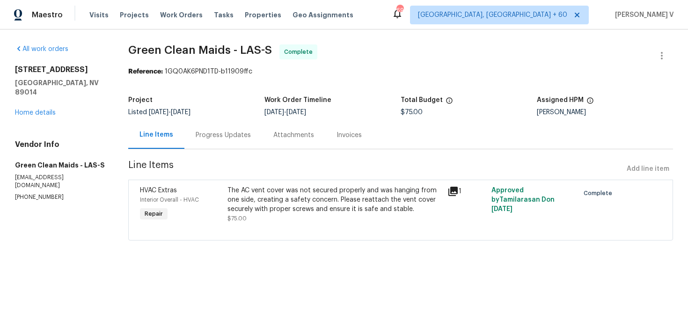
click at [282, 222] on div "The AC vent cover was not secured properly and was hanging from one side, creat…" at bounding box center [335, 204] width 214 height 37
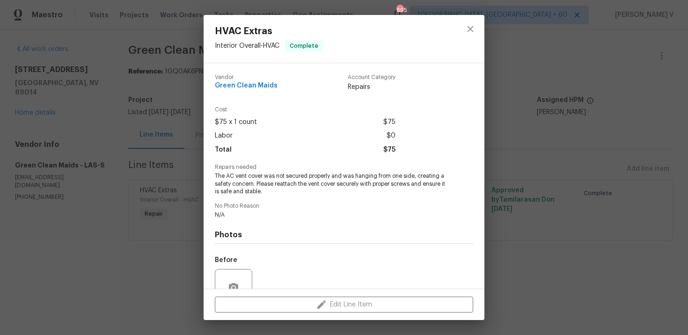
scroll to position [88, 0]
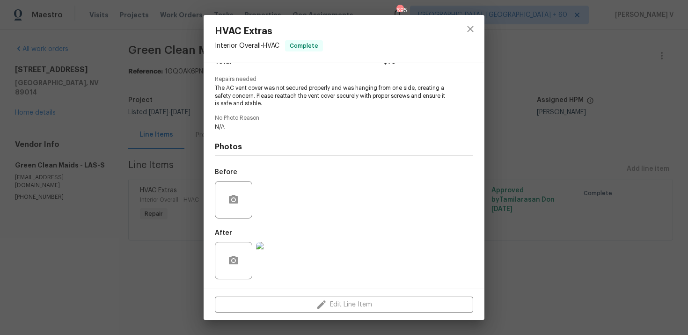
click at [272, 250] on img at bounding box center [274, 260] width 37 height 37
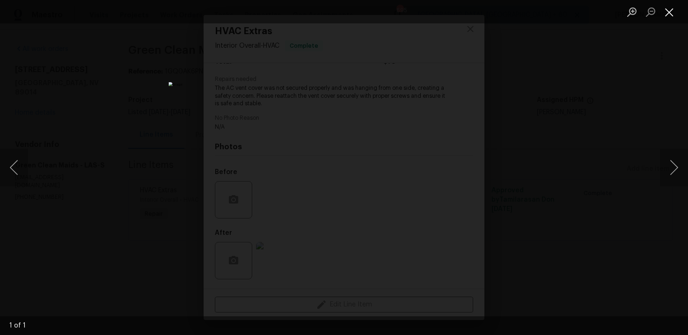
click at [675, 9] on button "Close lightbox" at bounding box center [669, 12] width 19 height 16
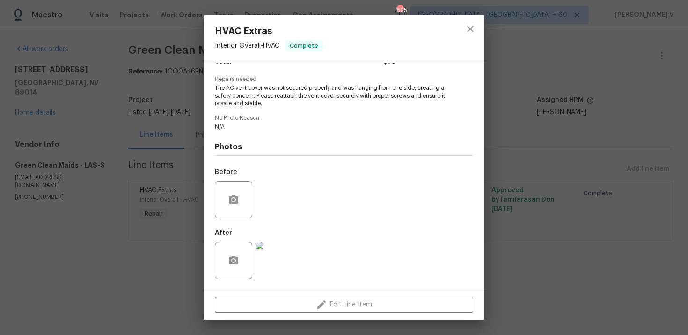
click at [675, 9] on div "HVAC Extras Interior Overall - HVAC Complete Vendor Green Clean Maids Account C…" at bounding box center [344, 167] width 688 height 335
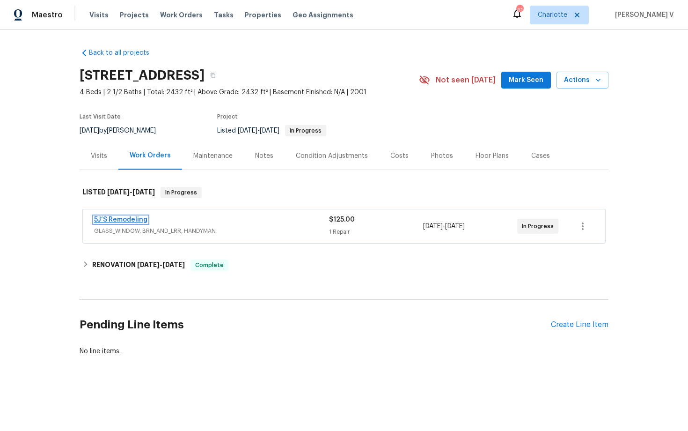
click at [120, 220] on link "5J’S Remodeling" at bounding box center [120, 219] width 53 height 7
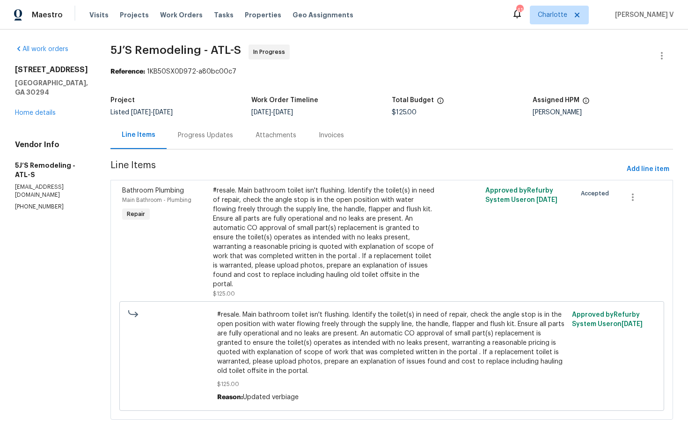
click at [222, 135] on div "Progress Updates" at bounding box center [205, 135] width 55 height 9
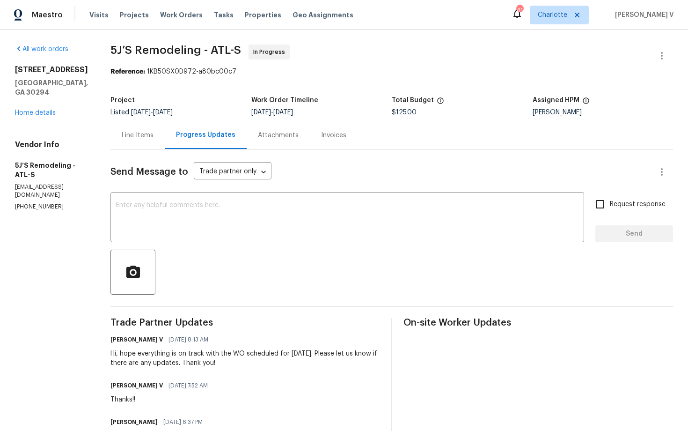
click at [33, 203] on p "[PHONE_NUMBER]" at bounding box center [51, 207] width 73 height 8
copy p "[PHONE_NUMBER]"
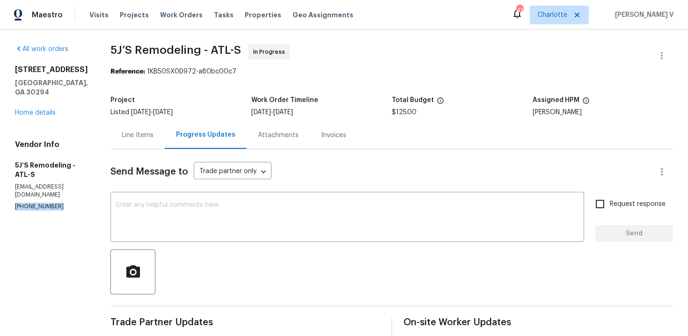
click at [223, 225] on textarea at bounding box center [347, 218] width 463 height 33
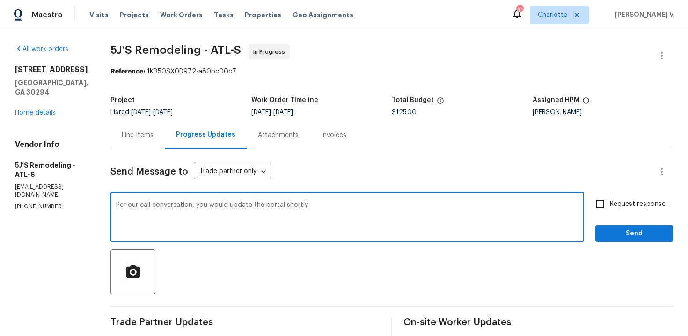
type textarea "Per our call conversation, you would update the portal shortly."
click at [631, 213] on label "Request response" at bounding box center [628, 204] width 75 height 20
click at [610, 213] on input "Request response" at bounding box center [601, 204] width 20 height 20
checkbox input "true"
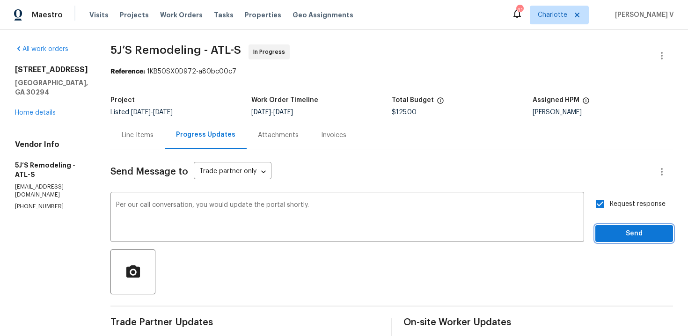
click at [632, 231] on span "Send" at bounding box center [634, 234] width 63 height 12
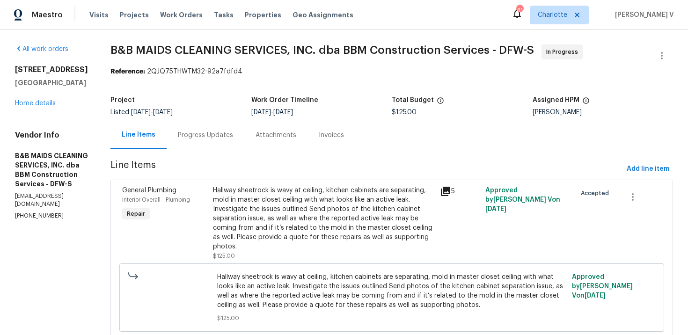
scroll to position [41, 0]
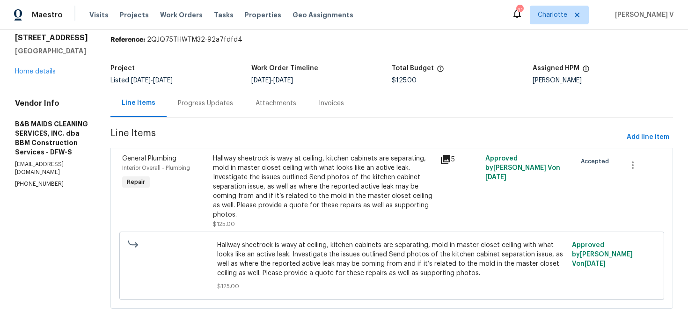
click at [273, 154] on div "Hallway sheetrock is wavy at ceiling, kitchen cabinets are separating, mold in …" at bounding box center [324, 187] width 222 height 66
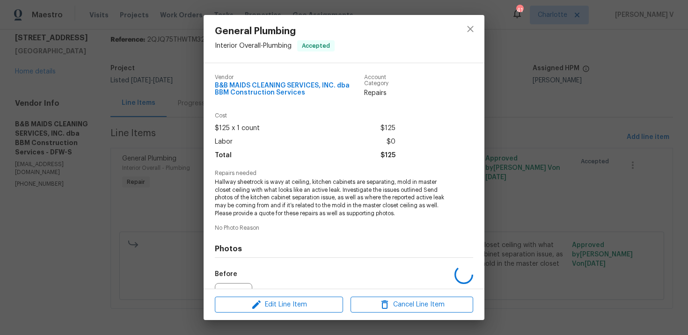
scroll to position [102, 0]
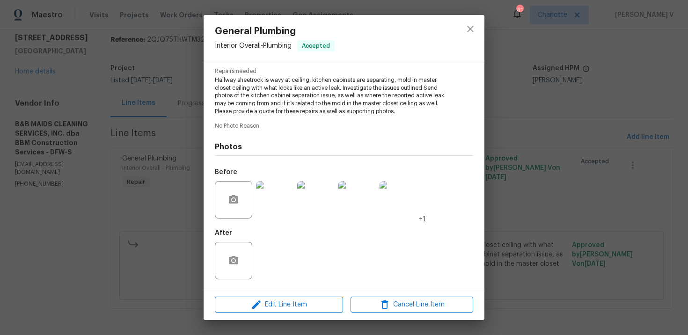
click at [281, 290] on div "Edit Line Item Cancel Line Item" at bounding box center [344, 304] width 281 height 31
click at [276, 307] on span "Edit Line Item" at bounding box center [279, 305] width 123 height 12
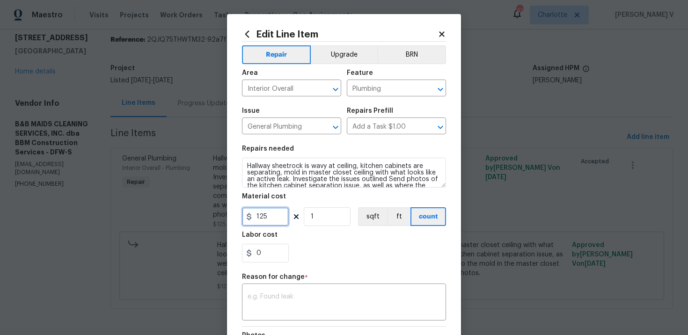
click at [264, 218] on input "125" at bounding box center [265, 216] width 47 height 19
type input "865"
click at [276, 301] on textarea at bounding box center [344, 304] width 193 height 20
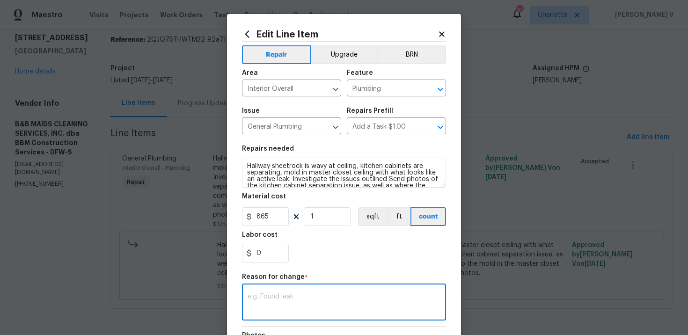
paste textarea "(DV) Updated cost per BR team approval."
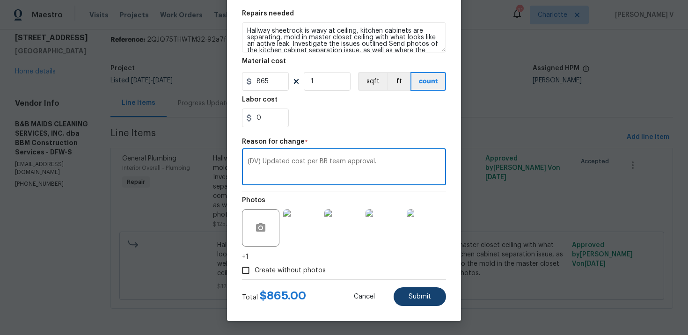
type textarea "(DV) Updated cost per BR team approval."
click at [437, 293] on button "Submit" at bounding box center [420, 297] width 52 height 19
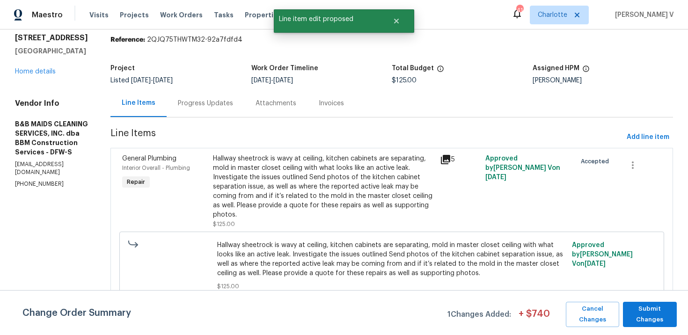
scroll to position [0, 0]
click at [651, 314] on span "Submit Changes" at bounding box center [650, 315] width 44 height 22
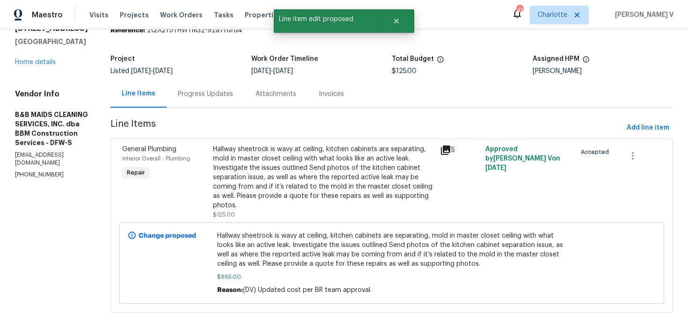
click at [233, 96] on div "Progress Updates" at bounding box center [205, 93] width 55 height 9
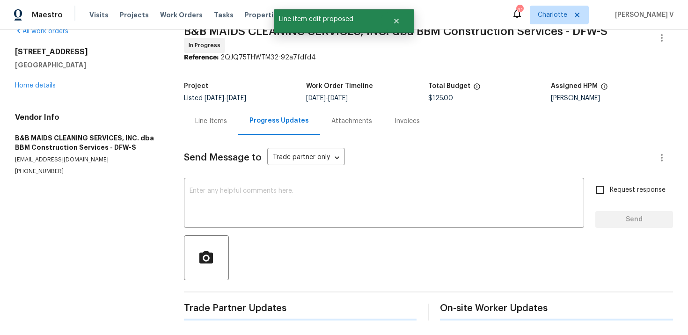
scroll to position [41, 0]
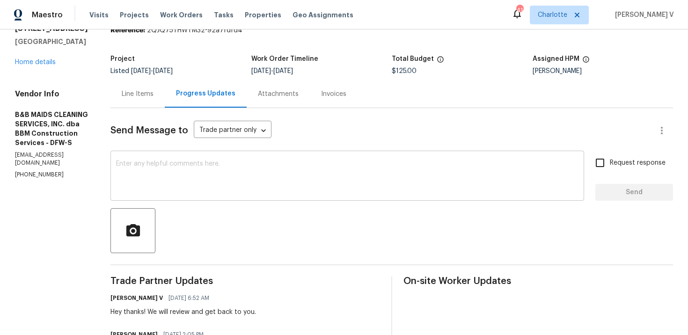
click at [201, 170] on textarea at bounding box center [347, 177] width 463 height 33
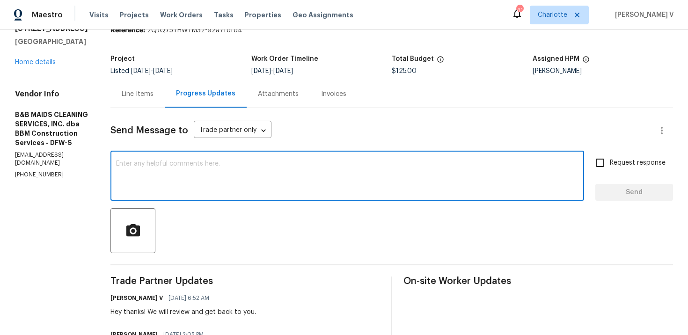
paste textarea "Hey, this is approved; we have updated the cost to $. Please let us know the co…"
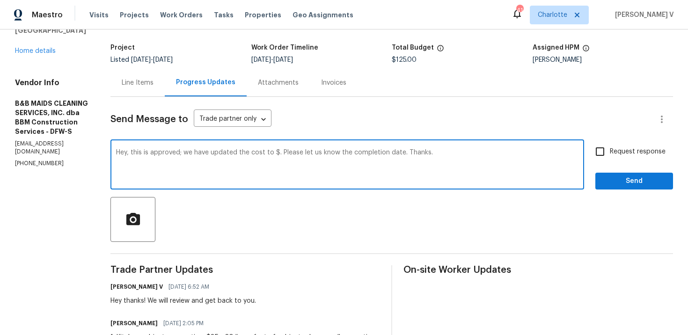
scroll to position [53, 0]
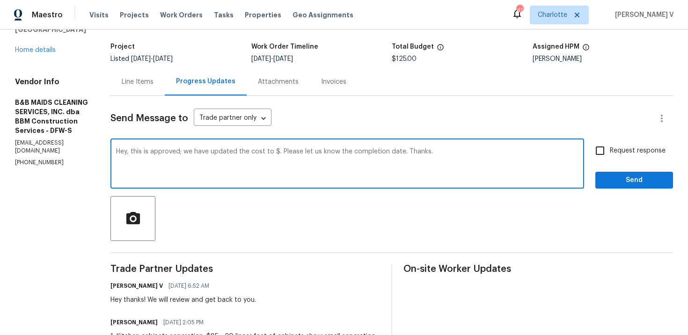
click at [309, 152] on textarea "Hey, this is approved; we have updated the cost to $. Please let us know the co…" at bounding box center [347, 164] width 463 height 33
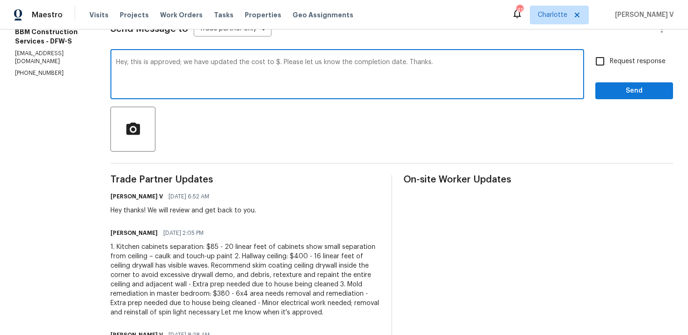
scroll to position [122, 0]
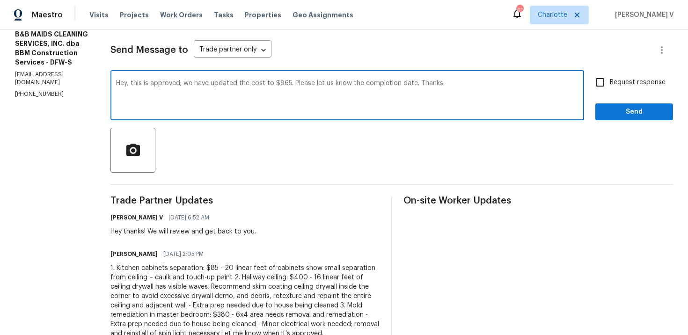
type textarea "Hey, this is approved; we have updated the cost to $865. Please let us know the…"
click at [589, 73] on div "Hey, this is approved; we have updated the cost to $865. Please let us know the…" at bounding box center [392, 97] width 563 height 48
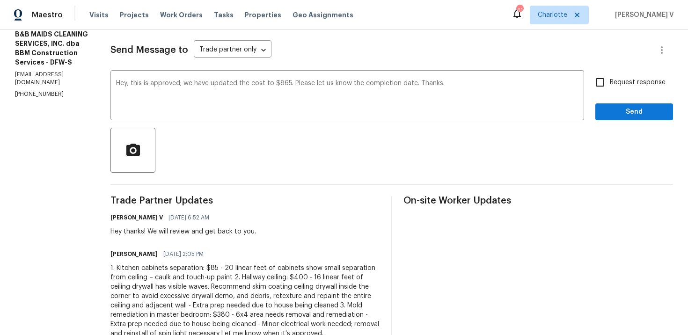
click at [603, 77] on input "Request response" at bounding box center [601, 83] width 20 height 20
checkbox input "true"
click at [616, 111] on span "Send" at bounding box center [634, 112] width 63 height 12
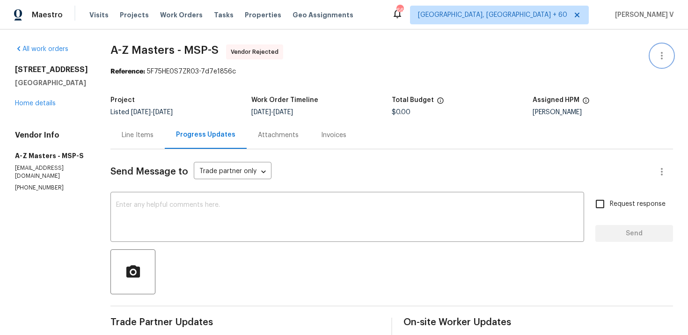
click at [659, 52] on icon "button" at bounding box center [662, 55] width 11 height 11
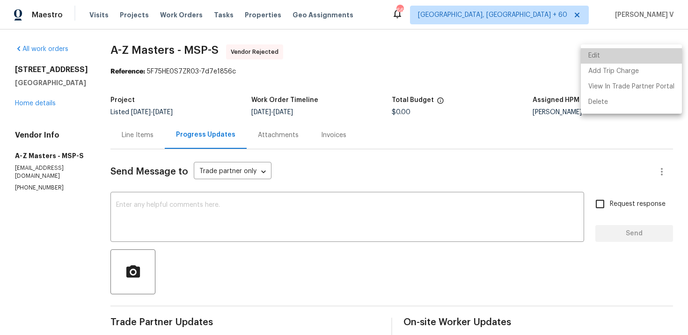
click at [659, 52] on li "Edit" at bounding box center [631, 55] width 101 height 15
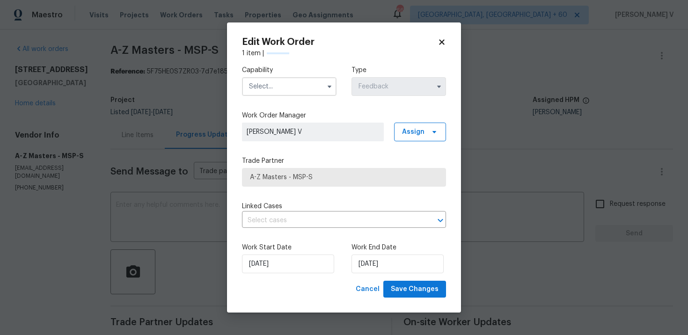
click at [307, 89] on input "text" at bounding box center [289, 86] width 95 height 19
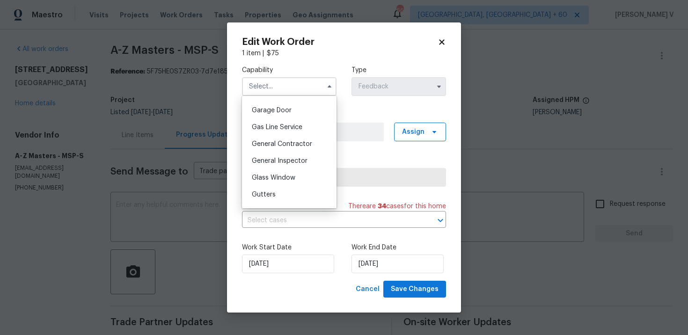
scroll to position [471, 0]
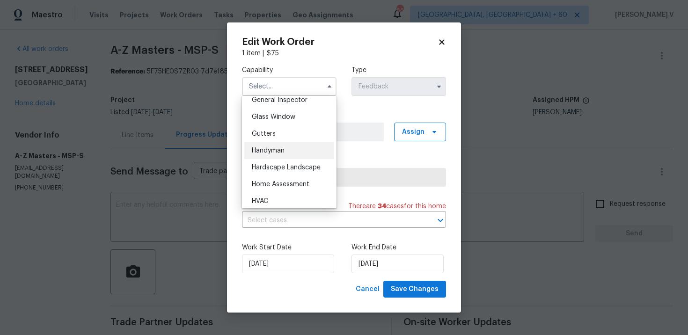
click at [292, 148] on div "Handyman" at bounding box center [289, 150] width 90 height 17
type input "Handyman"
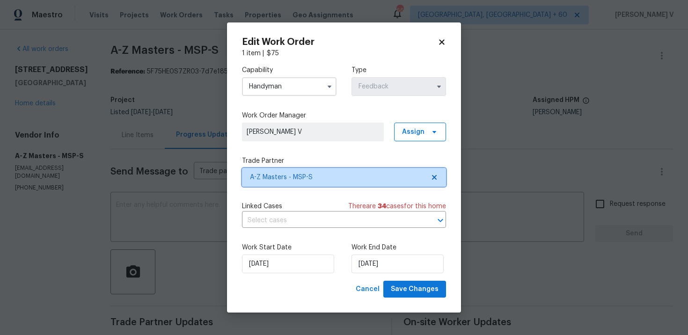
click at [438, 173] on span "A-Z Masters - MSP-S" at bounding box center [344, 177] width 204 height 19
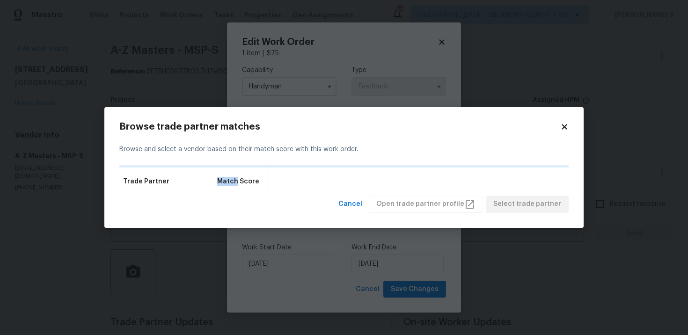
click at [438, 173] on div "Trade Partner Match Score" at bounding box center [344, 182] width 450 height 28
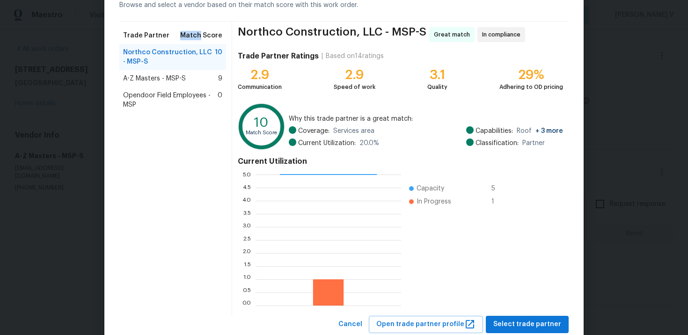
scroll to position [78, 0]
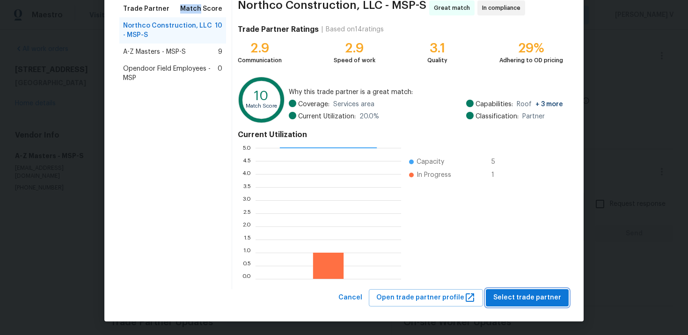
click at [511, 300] on span "Select trade partner" at bounding box center [528, 298] width 68 height 12
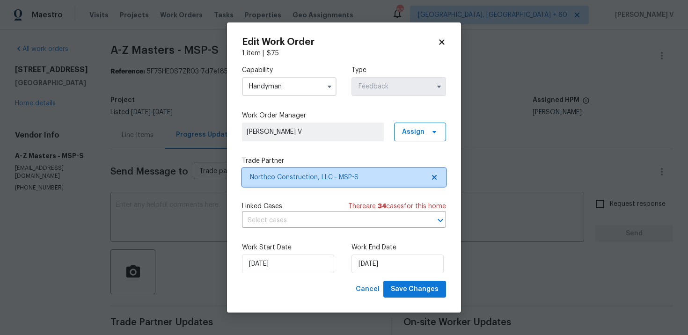
scroll to position [0, 0]
click at [401, 252] on label "Work End Date" at bounding box center [399, 247] width 95 height 9
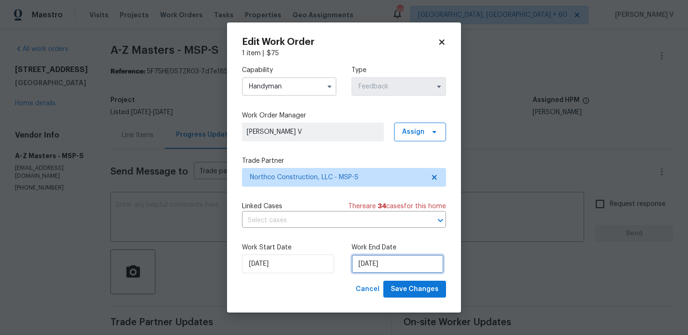
click at [394, 259] on input "02/10/2025" at bounding box center [398, 264] width 92 height 19
select select "9"
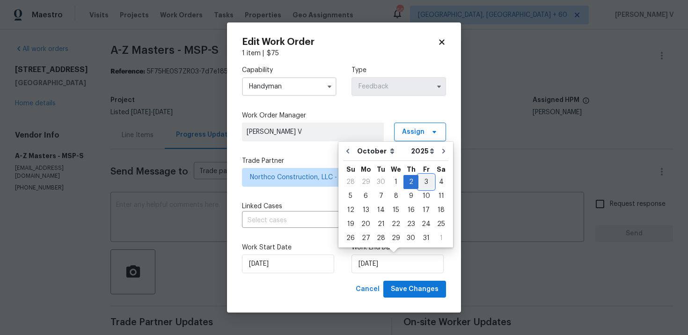
click at [419, 186] on div "3" at bounding box center [426, 182] width 15 height 13
type input "03/10/2025"
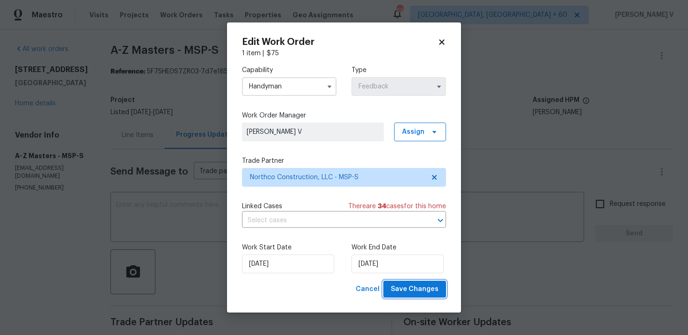
click at [410, 290] on span "Save Changes" at bounding box center [415, 290] width 48 height 12
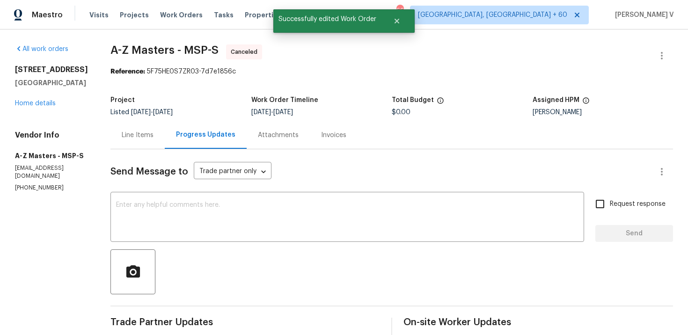
scroll to position [151, 0]
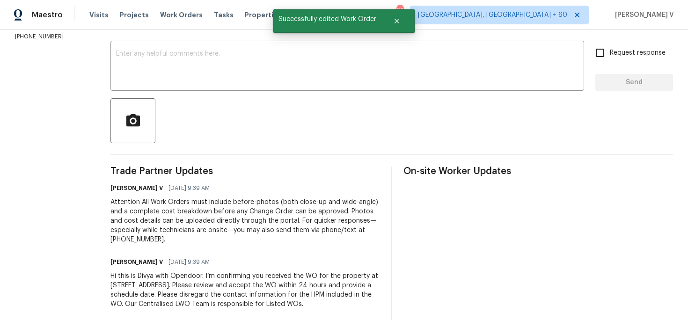
click at [162, 295] on div "Hi this is Divya with Opendoor. I’m confirming you received the WO for the prop…" at bounding box center [246, 290] width 270 height 37
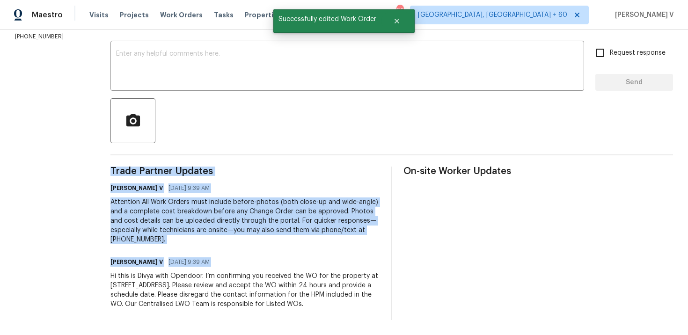
copy div "Trade Partner Updates Divya Dharshini V 09/30/2025 9:39 AM Attention All Work O…"
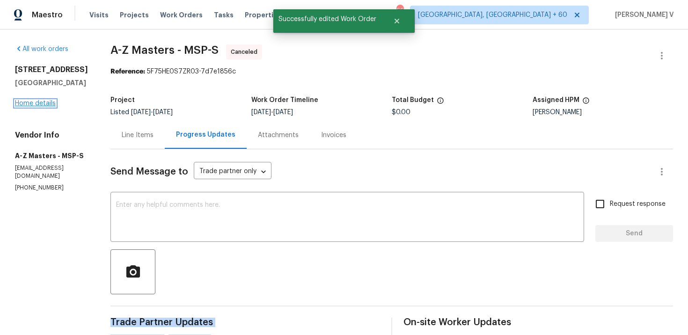
click at [52, 107] on link "Home details" at bounding box center [35, 103] width 41 height 7
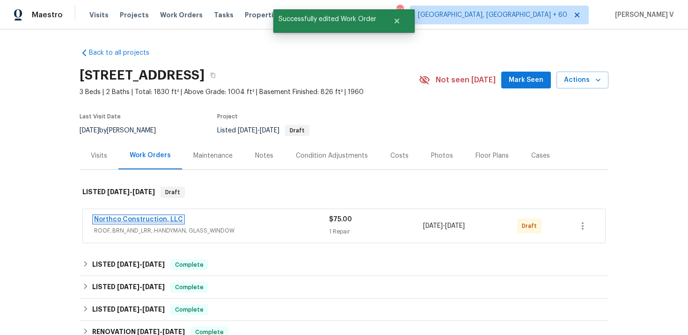
click at [133, 217] on link "Northco Construction, LLC" at bounding box center [138, 219] width 89 height 7
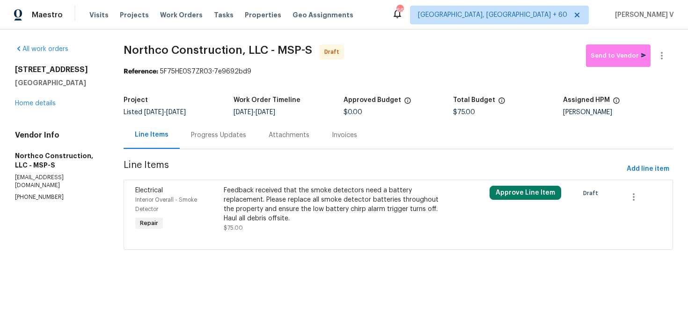
click at [248, 141] on div "Progress Updates" at bounding box center [219, 135] width 78 height 28
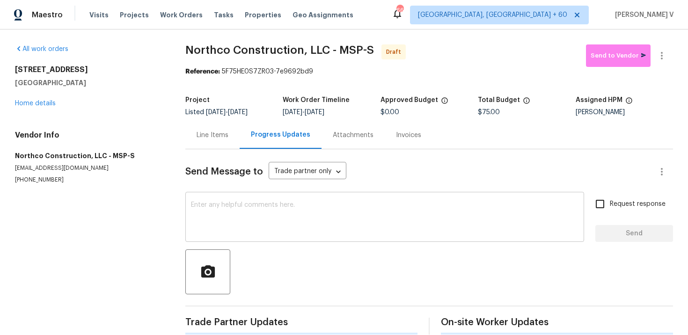
click at [272, 220] on textarea at bounding box center [385, 218] width 388 height 33
paste textarea "Hi this is Divya with Opendoor. I’m confirming you received the WO for the prop…"
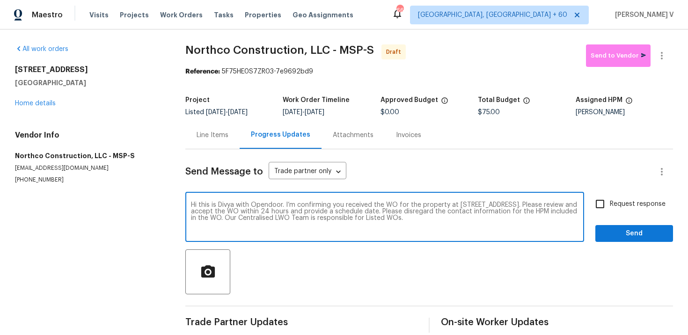
type textarea "Hi this is Divya with Opendoor. I’m confirming you received the WO for the prop…"
click at [607, 210] on input "Request response" at bounding box center [601, 204] width 20 height 20
checkbox input "true"
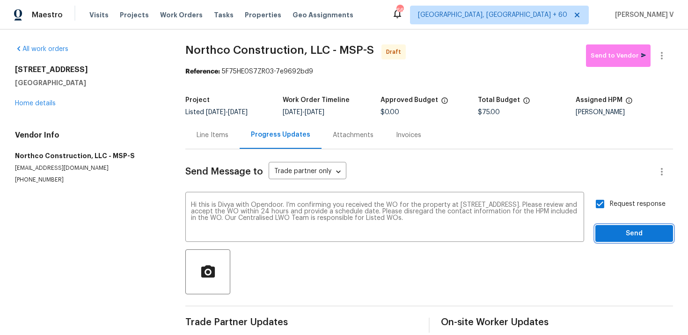
click at [611, 226] on button "Send" at bounding box center [635, 233] width 78 height 17
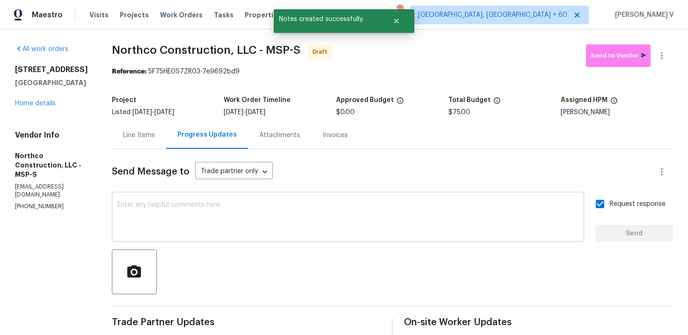
click at [196, 219] on textarea at bounding box center [348, 218] width 461 height 33
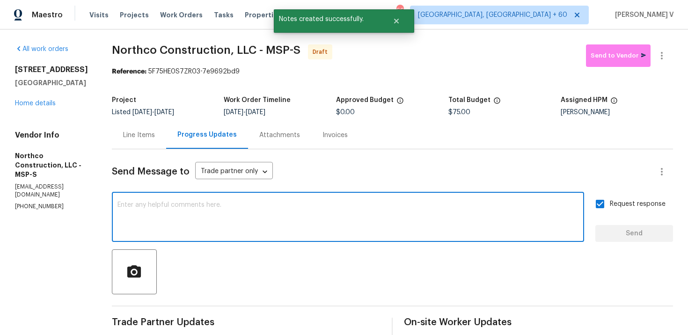
paste textarea "Attention All Work Orders must include before-photos (both close-up and wide-an…"
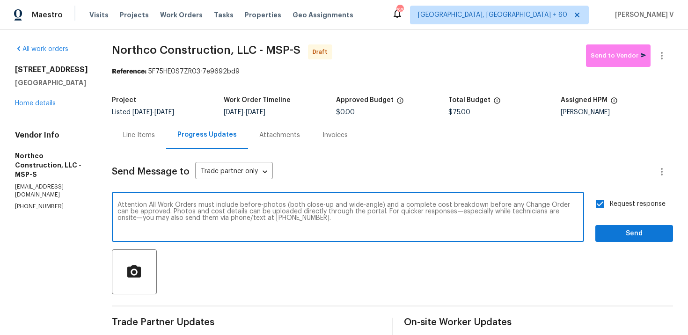
type textarea "Attention All Work Orders must include before-photos (both close-up and wide-an…"
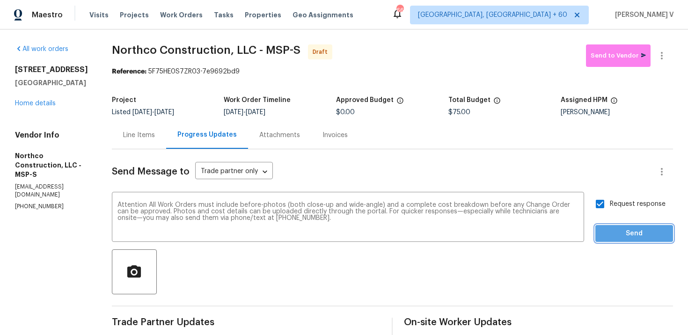
click at [608, 241] on button "Send" at bounding box center [635, 233] width 78 height 17
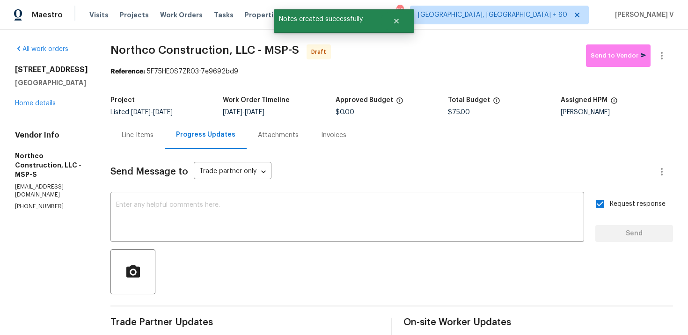
click at [674, 57] on div "All work orders 3802 Togo Rd Spring Park, MN 55384 Home details Vendor Info Nor…" at bounding box center [344, 258] width 688 height 457
click at [666, 57] on icon "button" at bounding box center [662, 55] width 11 height 11
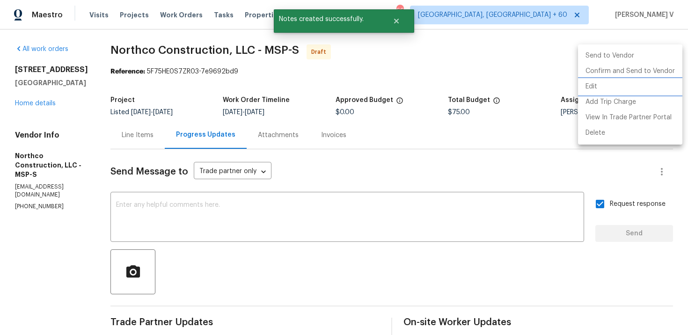
click at [620, 83] on li "Edit" at bounding box center [630, 86] width 104 height 15
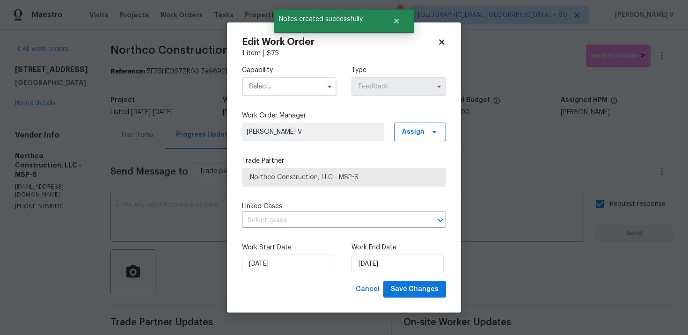
click at [253, 80] on input "text" at bounding box center [289, 86] width 95 height 19
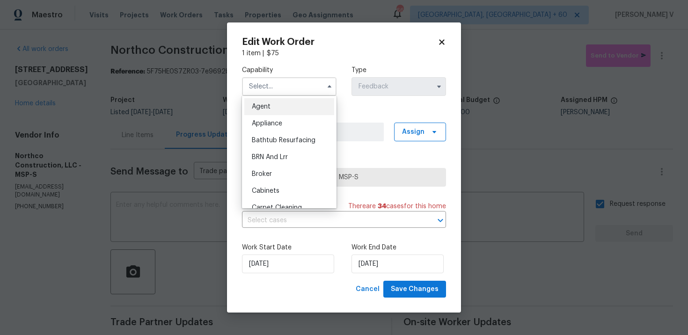
click at [259, 104] on span "Agent" at bounding box center [261, 107] width 19 height 7
type input "Agent"
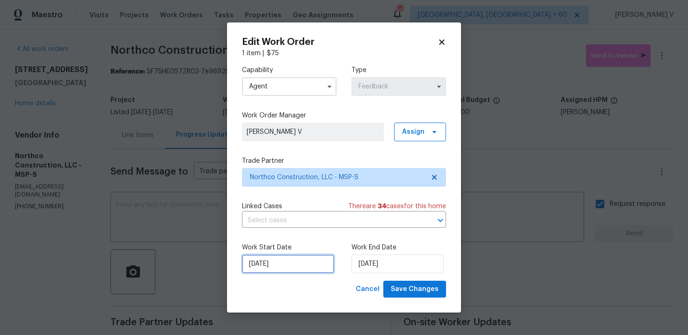
click at [266, 262] on input "30/09/2025" at bounding box center [288, 264] width 92 height 19
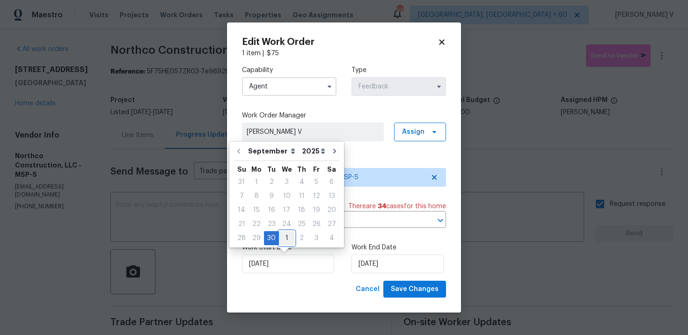
click at [283, 239] on div "1" at bounding box center [286, 238] width 15 height 13
type input "01/10/2025"
select select "9"
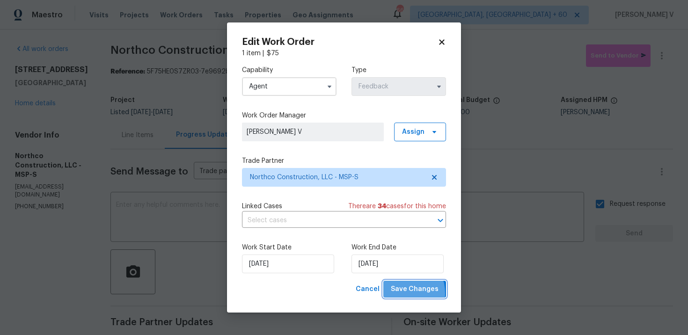
click at [401, 294] on span "Save Changes" at bounding box center [415, 290] width 48 height 12
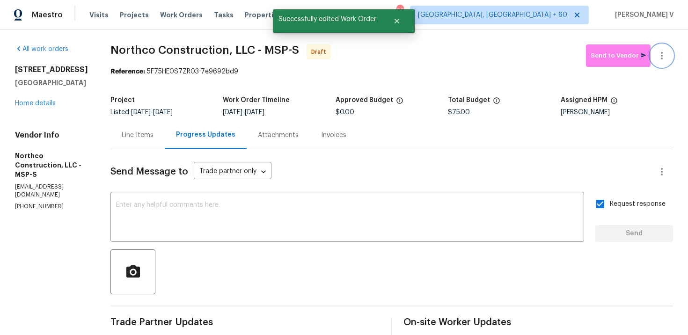
click at [661, 55] on icon "button" at bounding box center [662, 55] width 11 height 11
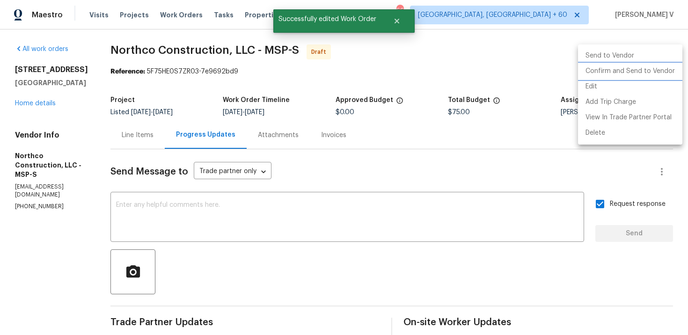
click at [629, 70] on li "Confirm and Send to Vendor" at bounding box center [630, 71] width 104 height 15
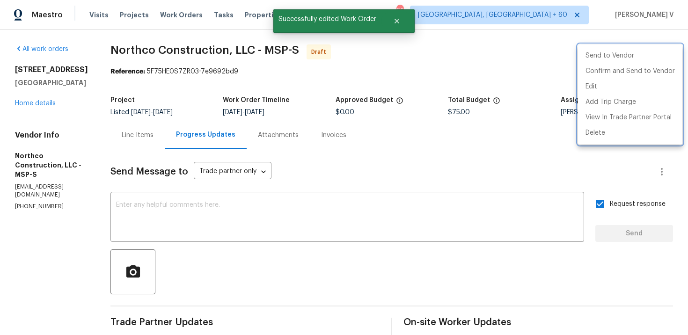
click at [242, 123] on div at bounding box center [344, 167] width 688 height 335
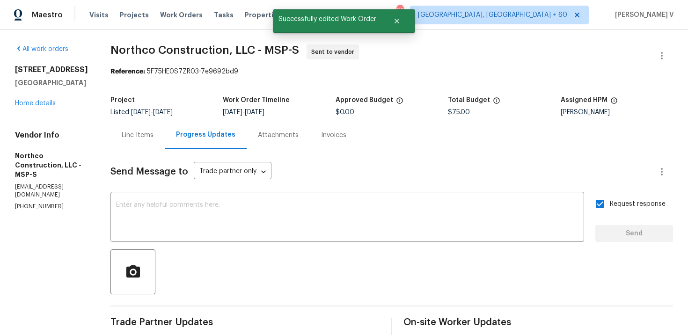
click at [39, 108] on div "3802 Togo Rd Spring Park, MN 55384 Home details" at bounding box center [51, 86] width 73 height 43
click at [37, 107] on link "Home details" at bounding box center [35, 103] width 41 height 7
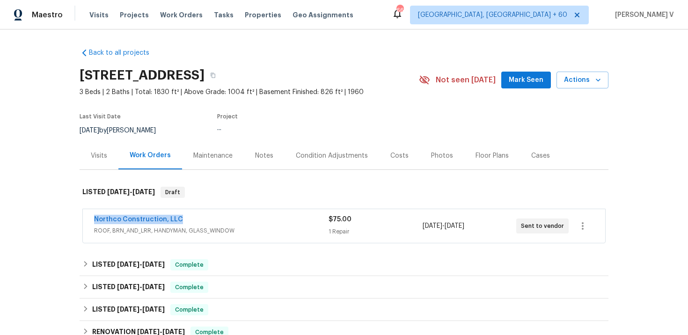
drag, startPoint x: 85, startPoint y: 211, endPoint x: 257, endPoint y: 219, distance: 171.6
click at [257, 221] on div "Northco Construction, LLC ROOF, BRN_AND_LRR, HANDYMAN, GLASS_WINDOW $75.00 1 Re…" at bounding box center [344, 226] width 523 height 34
copy link "Northco Construction, LLC"
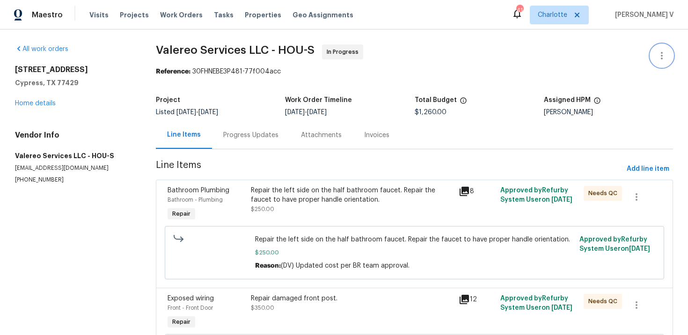
click at [664, 52] on icon "button" at bounding box center [662, 55] width 11 height 11
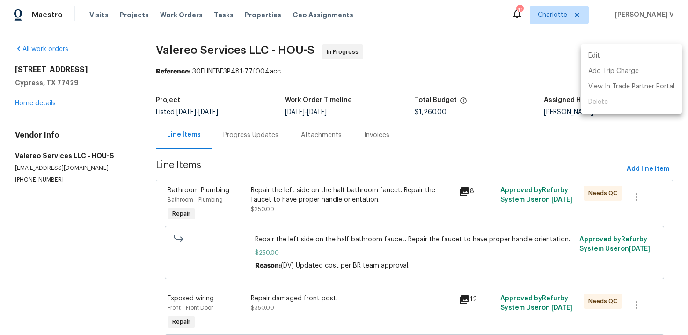
click at [664, 52] on li "Edit" at bounding box center [631, 55] width 101 height 15
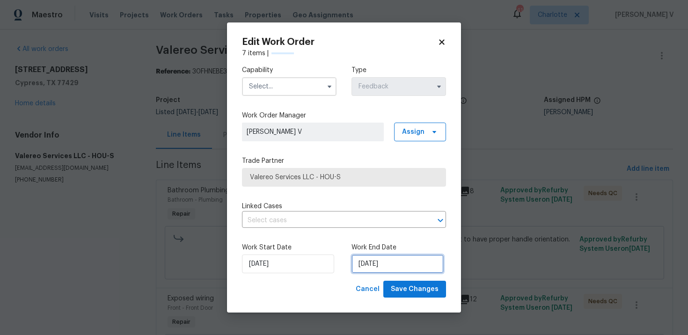
click at [410, 257] on input "[DATE]" at bounding box center [398, 264] width 92 height 19
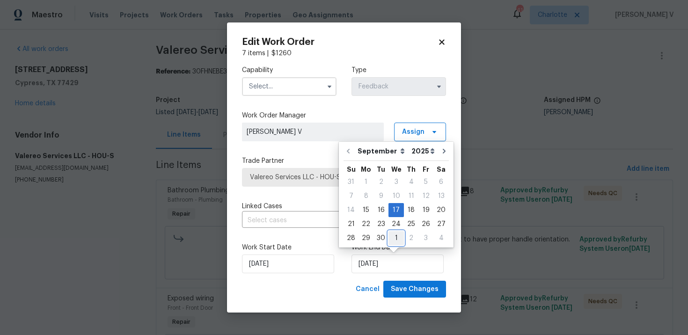
click at [390, 232] on div "1" at bounding box center [396, 238] width 15 height 13
type input "[DATE]"
select select "9"
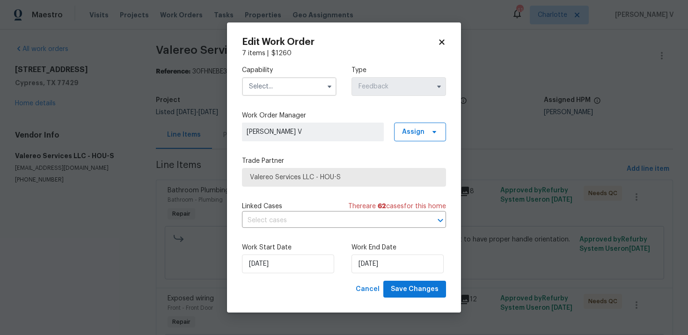
click at [275, 80] on input "text" at bounding box center [289, 86] width 95 height 19
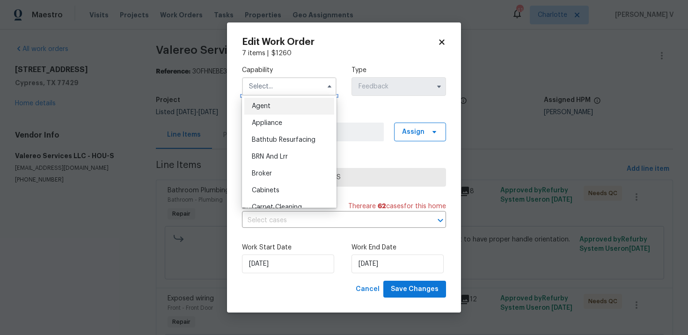
click at [272, 93] on input "text" at bounding box center [289, 86] width 95 height 19
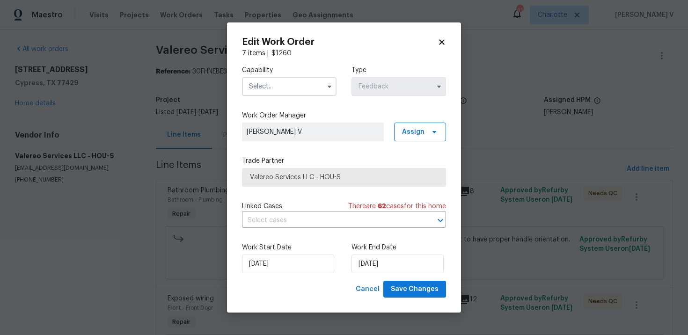
click at [272, 99] on div "Capability Agent Appliance Bathtub Resurfacing BRN And Lrr Broker Cabinets Carp…" at bounding box center [344, 80] width 204 height 45
click at [293, 66] on label "Capability" at bounding box center [289, 70] width 95 height 9
click at [279, 84] on input "text" at bounding box center [289, 86] width 95 height 19
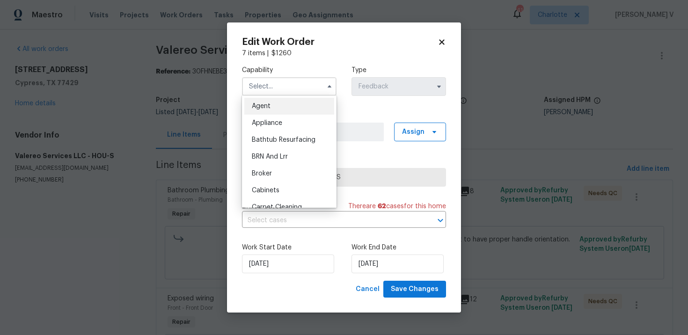
click at [268, 111] on div "Agent" at bounding box center [289, 106] width 90 height 17
type input "Agent"
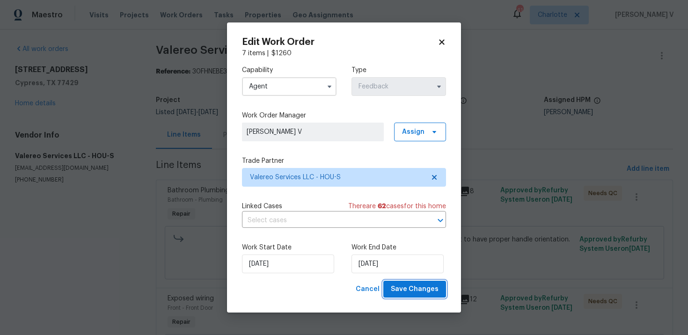
click at [406, 295] on span "Save Changes" at bounding box center [415, 290] width 48 height 12
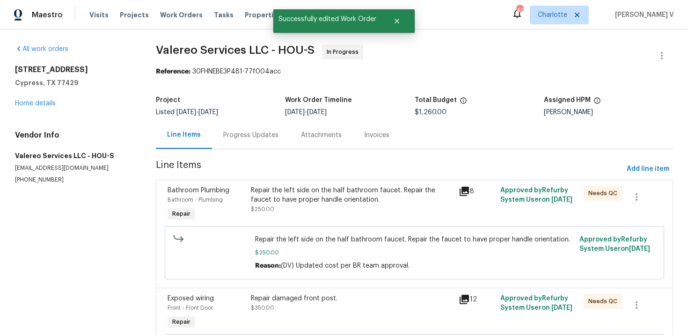
click at [262, 144] on div "Progress Updates" at bounding box center [251, 135] width 78 height 28
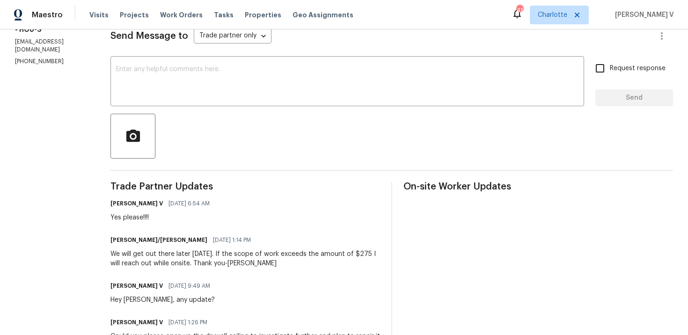
scroll to position [265, 0]
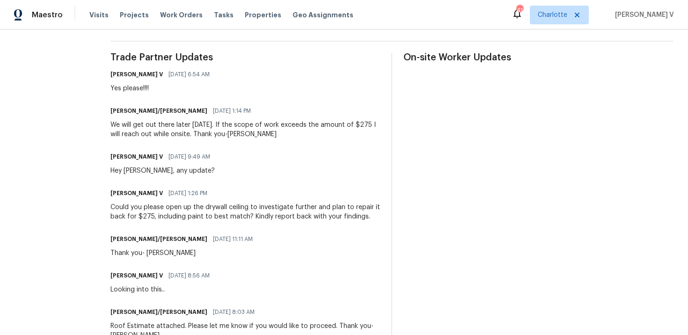
click at [140, 120] on div "We will get out there later tomorrow. If the scope of work exceeds the amount o…" at bounding box center [246, 129] width 270 height 19
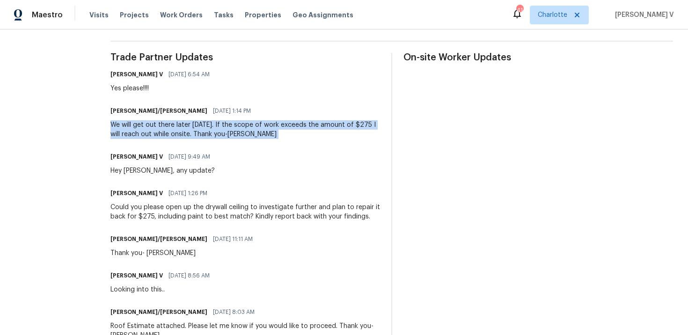
copy div "We will get out there later tomorrow. If the scope of work exceeds the amount o…"
click at [119, 117] on div "Jeromy/Lori 09/30/2025 1:14 PM" at bounding box center [246, 110] width 270 height 13
drag, startPoint x: 102, startPoint y: 121, endPoint x: 184, endPoint y: 133, distance: 82.4
copy div "We will get out there later tomorrow. If the scope of work exceeds the amount o…"
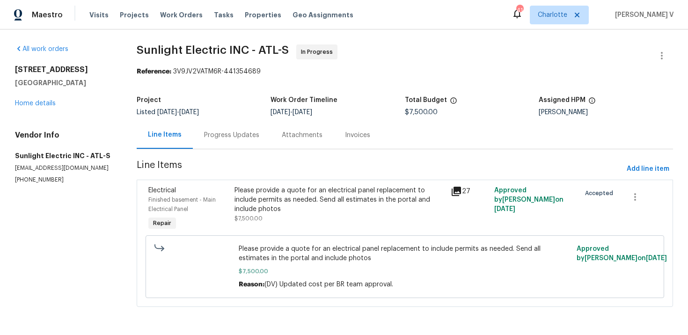
click at [223, 127] on div "Progress Updates" at bounding box center [232, 135] width 78 height 28
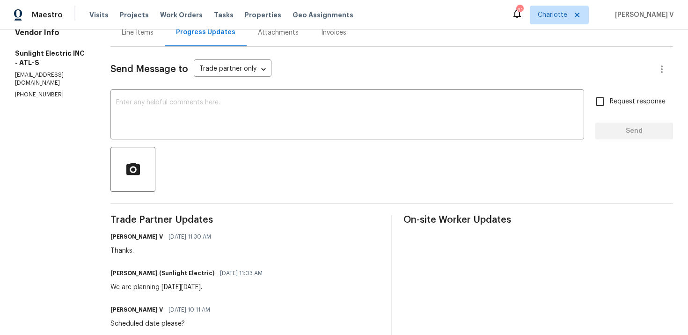
scroll to position [132, 0]
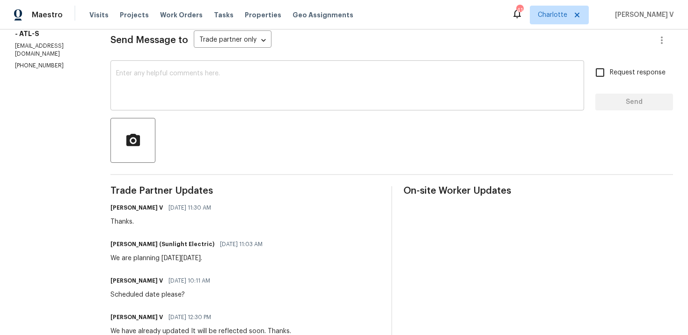
click at [190, 90] on textarea at bounding box center [347, 86] width 463 height 33
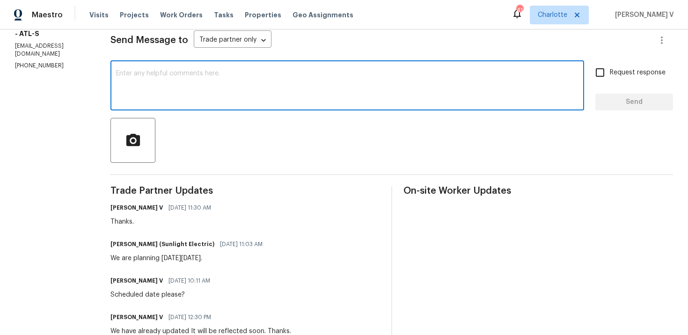
paste textarea "Please let us know if there’s any progress or if the team is already on site [D…"
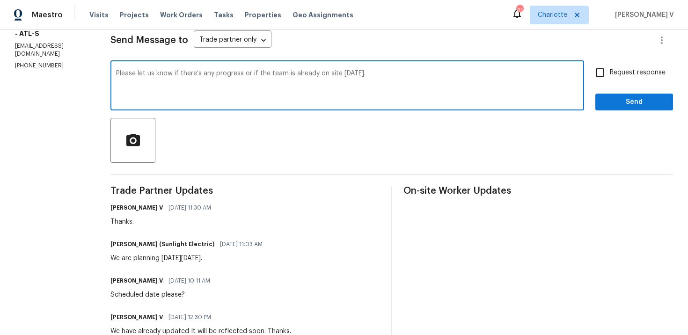
type textarea "Please let us know if there’s any progress or if the team is already on site to…"
click at [610, 76] on input "Request response" at bounding box center [601, 73] width 20 height 20
checkbox input "true"
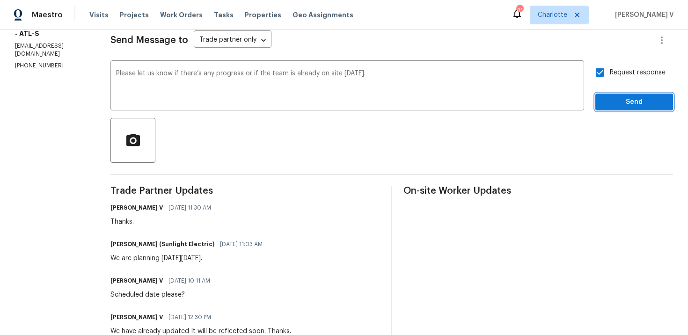
click at [614, 97] on span "Send" at bounding box center [634, 102] width 63 height 12
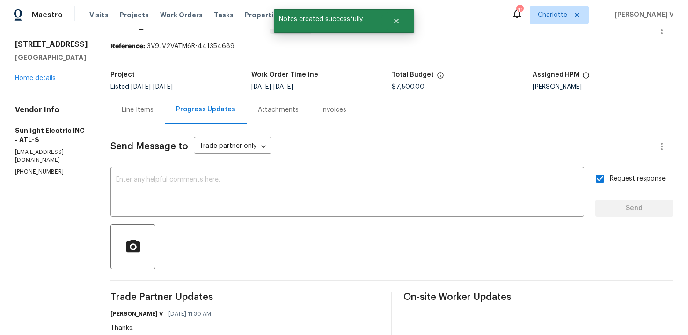
scroll to position [0, 0]
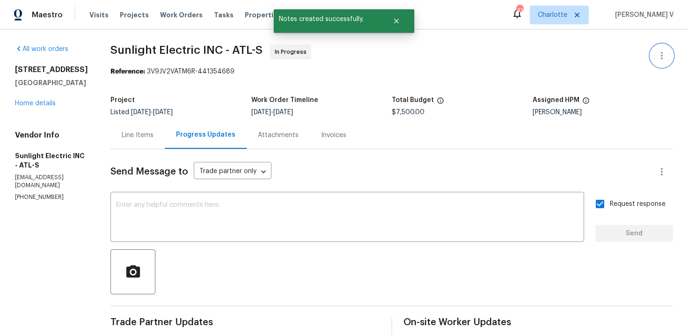
click at [664, 57] on icon "button" at bounding box center [662, 55] width 11 height 11
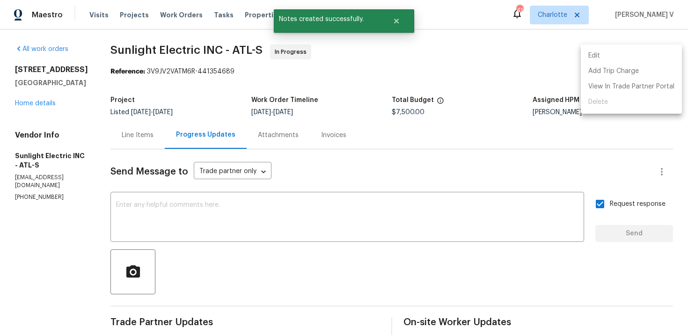
click at [664, 57] on li "Edit" at bounding box center [631, 55] width 101 height 15
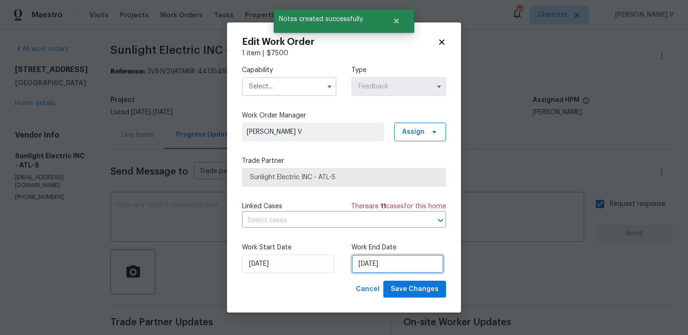
click at [400, 266] on input "26/09/2025" at bounding box center [398, 264] width 92 height 19
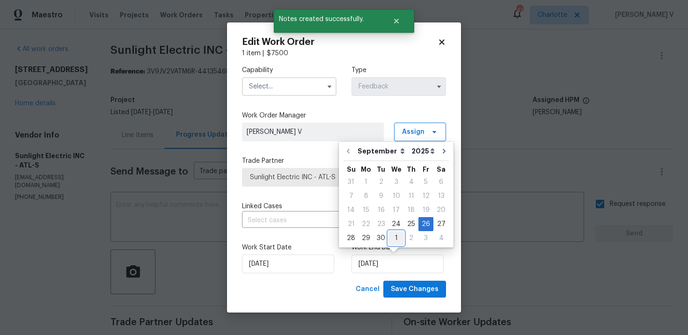
click at [389, 237] on div "1" at bounding box center [396, 238] width 15 height 13
type input "01/10/2025"
select select "9"
click at [269, 91] on input "text" at bounding box center [289, 86] width 95 height 19
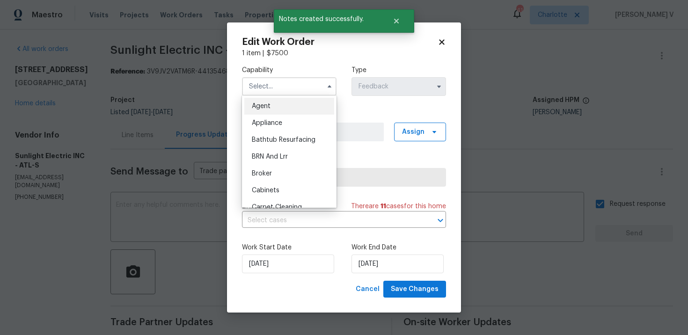
click at [263, 103] on div "Agent" at bounding box center [289, 106] width 90 height 17
type input "Agent"
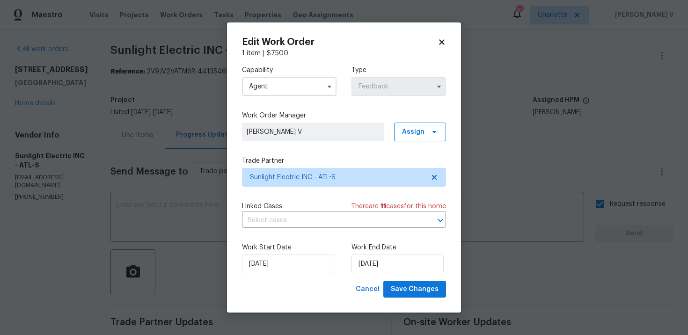
click at [406, 301] on div "Edit Work Order 1 item | $ 7500 Capability Agent Type Feedback Work Order Manag…" at bounding box center [344, 167] width 234 height 291
click at [406, 295] on span "Save Changes" at bounding box center [415, 290] width 48 height 12
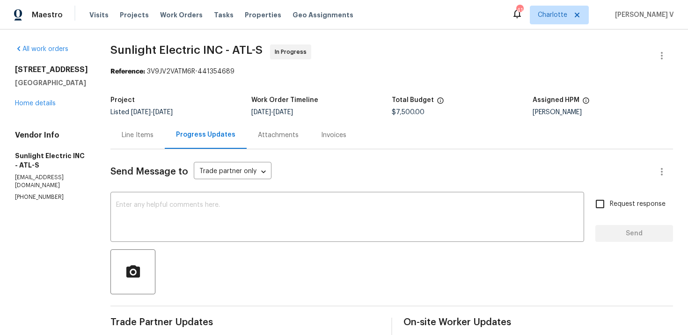
scroll to position [116, 0]
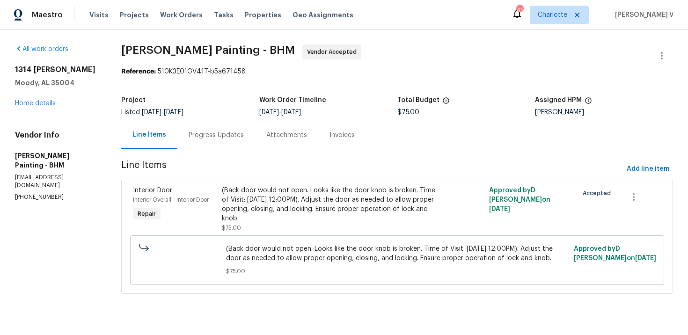
click at [244, 144] on div "Progress Updates" at bounding box center [217, 135] width 78 height 28
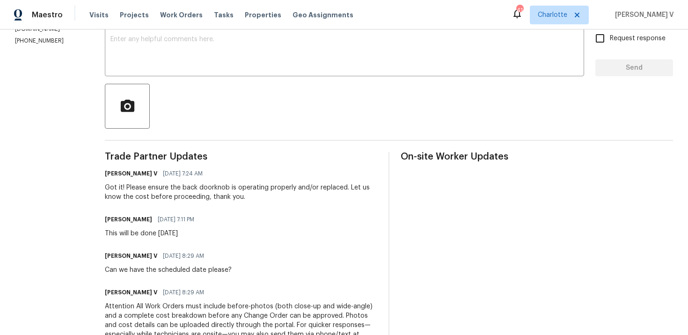
scroll to position [44, 0]
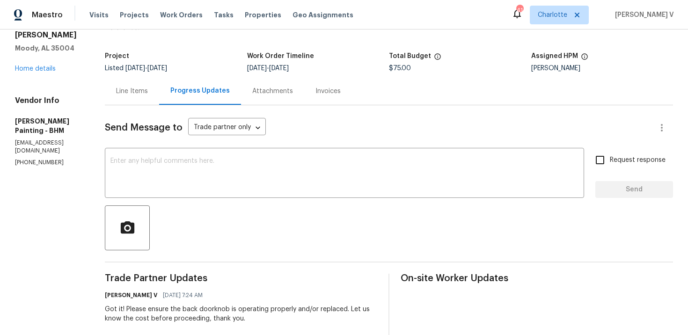
click at [39, 159] on p "[PHONE_NUMBER]" at bounding box center [48, 163] width 67 height 8
copy p "[PHONE_NUMBER]"
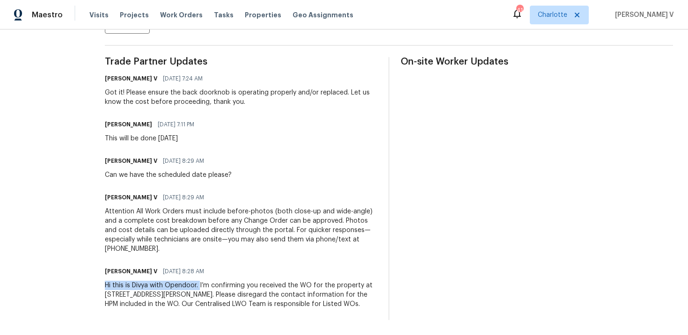
drag, startPoint x: 152, startPoint y: 275, endPoint x: 252, endPoint y: 277, distance: 100.7
click at [252, 277] on div "All work orders 1314 [PERSON_NAME], AL 35004 Home details Vendor Info [PERSON_N…" at bounding box center [344, 52] width 688 height 567
copy div "Hi this is Divya with Opendoor."
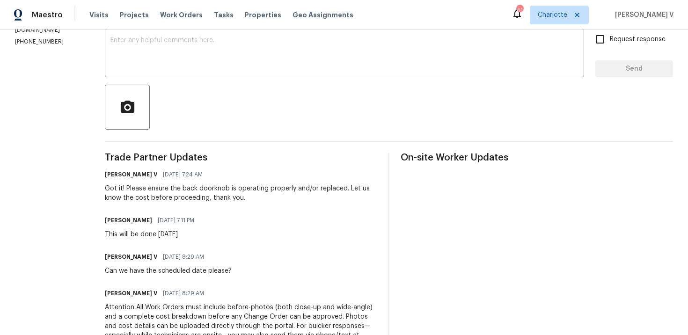
scroll to position [91, 0]
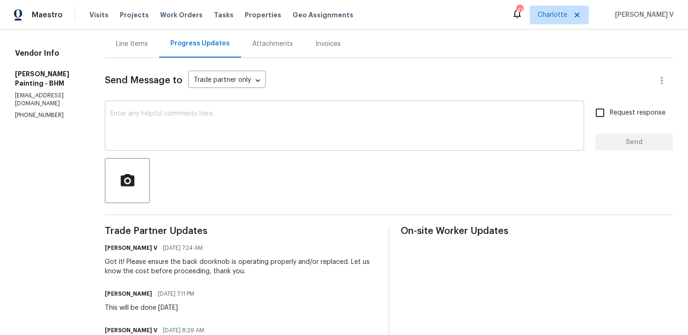
click at [238, 141] on textarea at bounding box center [345, 127] width 468 height 33
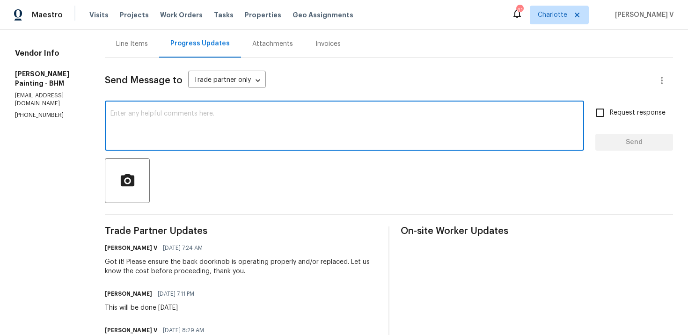
paste textarea "We've sent you a text to check on the status of the work order. Could you pleas…"
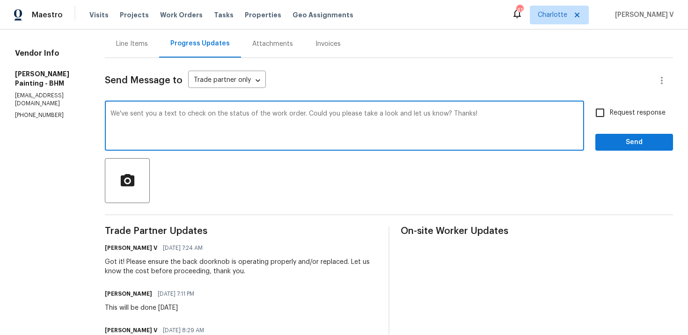
type textarea "We've sent you a text to check on the status of the work order. Could you pleas…"
click at [593, 113] on input "Request response" at bounding box center [601, 113] width 20 height 20
checkbox input "true"
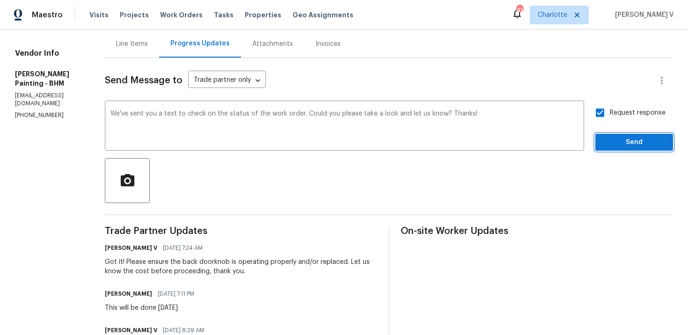
click at [617, 145] on span "Send" at bounding box center [634, 143] width 63 height 12
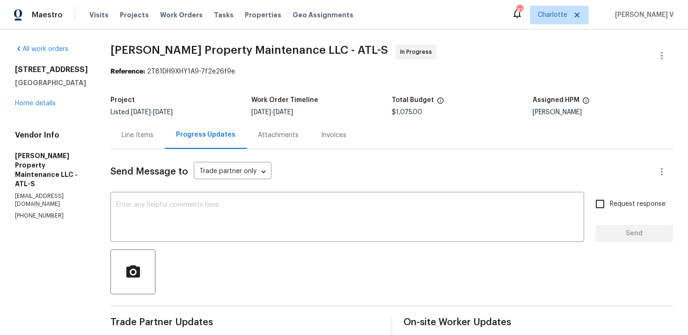
scroll to position [118, 0]
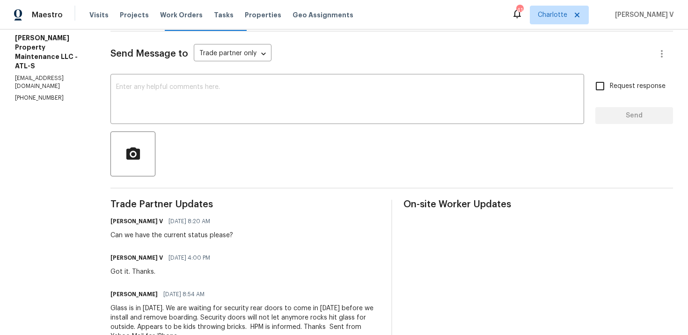
click at [31, 94] on p "[PHONE_NUMBER]" at bounding box center [51, 98] width 73 height 8
copy p "[PHONE_NUMBER]"
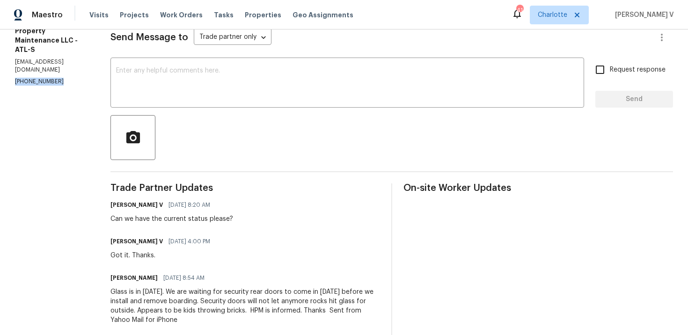
scroll to position [94, 0]
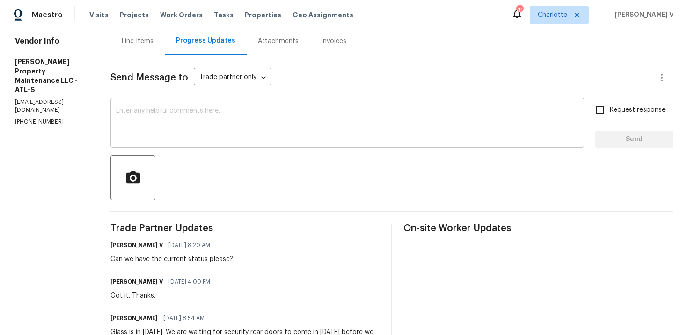
click at [245, 117] on textarea at bounding box center [347, 124] width 463 height 33
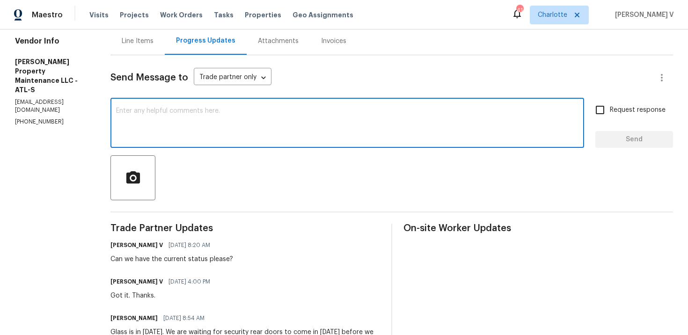
paste textarea "We tried calling but didn’t get a response, so sent a text. Could you please pr…"
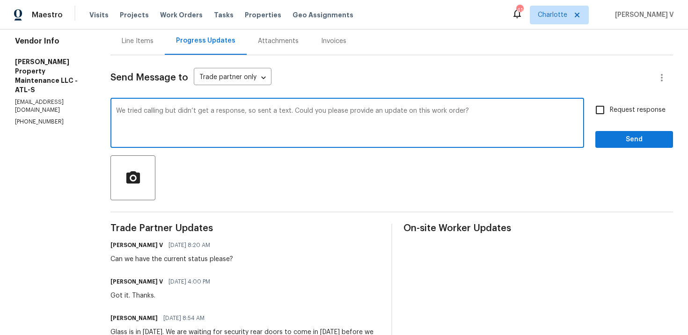
type textarea "We tried calling but didn’t get a response, so sent a text. Could you please pr…"
click at [638, 107] on span "Request response" at bounding box center [638, 110] width 56 height 10
click at [610, 107] on input "Request response" at bounding box center [601, 110] width 20 height 20
checkbox input "true"
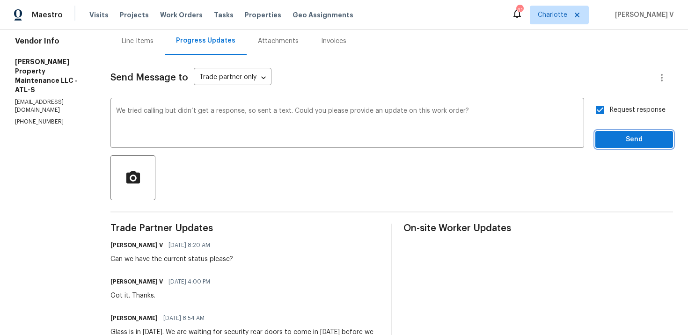
click at [629, 141] on span "Send" at bounding box center [634, 140] width 63 height 12
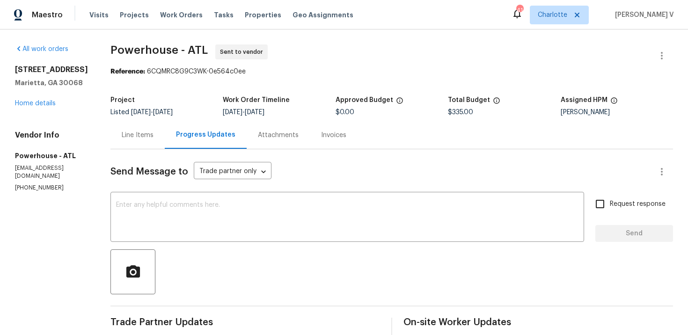
click at [38, 184] on p "[PHONE_NUMBER]" at bounding box center [51, 188] width 73 height 8
copy p "[PHONE_NUMBER]"
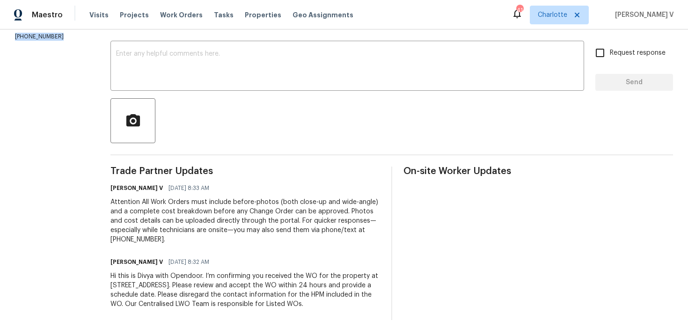
scroll to position [161, 0]
drag, startPoint x: 137, startPoint y: 266, endPoint x: 234, endPoint y: 265, distance: 97.0
click at [234, 265] on div "All work orders [STREET_ADDRESS] Home details Vendor Info Powerhouse - ATL [EMA…" at bounding box center [344, 106] width 688 height 457
copy div "Hi this is Divya with Opendoor."
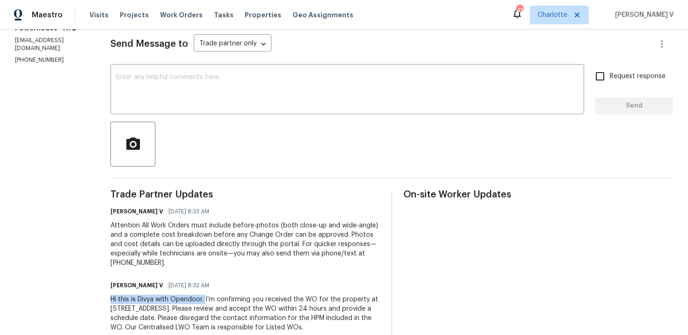
scroll to position [126, 0]
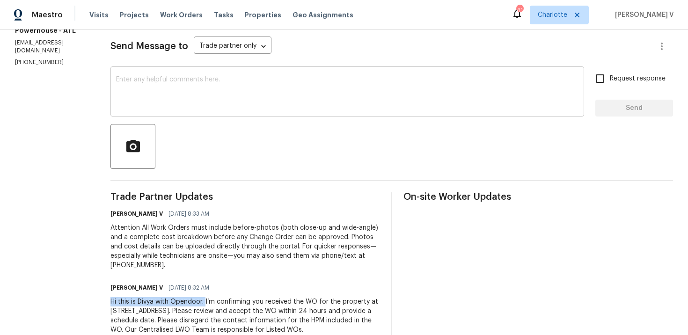
click at [193, 92] on textarea at bounding box center [347, 92] width 463 height 33
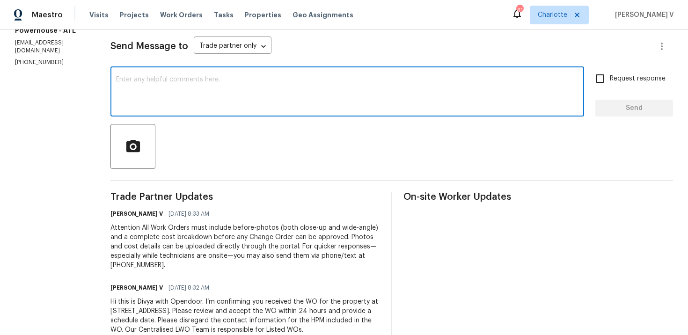
paste textarea "Hi Team, Could you please accept the work order and provide the progress status…"
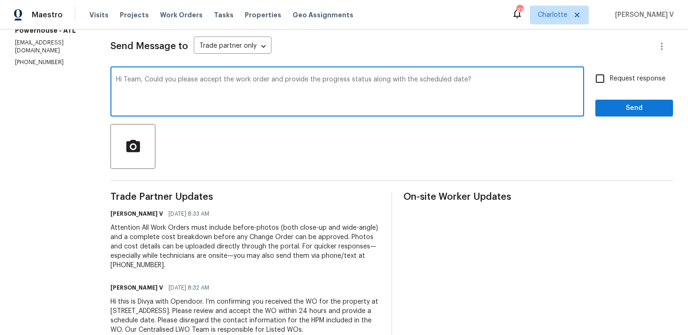
type textarea "Hi Team, Could you please accept the work order and provide the progress status…"
click at [596, 77] on input "Request response" at bounding box center [601, 79] width 20 height 20
checkbox input "true"
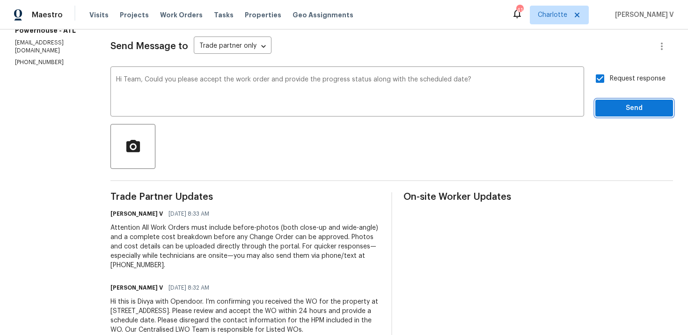
click at [619, 116] on button "Send" at bounding box center [635, 108] width 78 height 17
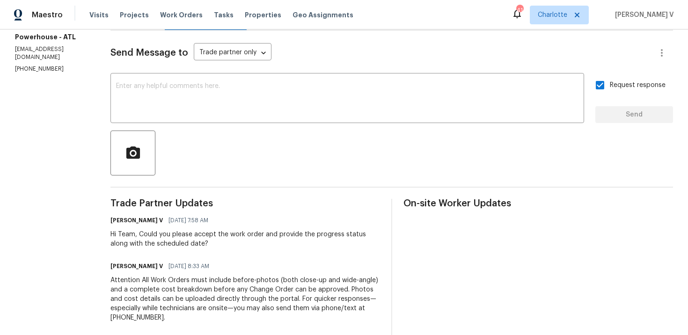
scroll to position [0, 0]
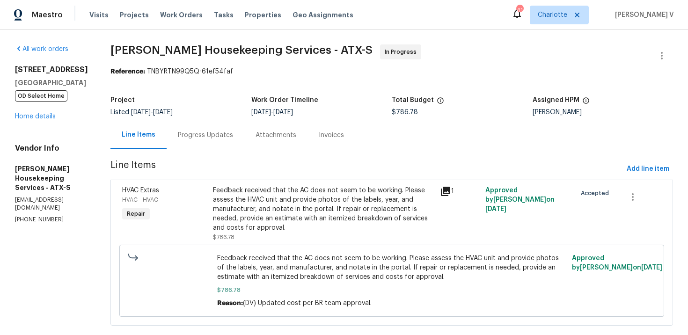
click at [26, 216] on p "[PHONE_NUMBER]" at bounding box center [51, 220] width 73 height 8
copy p "[PHONE_NUMBER]"
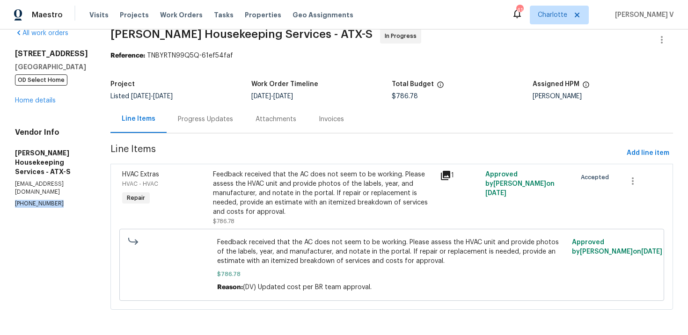
click at [214, 123] on div "Progress Updates" at bounding box center [205, 119] width 55 height 9
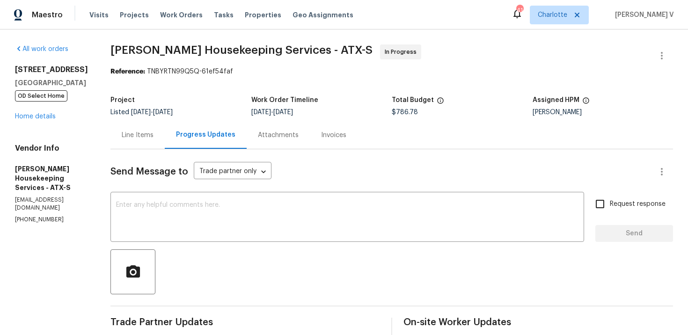
click at [427, 6] on div "Maestro Visits Projects Work Orders Tasks Properties Geo Assignments 41 [PERSON…" at bounding box center [344, 15] width 688 height 30
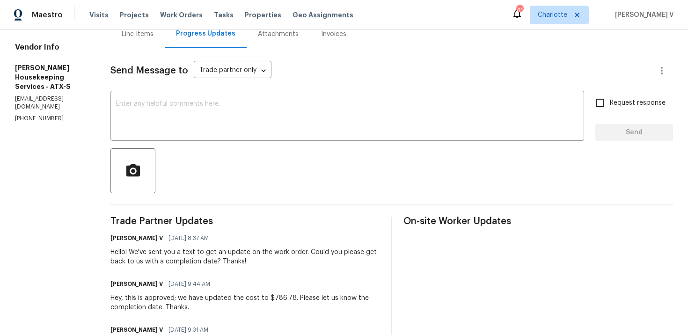
scroll to position [119, 0]
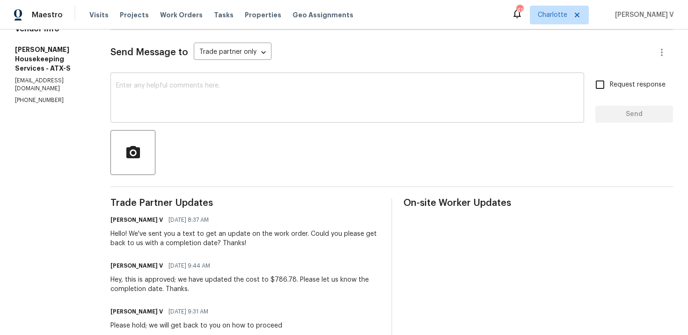
click at [170, 82] on div "x ​" at bounding box center [348, 99] width 474 height 48
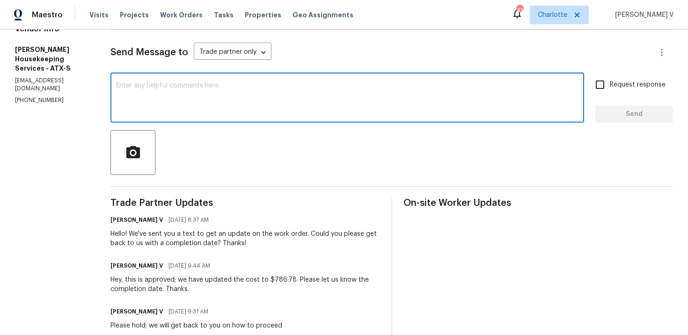
paste textarea "We tried calling but didn’t get a response, so sent a text. Could you please pr…"
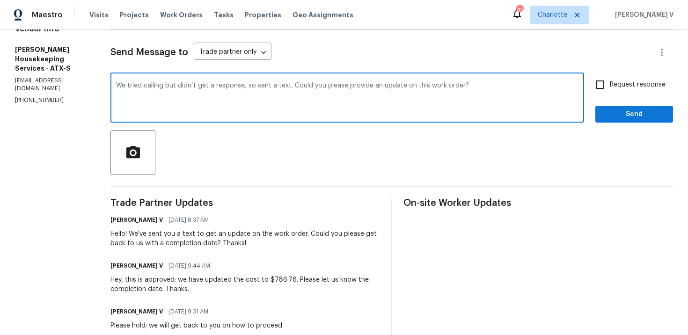
type textarea "We tried calling but didn’t get a response, so sent a text. Could you please pr…"
click at [595, 89] on input "Request response" at bounding box center [601, 85] width 20 height 20
checkbox input "true"
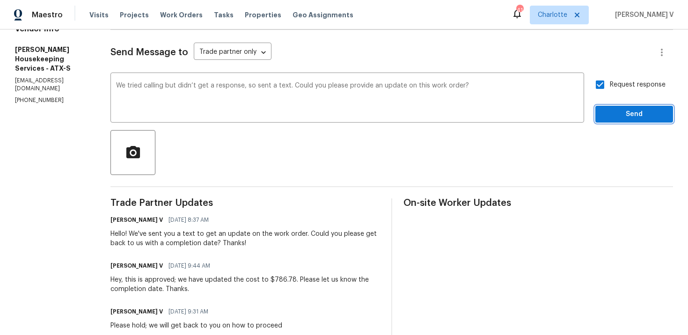
click at [630, 118] on span "Send" at bounding box center [634, 115] width 63 height 12
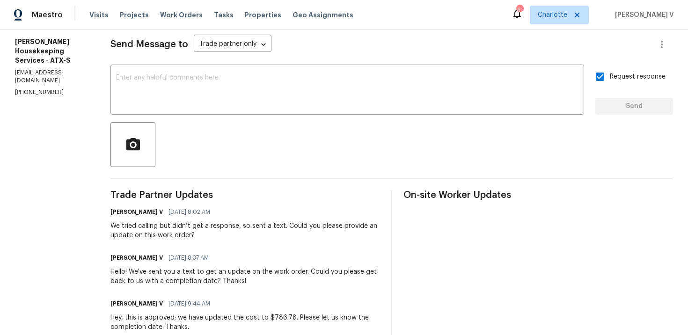
scroll to position [207, 0]
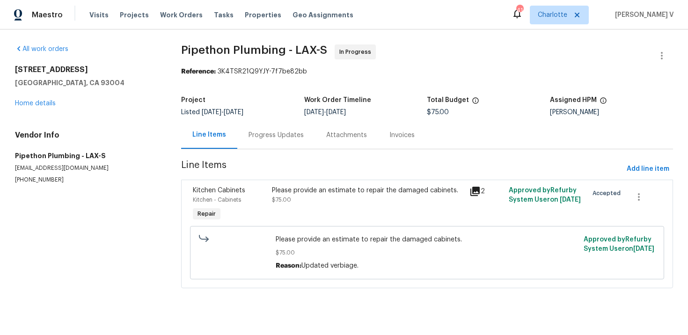
click at [242, 135] on div "Progress Updates" at bounding box center [276, 135] width 78 height 28
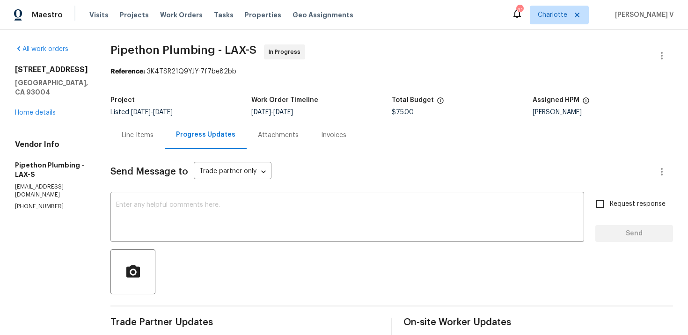
click at [29, 203] on p "[PHONE_NUMBER]" at bounding box center [51, 207] width 73 height 8
copy p "[PHONE_NUMBER]"
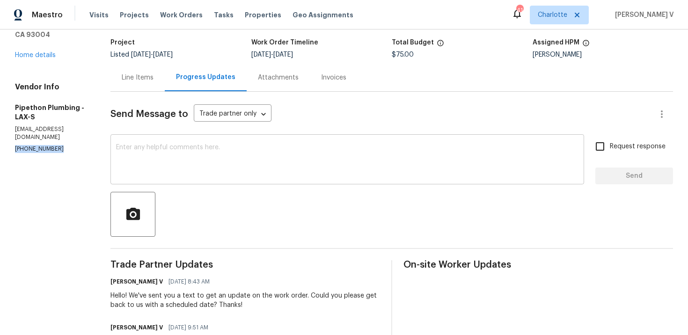
scroll to position [79, 0]
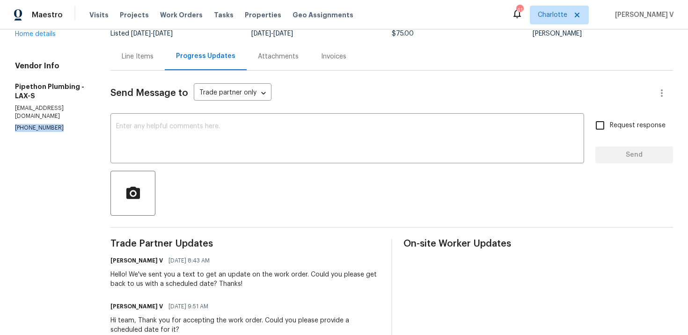
click at [254, 224] on div "Send Message to Trade partner only Trade partner only ​ x ​ Request response Se…" at bounding box center [392, 278] width 563 height 414
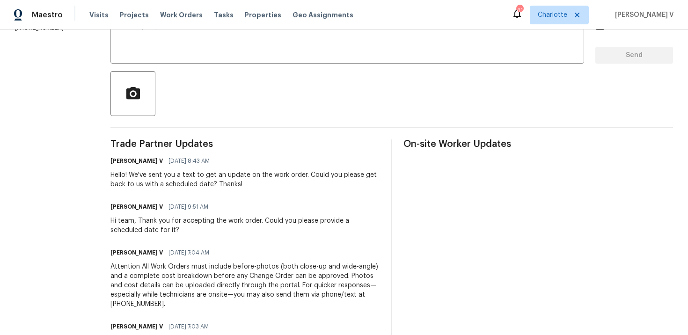
scroll to position [0, 0]
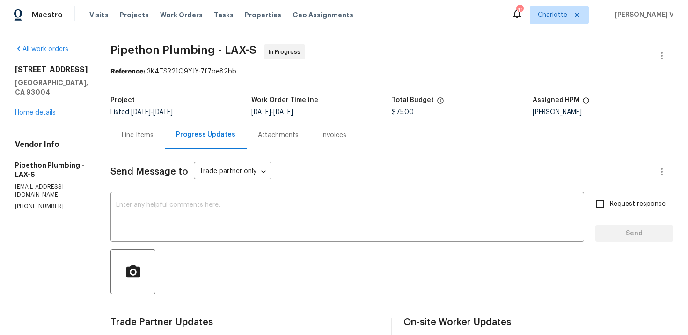
click at [204, 222] on textarea at bounding box center [347, 218] width 463 height 33
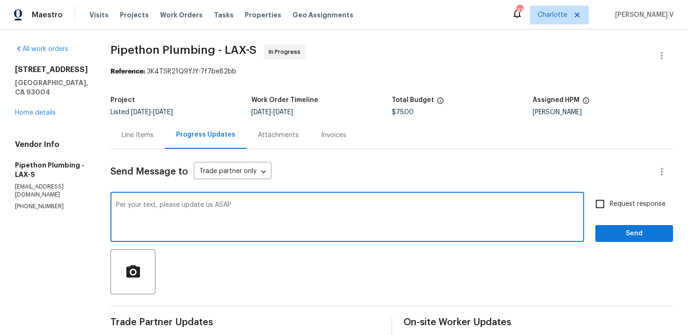
type textarea "Per your text, please update us ASAP"
click at [614, 201] on span "Request response" at bounding box center [638, 205] width 56 height 10
click at [610, 201] on input "Request response" at bounding box center [601, 204] width 20 height 20
checkbox input "true"
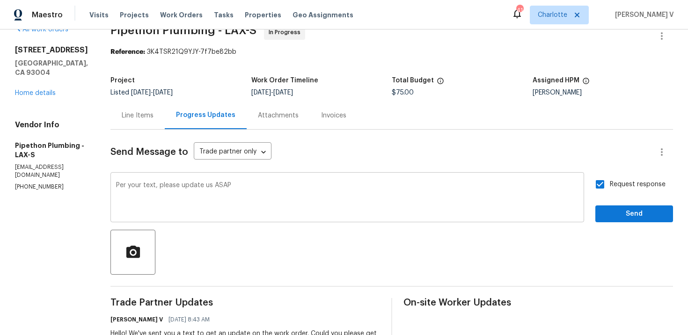
scroll to position [47, 0]
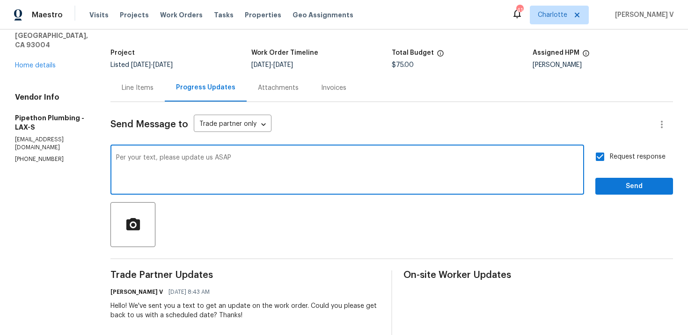
click at [217, 159] on textarea "Per your text, please update us ASAP" at bounding box center [347, 171] width 463 height 33
type textarea "Per your text, please update the portal ASAP"
click at [617, 192] on button "Send" at bounding box center [635, 186] width 78 height 17
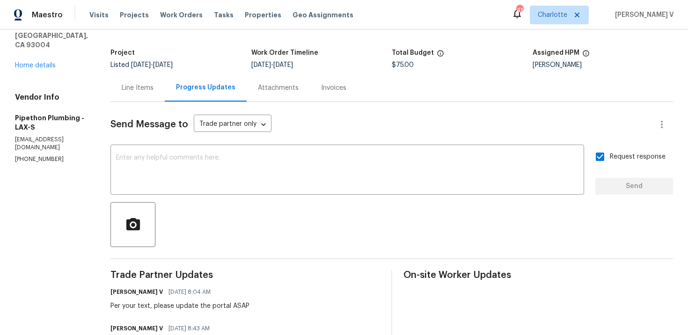
scroll to position [0, 0]
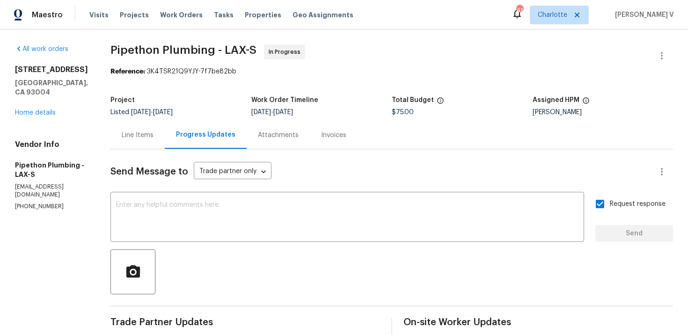
click at [42, 108] on div "All work orders 1534 Pyramid Ave Ventura, CA 93004 Home details Vendor Info Pip…" at bounding box center [51, 127] width 73 height 166
click at [49, 110] on link "Home details" at bounding box center [35, 113] width 41 height 7
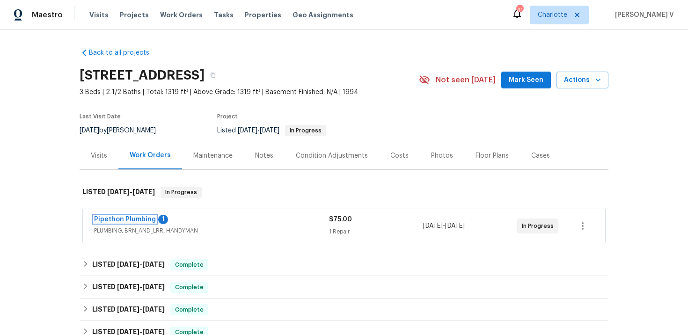
click at [145, 223] on link "Pipethon Plumbing" at bounding box center [125, 219] width 62 height 7
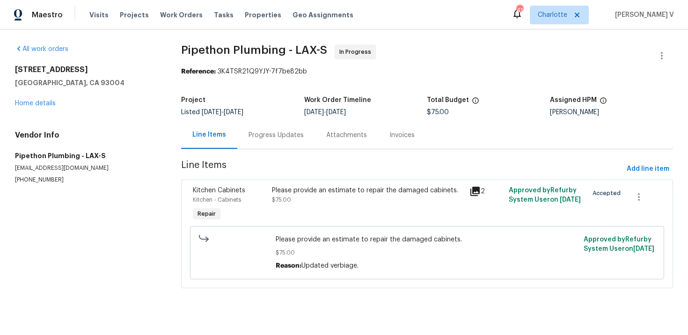
click at [257, 141] on div "Progress Updates" at bounding box center [276, 135] width 78 height 28
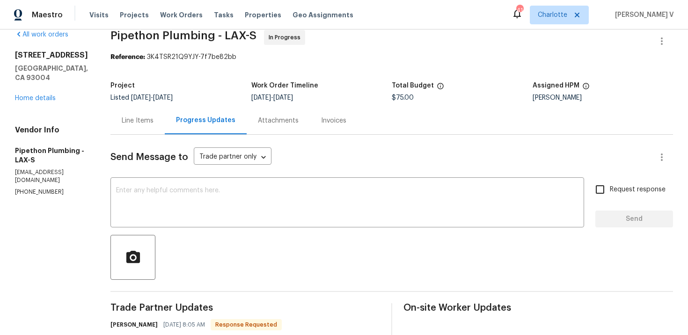
scroll to position [148, 0]
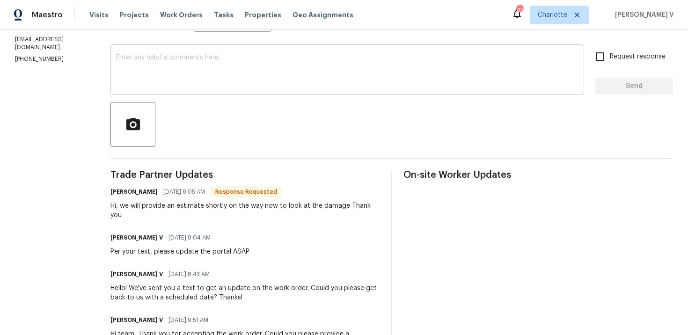
click at [251, 66] on textarea at bounding box center [347, 70] width 463 height 33
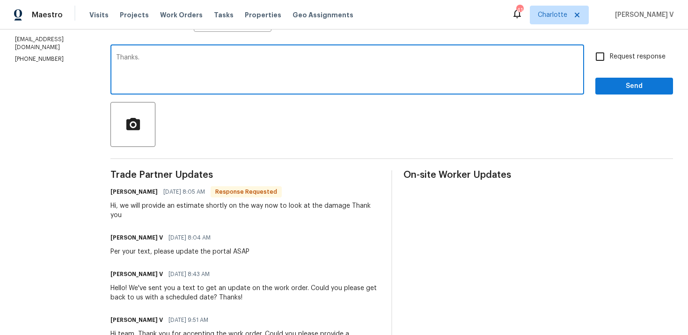
type textarea "Thanks."
click at [627, 93] on button "Send" at bounding box center [635, 86] width 78 height 17
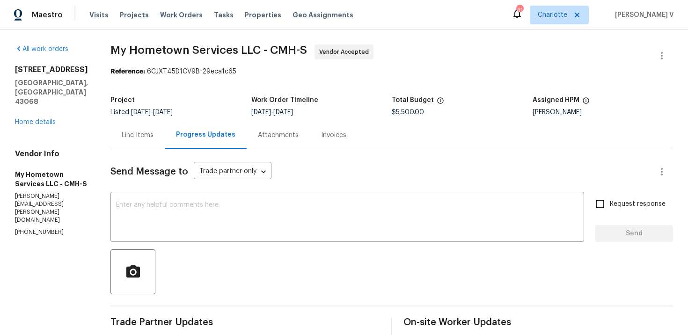
click at [34, 229] on p "[PHONE_NUMBER]" at bounding box center [51, 233] width 73 height 8
copy p "[PHONE_NUMBER]"
click at [170, 215] on textarea at bounding box center [347, 218] width 463 height 33
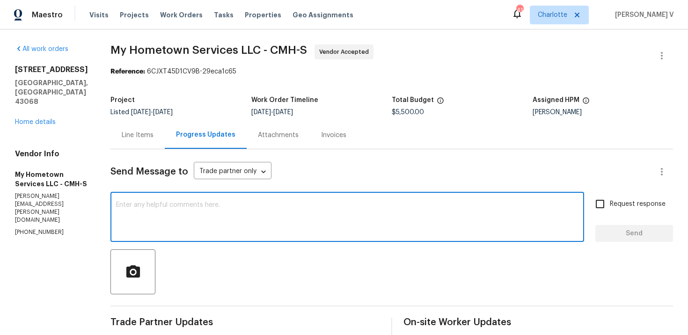
paste textarea "We tried calling but didn’t get a response, so sent a text. Could you please pr…"
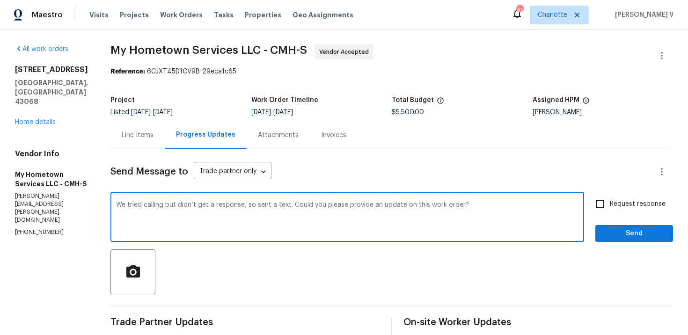
type textarea "We tried calling but didn’t get a response, so sent a text. Could you please pr…"
click at [612, 194] on label "Request response" at bounding box center [628, 204] width 75 height 20
click at [610, 194] on input "Request response" at bounding box center [601, 204] width 20 height 20
checkbox input "true"
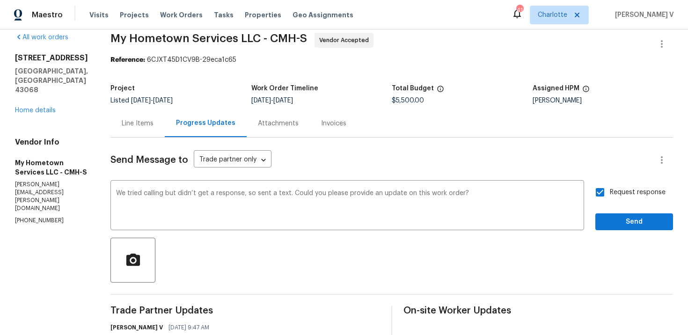
scroll to position [13, 0]
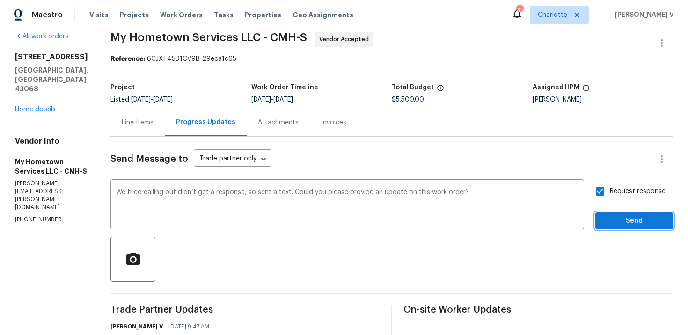
click at [629, 217] on span "Send" at bounding box center [634, 221] width 63 height 12
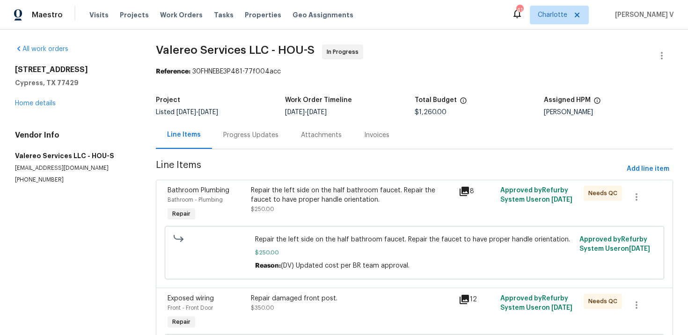
click at [247, 131] on div "Progress Updates" at bounding box center [250, 135] width 55 height 9
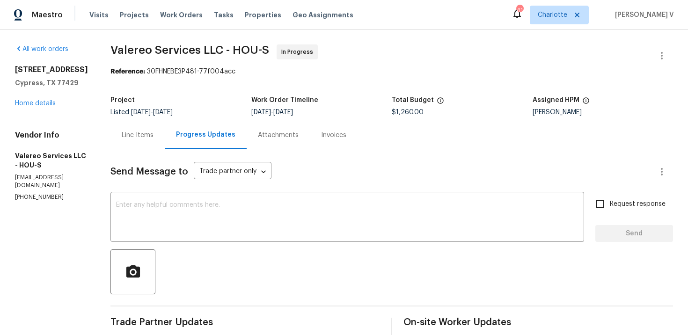
click at [131, 118] on div "Project Listed 9/15/2025 - 10/1/2025 Work Order Timeline 9/15/2025 - 10/1/2025 …" at bounding box center [392, 106] width 563 height 30
click at [134, 132] on div "Line Items" at bounding box center [138, 135] width 32 height 9
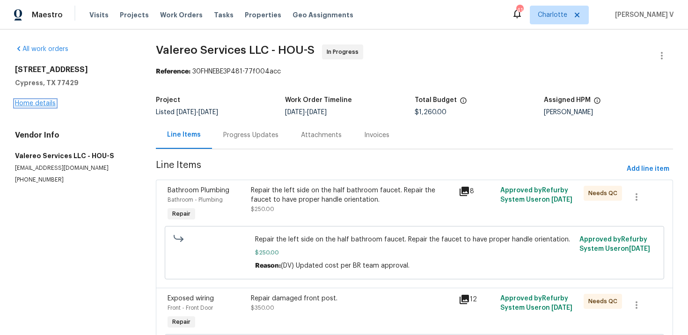
click at [43, 105] on link "Home details" at bounding box center [35, 103] width 41 height 7
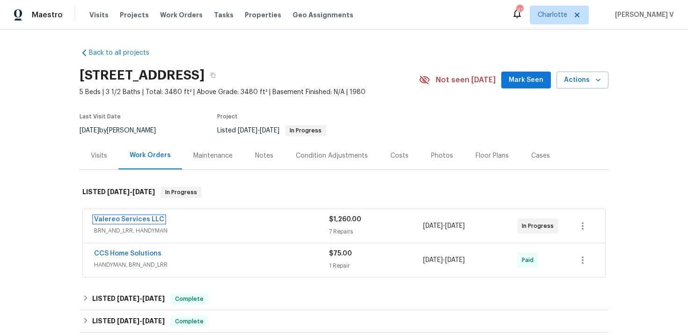
click at [123, 222] on link "Valereo Services LLC" at bounding box center [129, 219] width 70 height 7
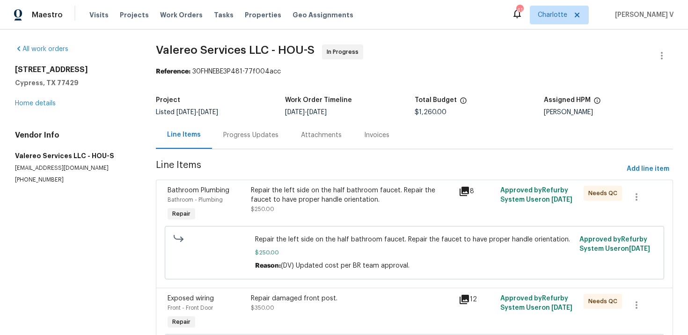
click at [241, 144] on div "Progress Updates" at bounding box center [251, 135] width 78 height 28
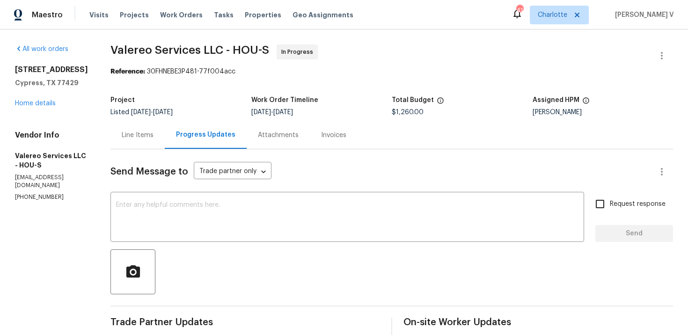
click at [291, 169] on div "Send Message to Trade partner only Trade partner only ​" at bounding box center [381, 172] width 540 height 22
click at [280, 264] on div at bounding box center [392, 272] width 563 height 45
click at [280, 235] on div "x ​" at bounding box center [348, 218] width 474 height 48
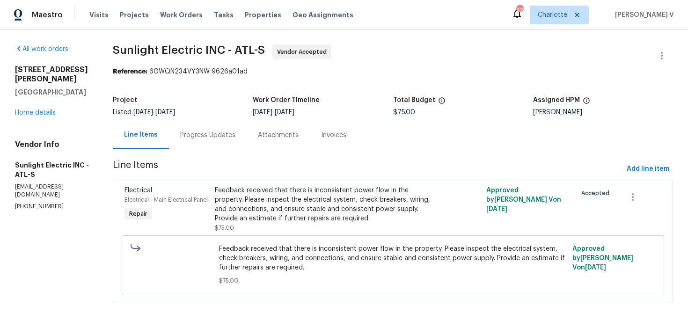
click at [208, 121] on div "Project Listed [DATE] - [DATE] Work Order Timeline [DATE] - [DATE] Total Budget…" at bounding box center [393, 106] width 561 height 30
click at [216, 141] on div "Progress Updates" at bounding box center [208, 135] width 78 height 28
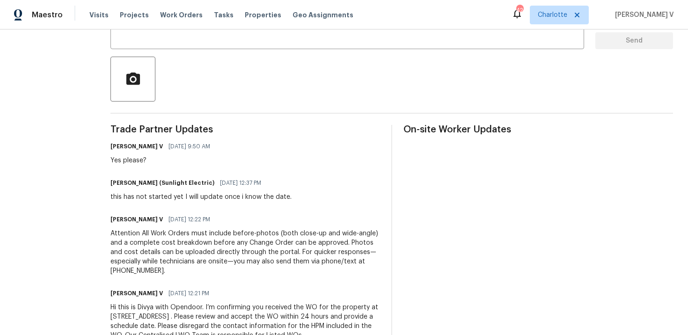
scroll to position [182, 0]
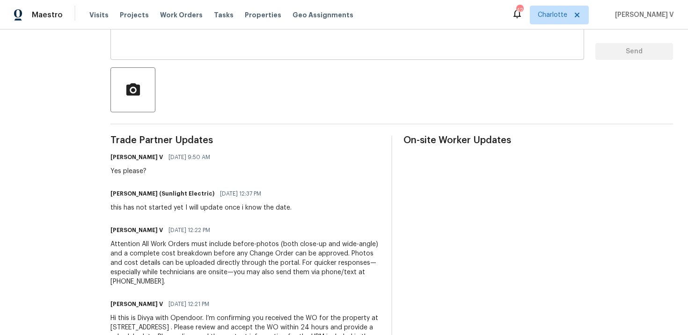
click at [178, 53] on div "x ​" at bounding box center [348, 36] width 474 height 48
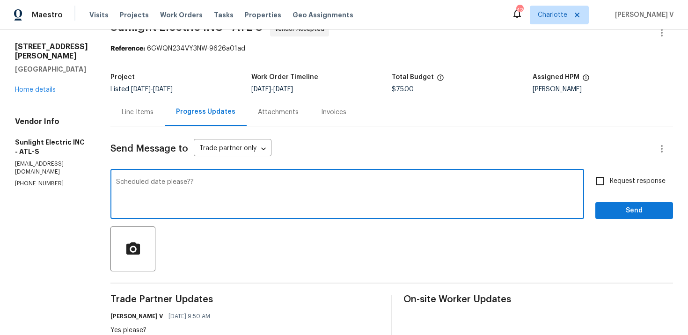
type textarea "Scheduled date please??"
click at [624, 202] on button "Send" at bounding box center [635, 210] width 78 height 17
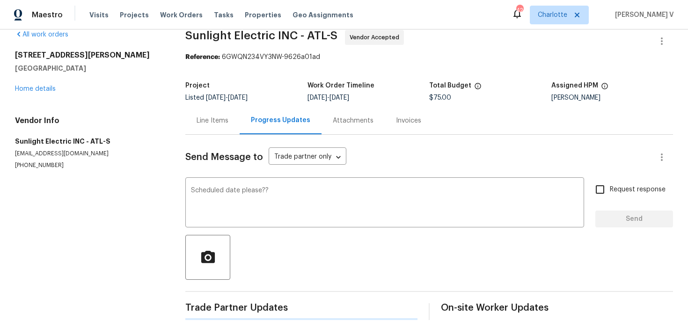
click at [617, 189] on span "Request response" at bounding box center [638, 190] width 56 height 10
click at [610, 189] on input "Request response" at bounding box center [601, 190] width 20 height 20
checkbox input "true"
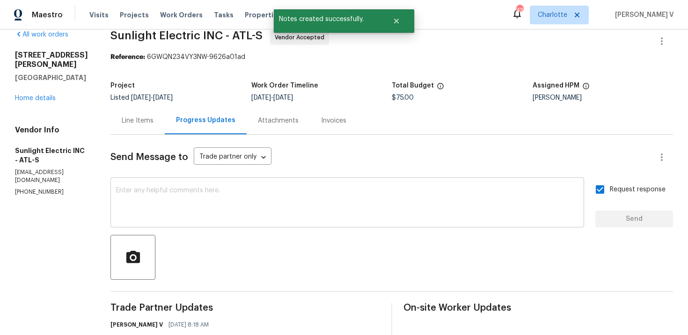
scroll to position [88, 0]
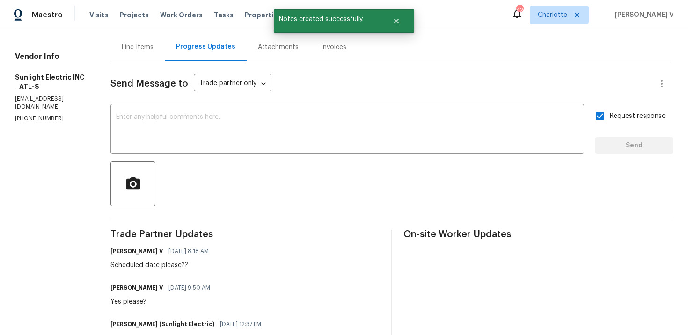
click at [153, 260] on div "[PERSON_NAME] V [DATE] 8:18 AM Scheduled date please??" at bounding box center [163, 257] width 104 height 25
copy div "Scheduled date please??"
click at [287, 151] on div "x ​" at bounding box center [348, 130] width 474 height 48
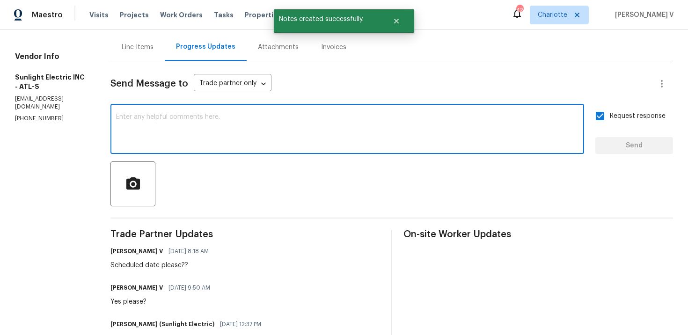
paste textarea "Scheduled date please??"
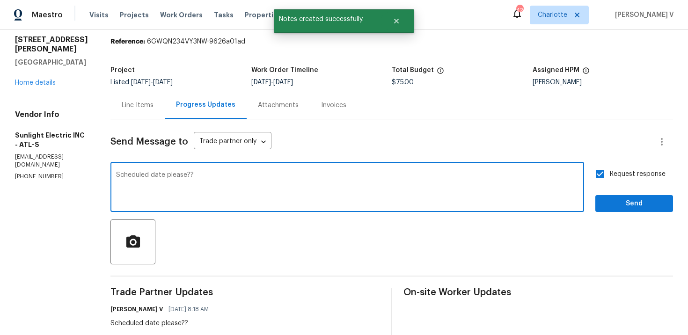
type textarea "Scheduled date please??"
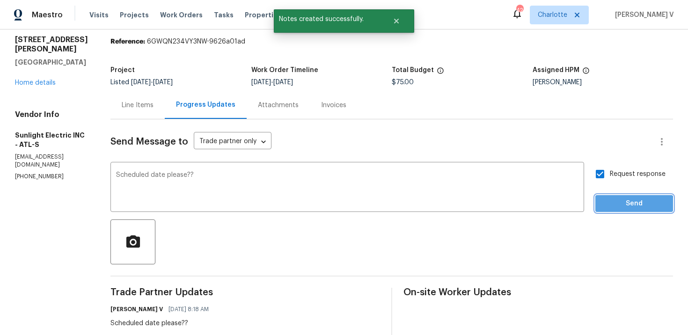
click at [622, 205] on span "Send" at bounding box center [634, 204] width 63 height 12
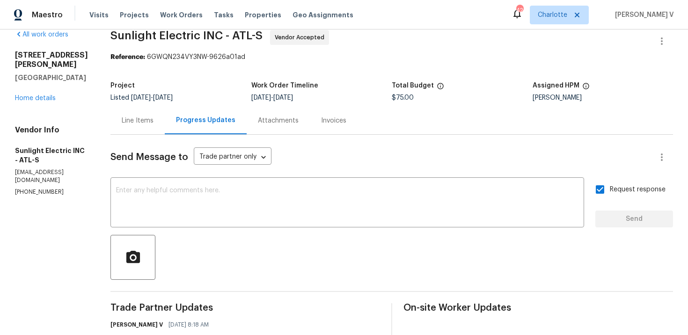
scroll to position [30, 0]
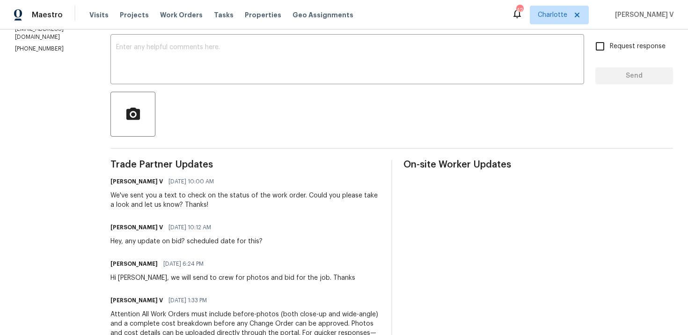
scroll to position [116, 0]
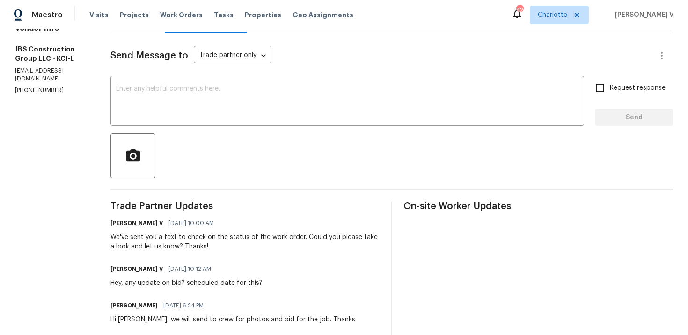
click at [40, 80] on section "All work orders 3811 Wyandotte Ave Kansas City, KS 66106 Home details Vendor In…" at bounding box center [51, 201] width 73 height 546
copy p "(615) 519-9339"
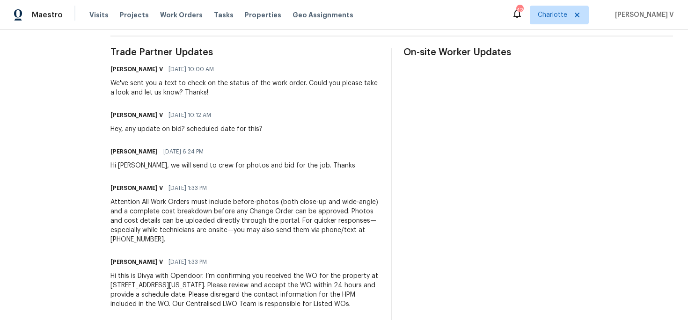
scroll to position [0, 0]
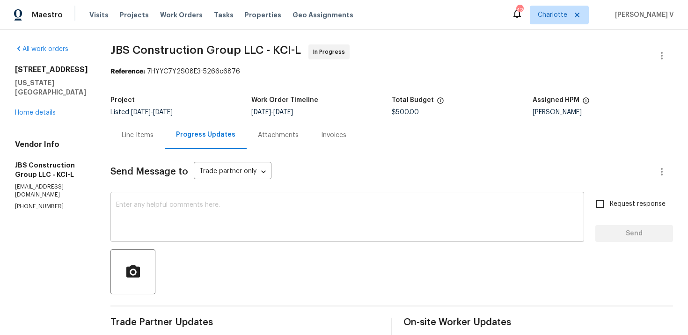
click at [213, 205] on textarea at bounding box center [347, 218] width 463 height 33
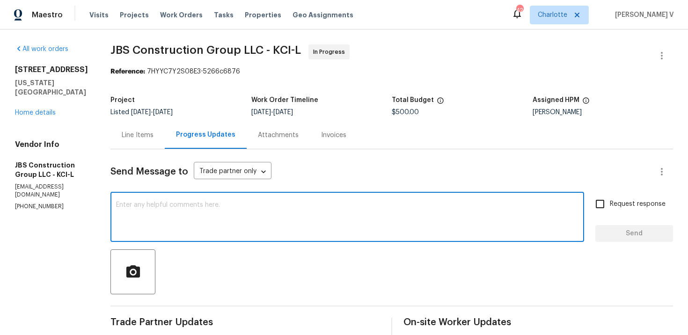
paste textarea "We tried calling but didn’t get a response, so sent a text. Could you please pr…"
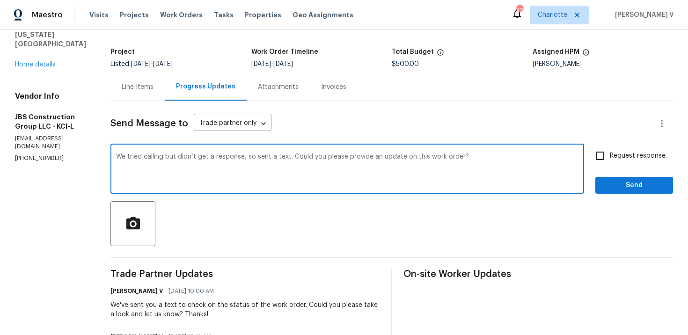
scroll to position [105, 0]
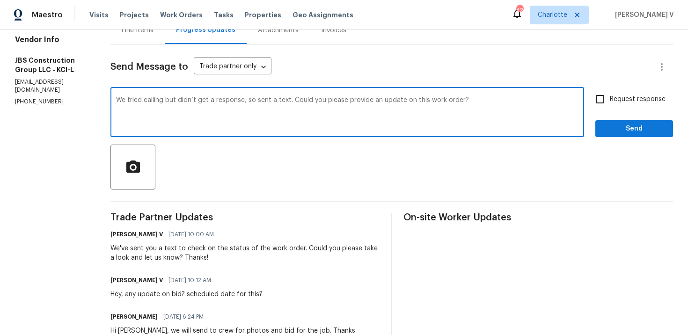
type textarea "We tried calling but didn’t get a response, so sent a text. Could you please pr…"
click at [25, 98] on p "(615) 519-9339" at bounding box center [51, 102] width 73 height 8
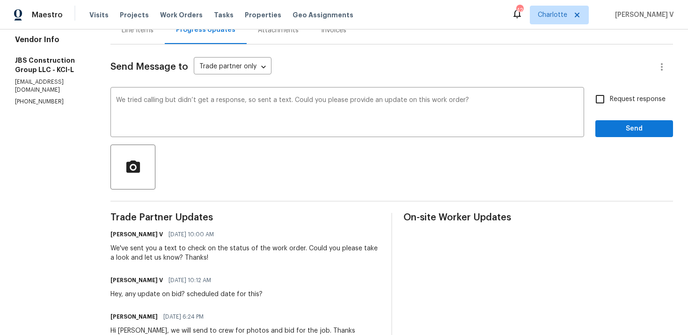
click at [25, 98] on p "(615) 519-9339" at bounding box center [51, 102] width 73 height 8
copy p "(615) 519-9339"
click at [621, 101] on span "Request response" at bounding box center [638, 100] width 56 height 10
click at [610, 101] on input "Request response" at bounding box center [601, 99] width 20 height 20
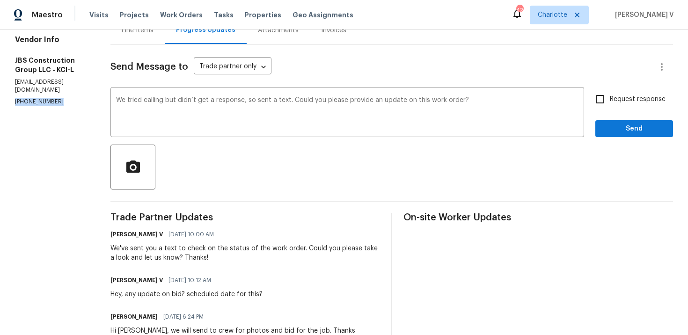
checkbox input "true"
click at [623, 128] on span "Send" at bounding box center [634, 129] width 63 height 12
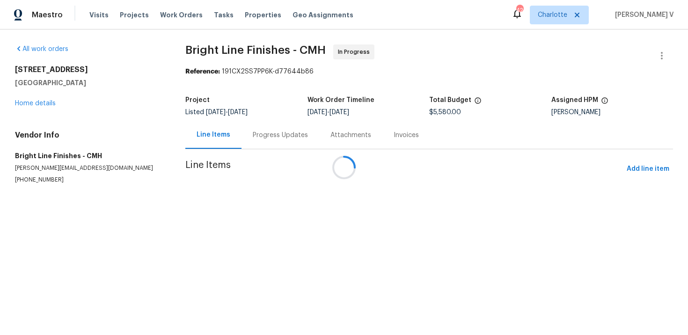
click at [243, 144] on div at bounding box center [344, 167] width 688 height 335
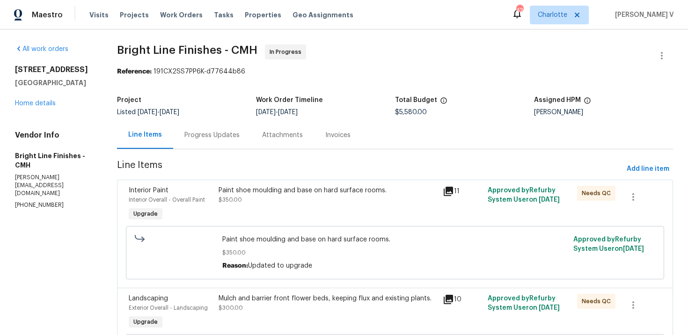
click at [243, 144] on div "Progress Updates" at bounding box center [212, 135] width 78 height 28
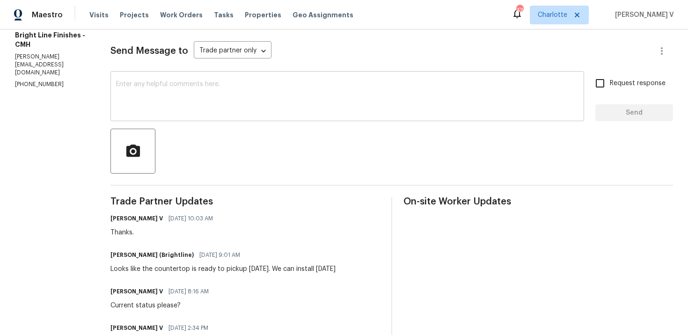
scroll to position [118, 0]
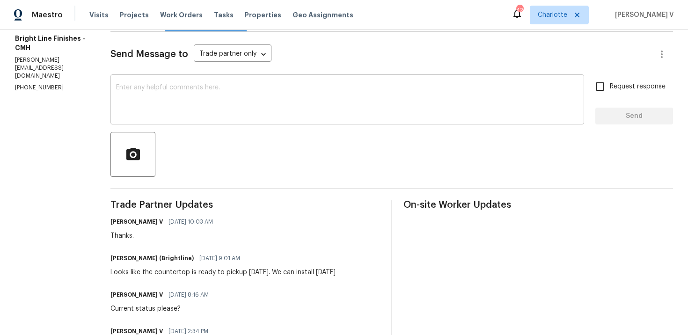
click at [175, 111] on textarea at bounding box center [347, 100] width 463 height 33
paste textarea "Please let us know if there’s any progress or if the team is already on site [D…"
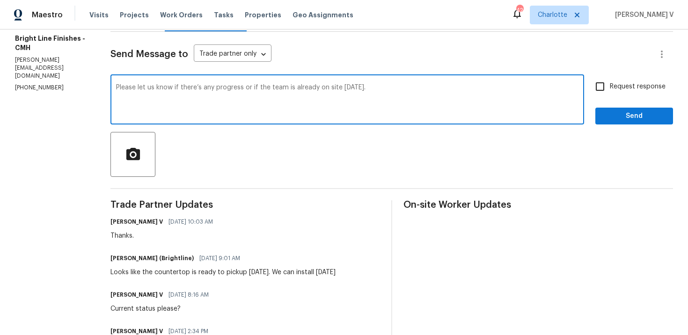
type textarea "Please let us know if there’s any progress or if the team is already on site [D…"
click at [613, 91] on span "Request response" at bounding box center [638, 87] width 56 height 10
click at [610, 91] on input "Request response" at bounding box center [601, 87] width 20 height 20
checkbox input "true"
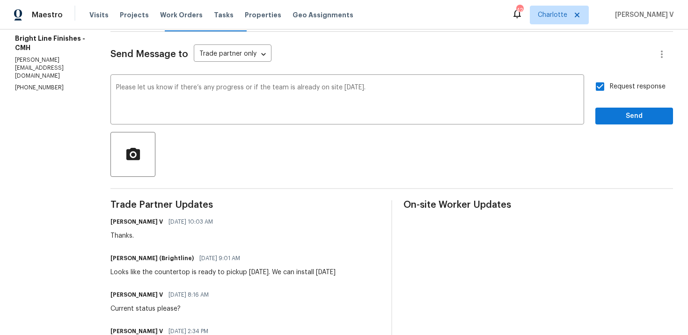
click at [614, 113] on span "Send" at bounding box center [634, 117] width 63 height 12
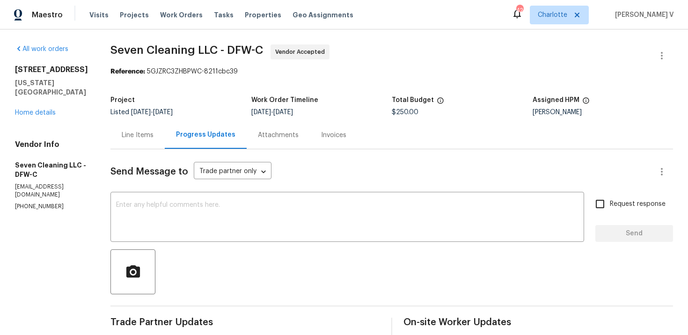
scroll to position [151, 0]
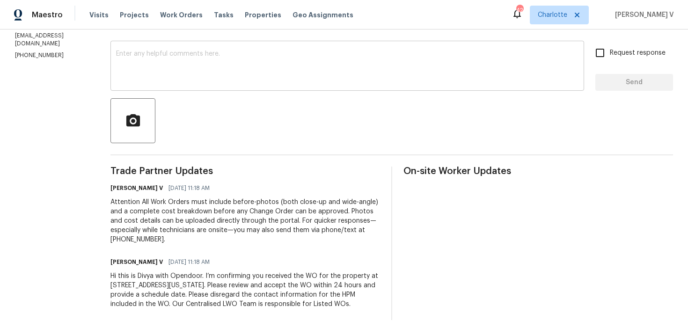
click at [192, 81] on textarea at bounding box center [347, 67] width 463 height 33
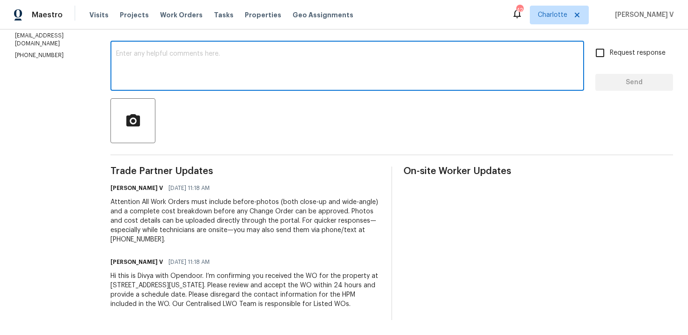
paste textarea "Hi team, Thank you for accepting the work order. Could you please provide a sch…"
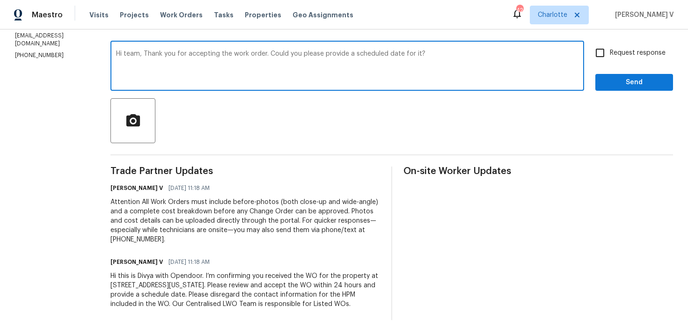
type textarea "Hi team, Thank you for accepting the work order. Could you please provide a sch…"
click at [624, 51] on span "Request response" at bounding box center [638, 53] width 56 height 10
click at [610, 51] on input "Request response" at bounding box center [601, 53] width 20 height 20
checkbox input "true"
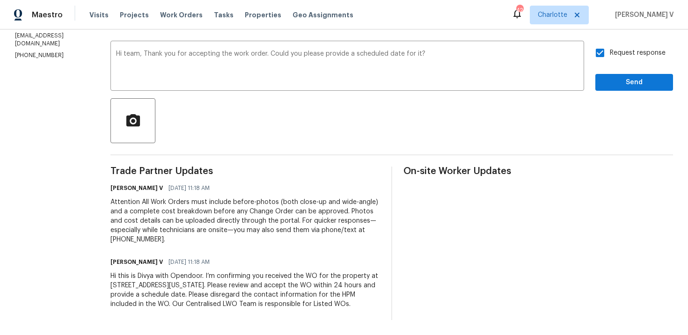
click at [624, 96] on div "Send Message to Trade partner only Trade partner only ​ Hi team, Thank you for …" at bounding box center [392, 159] width 563 height 322
click at [621, 88] on span "Send" at bounding box center [634, 83] width 63 height 12
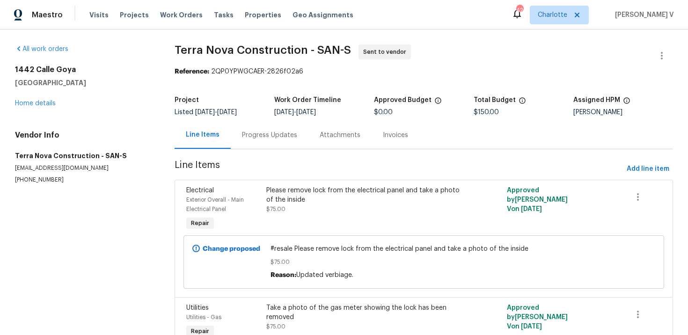
click at [28, 187] on section "All work orders [STREET_ADDRESS] Home details Vendor Info Terra Nova Constructi…" at bounding box center [83, 224] width 137 height 360
copy p "[PHONE_NUMBER]"
click at [246, 141] on div "Progress Updates" at bounding box center [270, 135] width 78 height 28
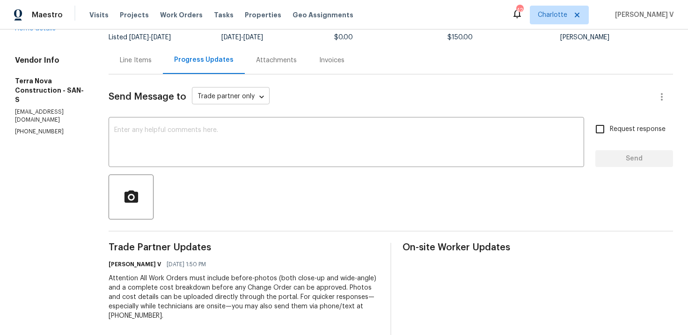
scroll to position [22, 0]
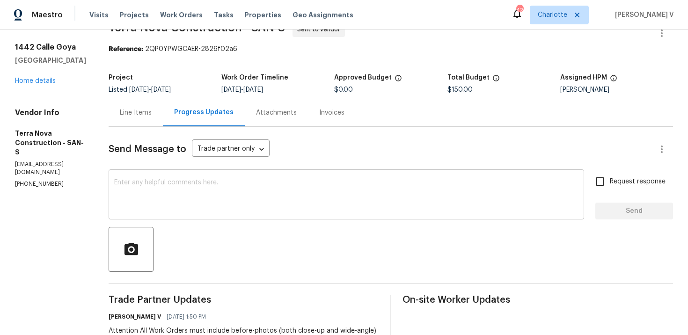
click at [232, 172] on div "x ​" at bounding box center [347, 196] width 476 height 48
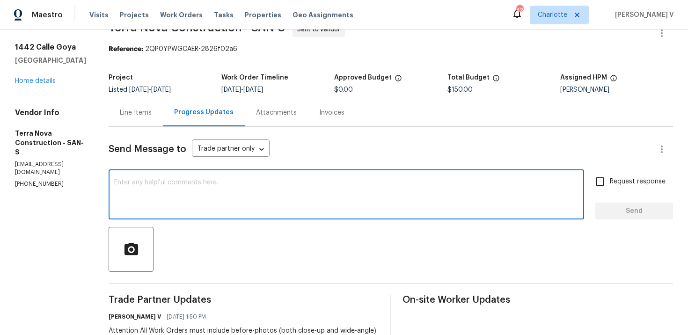
paste textarea "Hi Team, Could you please accept the work order and provide the progress status…"
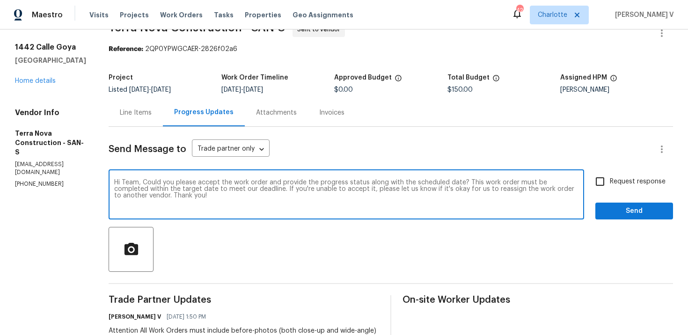
type textarea "Hi Team, Could you please accept the work order and provide the progress status…"
click at [644, 171] on div "Send Message to Trade partner only Trade partner only ​ Hi Team, Could you plea…" at bounding box center [391, 288] width 565 height 322
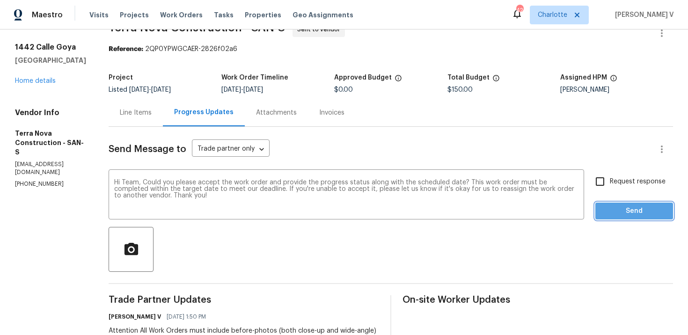
click at [630, 211] on span "Send" at bounding box center [634, 212] width 63 height 12
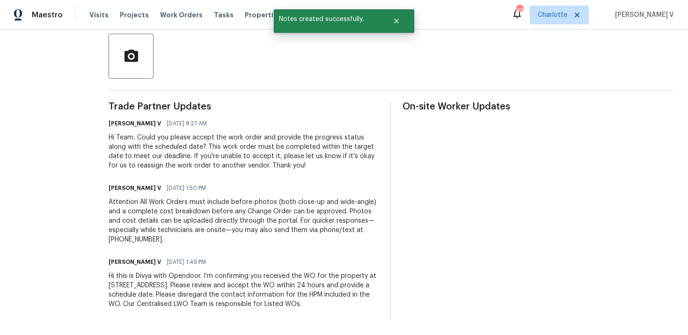
scroll to position [0, 0]
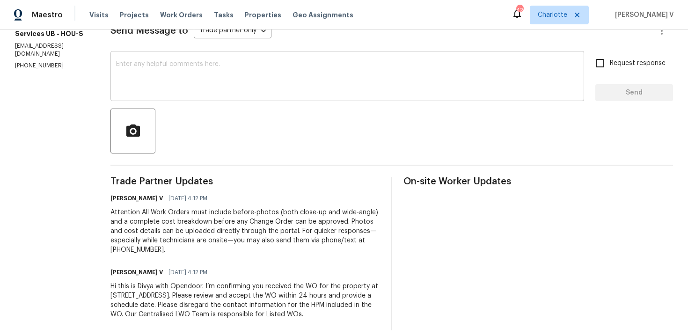
scroll to position [156, 0]
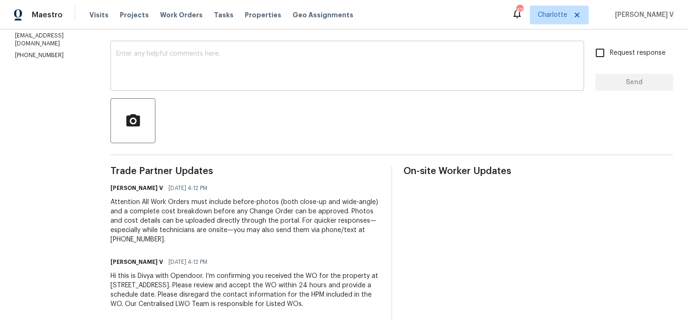
click at [167, 68] on textarea at bounding box center [347, 67] width 463 height 33
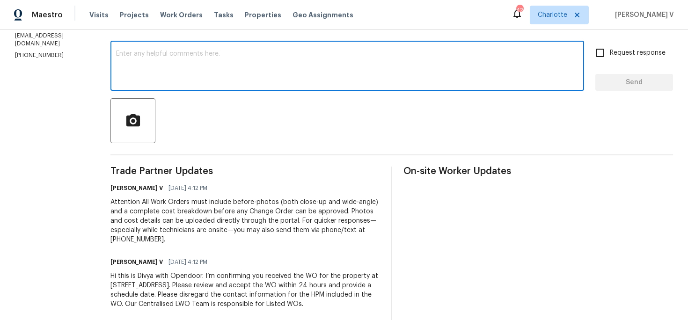
paste textarea "Hi Team, Could you please accept the work order and provide the progress status…"
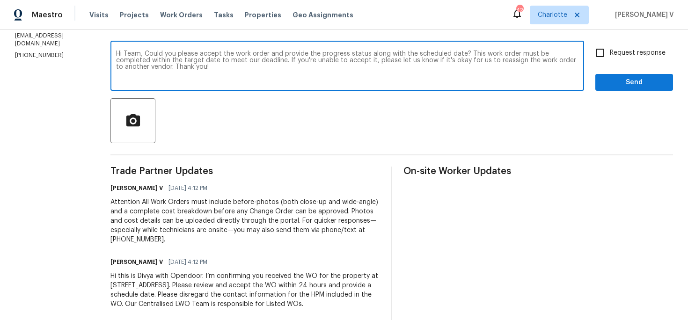
type textarea "Hi Team, Could you please accept the work order and provide the progress status…"
click at [611, 48] on span "Request response" at bounding box center [638, 53] width 56 height 10
click at [610, 48] on input "Request response" at bounding box center [601, 53] width 20 height 20
checkbox input "true"
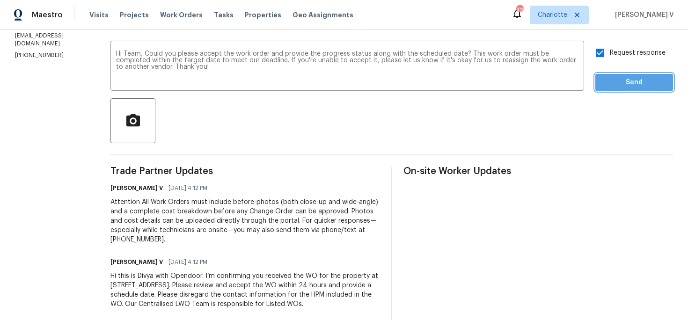
click at [614, 77] on span "Send" at bounding box center [634, 83] width 63 height 12
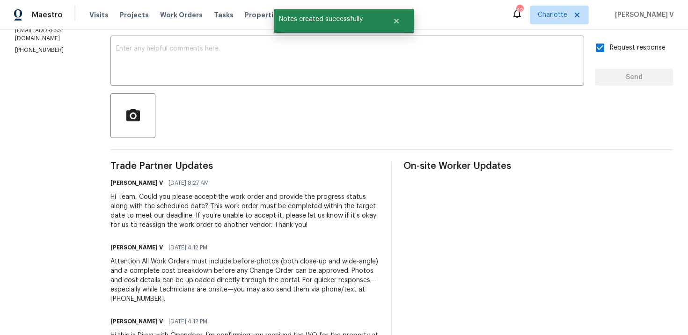
click at [40, 46] on p "[PHONE_NUMBER]" at bounding box center [51, 50] width 73 height 8
copy p "[PHONE_NUMBER]"
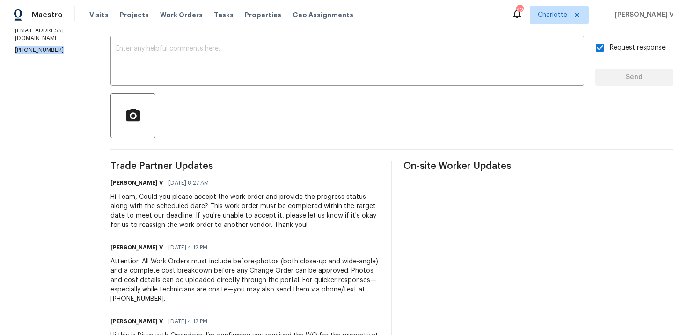
scroll to position [0, 0]
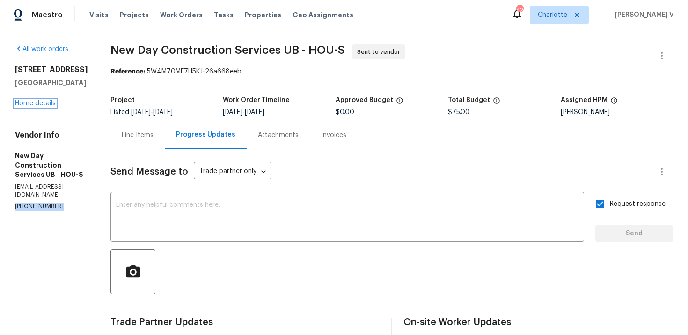
click at [43, 107] on link "Home details" at bounding box center [35, 103] width 41 height 7
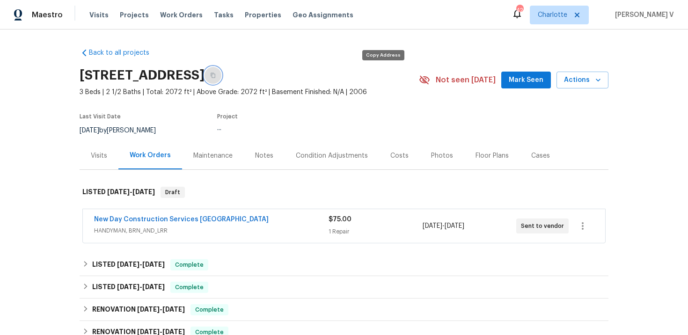
click at [222, 75] on button "button" at bounding box center [213, 75] width 17 height 17
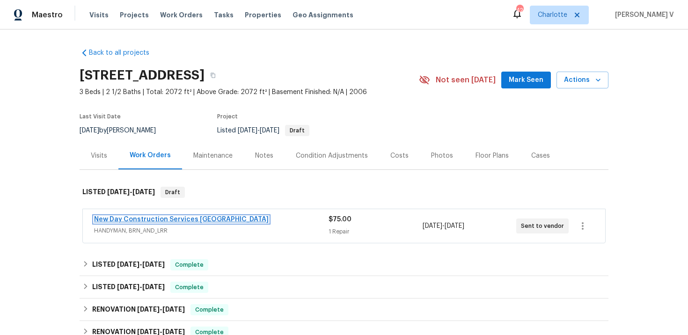
click at [151, 220] on link "New Day Construction Services [GEOGRAPHIC_DATA]" at bounding box center [181, 219] width 175 height 7
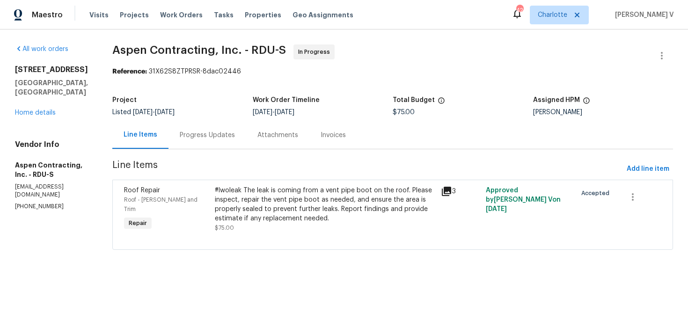
click at [218, 136] on div "Progress Updates" at bounding box center [207, 135] width 55 height 9
